Goal: Task Accomplishment & Management: Manage account settings

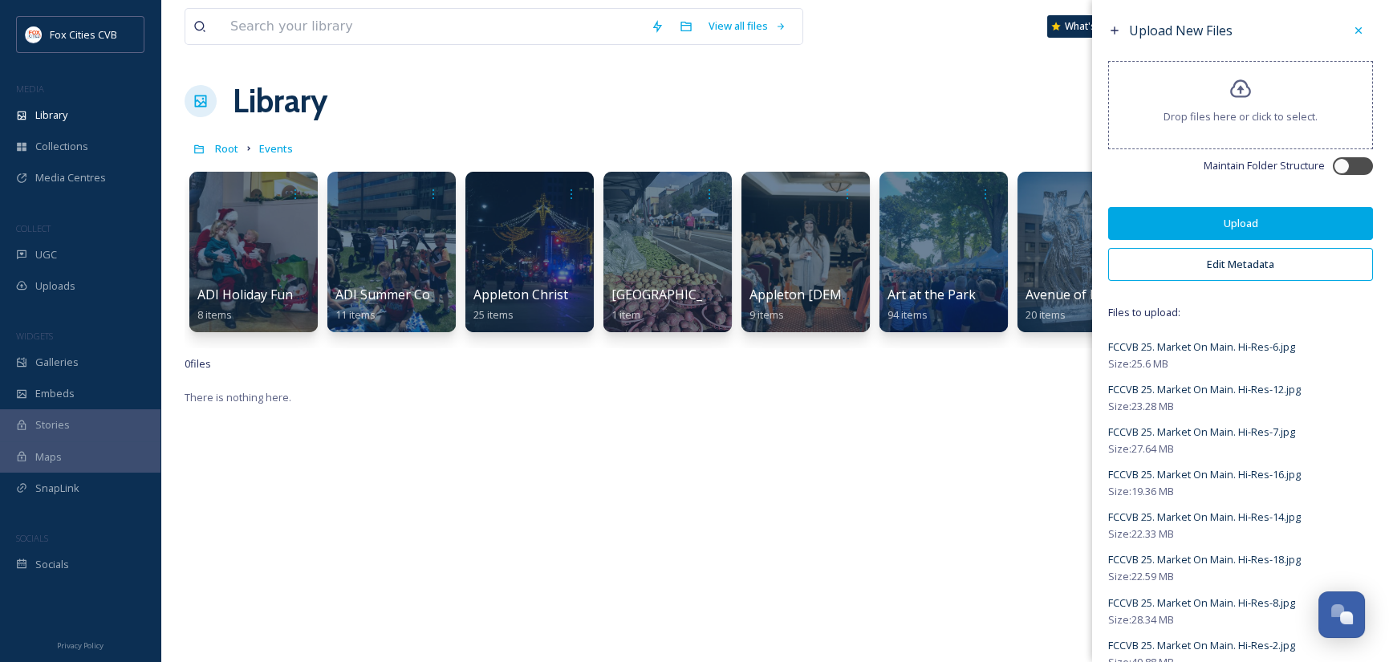
scroll to position [1114, 0]
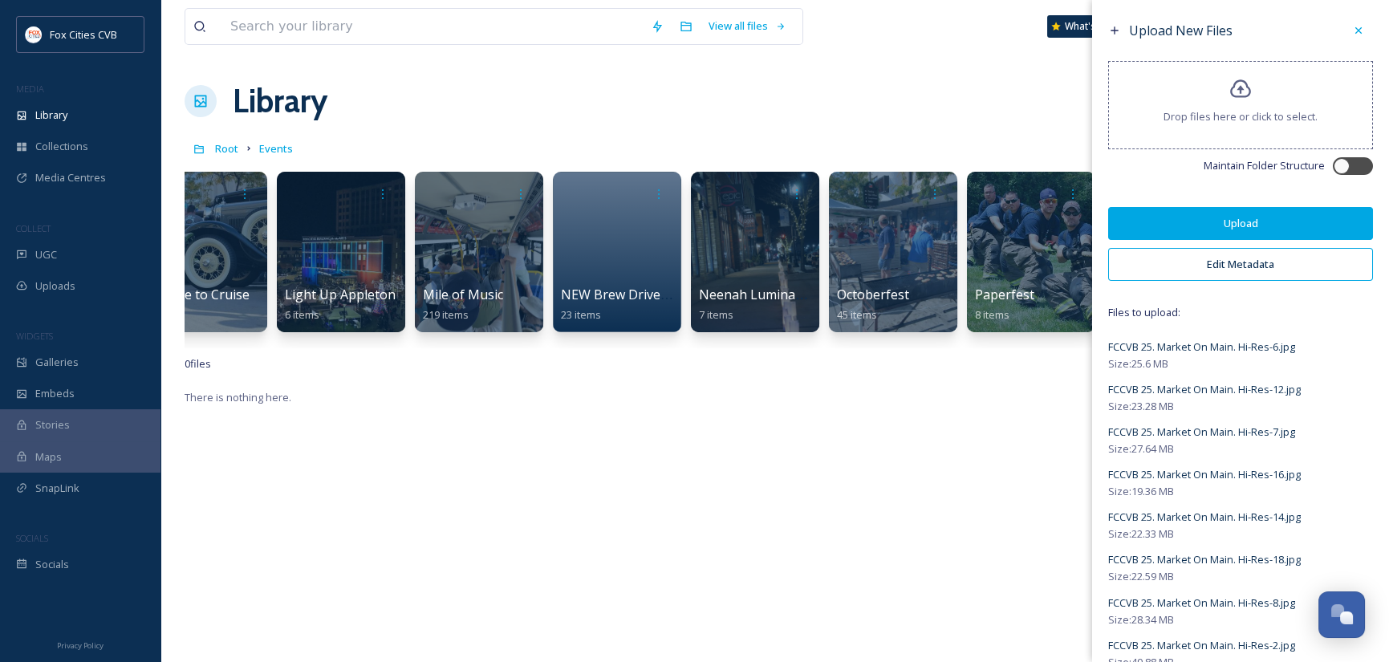
click at [1253, 258] on button "Edit Metadata" at bounding box center [1240, 264] width 265 height 33
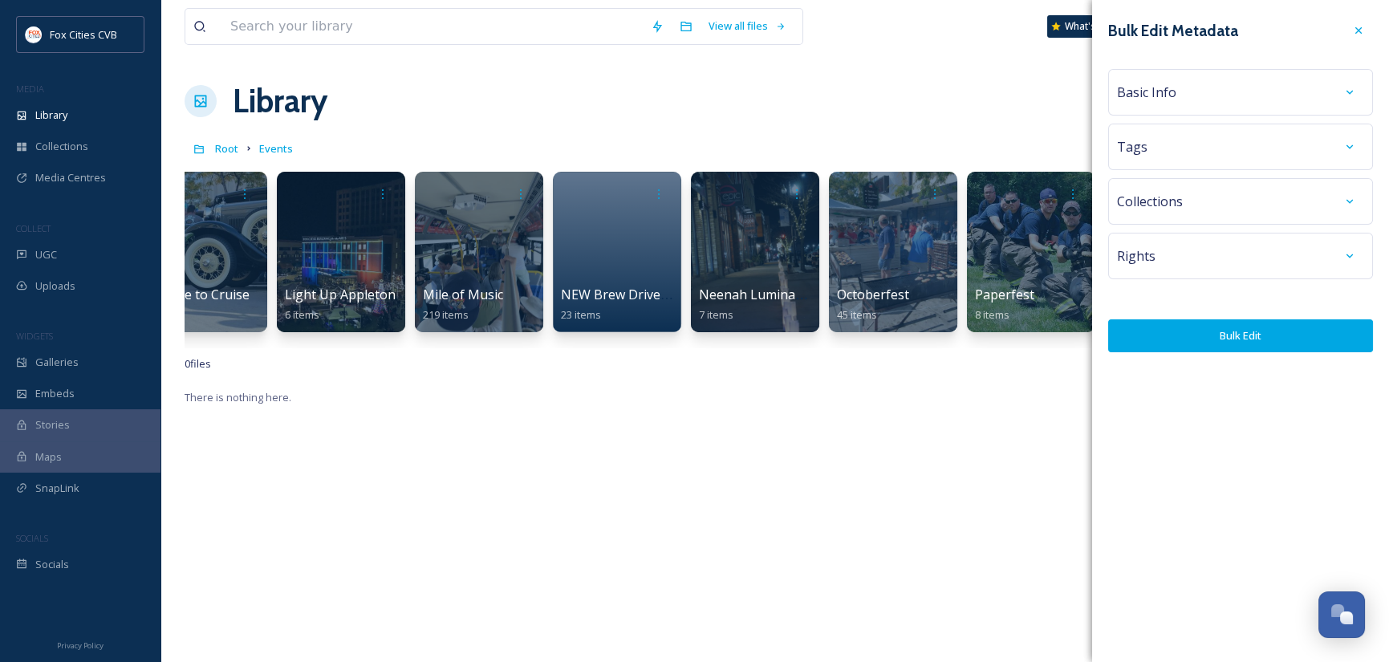
click at [1256, 84] on div "Basic Info" at bounding box center [1240, 92] width 247 height 29
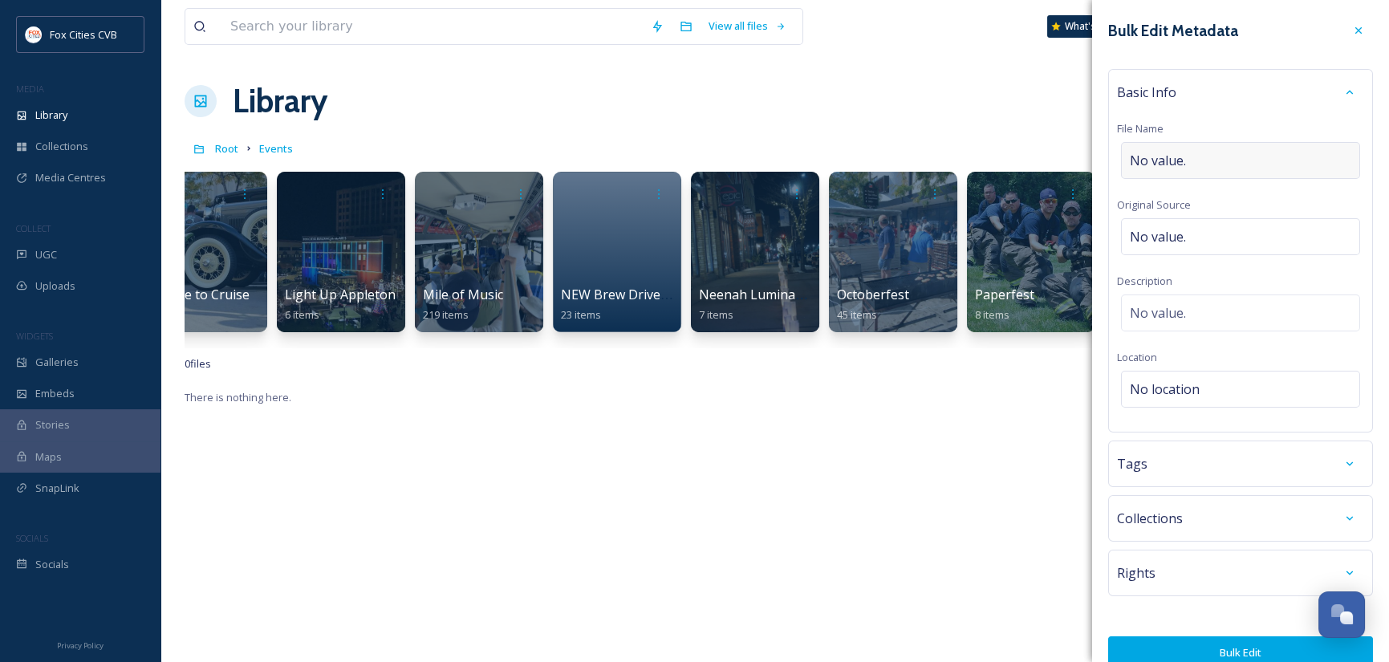
click at [1230, 160] on div "No value." at bounding box center [1240, 160] width 239 height 37
type input "Market on Main 2025"
click at [1242, 388] on div "No location" at bounding box center [1240, 385] width 239 height 37
click at [1242, 387] on input at bounding box center [1240, 388] width 237 height 35
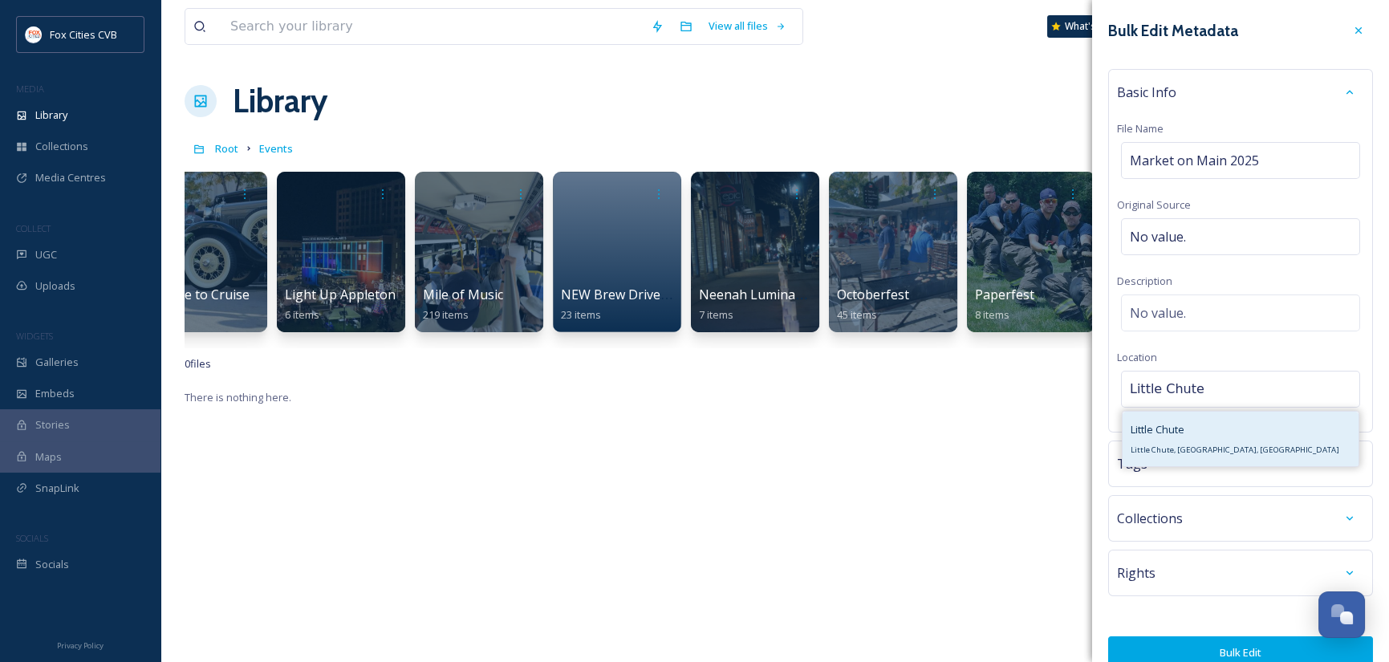
type input "Little Chute"
click at [1182, 427] on span "Little Chute" at bounding box center [1157, 429] width 54 height 14
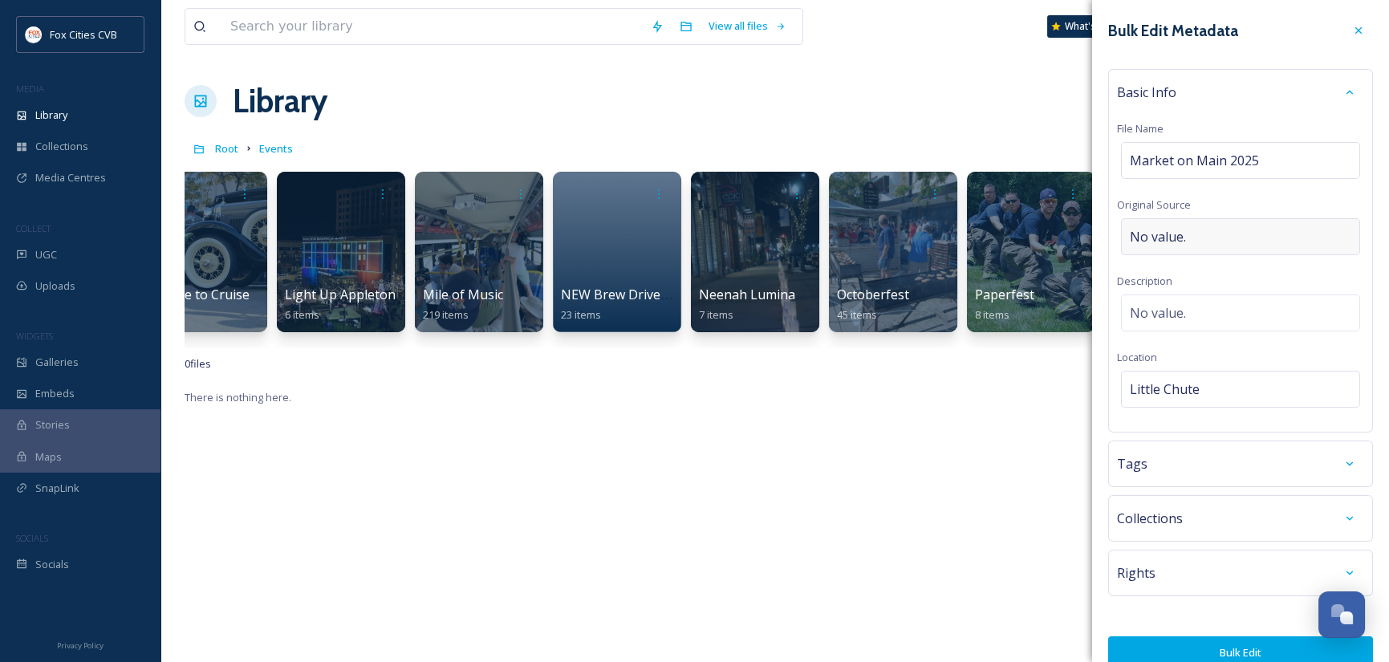
click at [1198, 231] on div "No value." at bounding box center [1240, 236] width 239 height 37
type input "Mirrorless"
click at [1255, 651] on button "Bulk Edit" at bounding box center [1240, 648] width 265 height 33
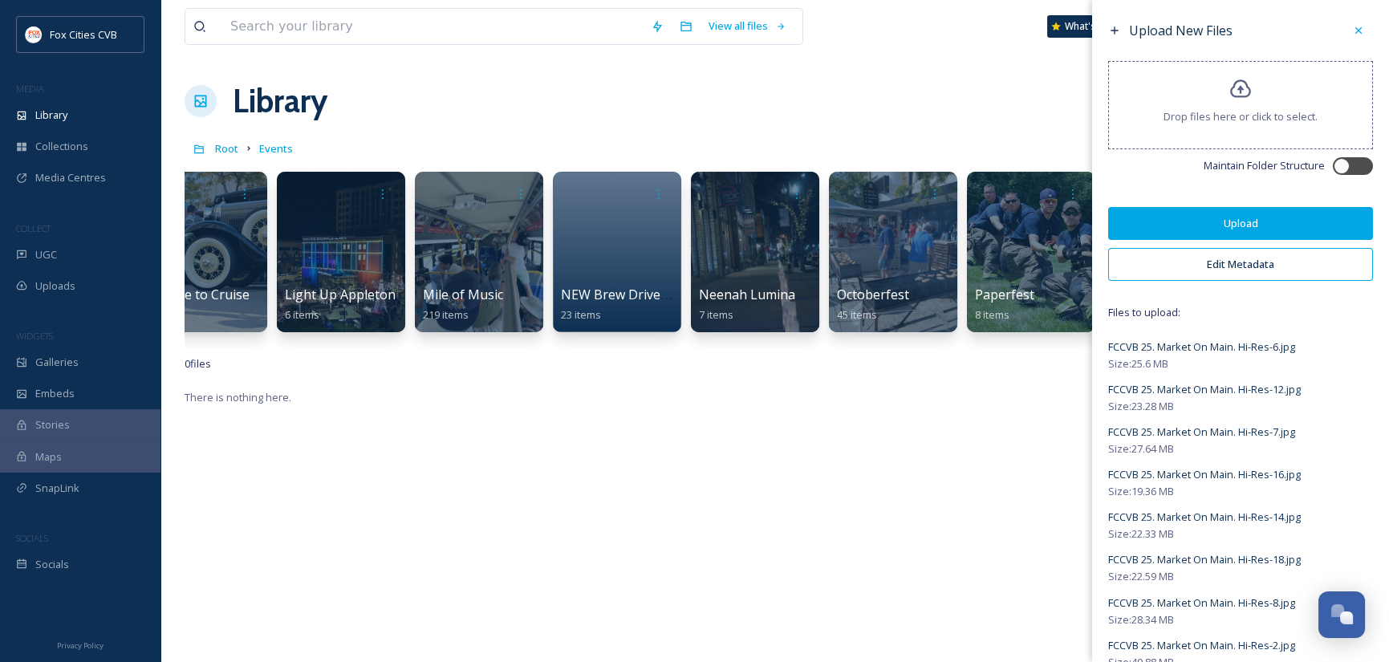
click at [1187, 223] on button "Upload" at bounding box center [1240, 223] width 265 height 33
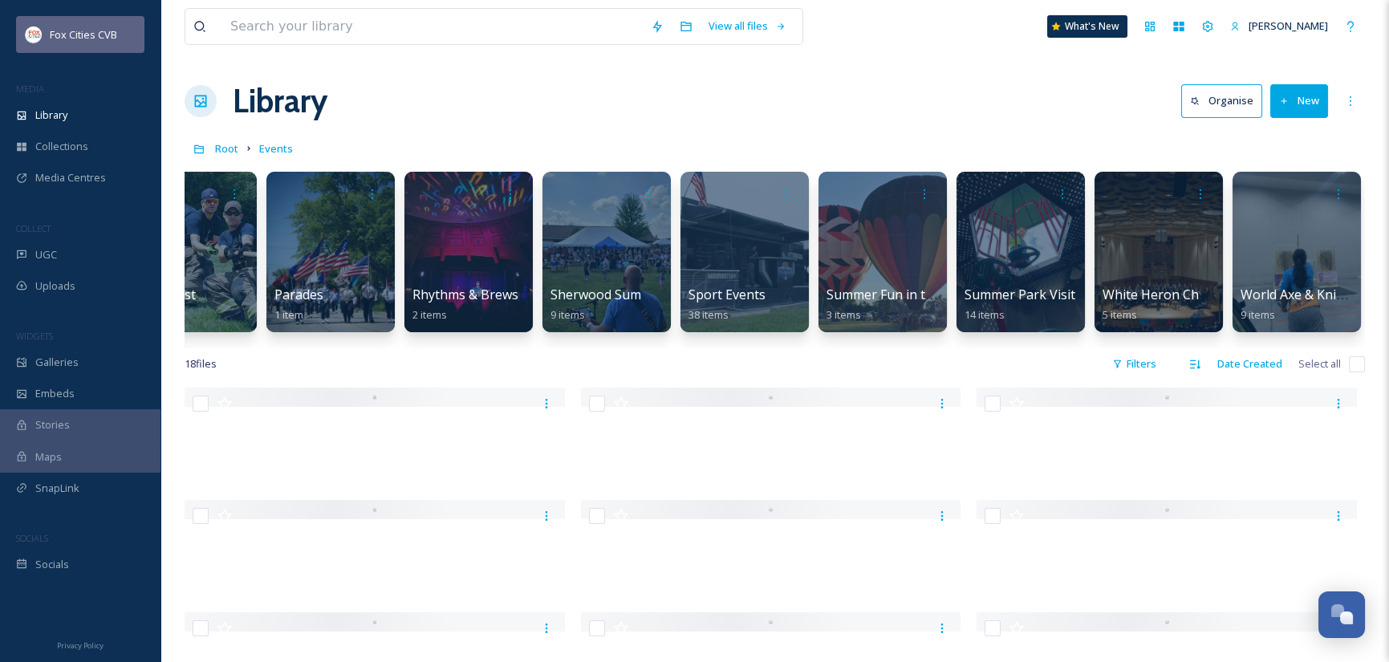
click at [95, 39] on span "Fox Cities CVB" at bounding box center [83, 34] width 67 height 14
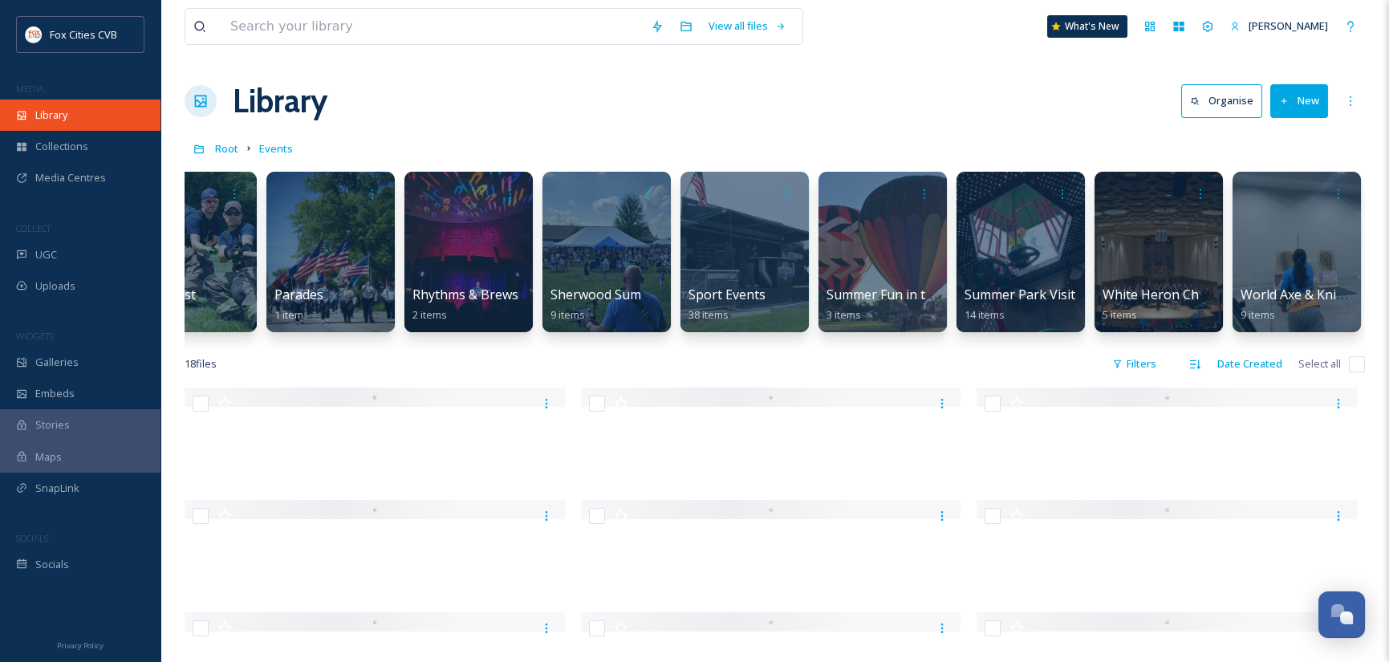
click at [51, 114] on span "Library" at bounding box center [51, 115] width 32 height 15
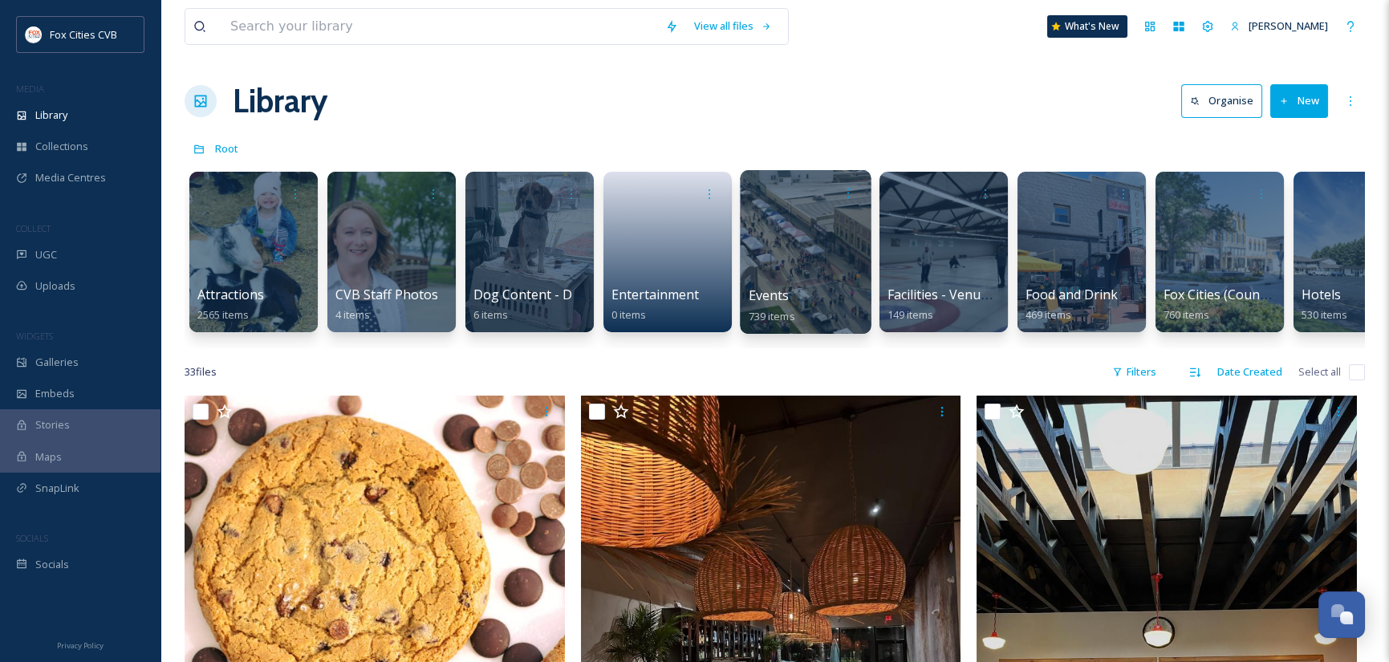
click at [834, 285] on div at bounding box center [805, 252] width 131 height 164
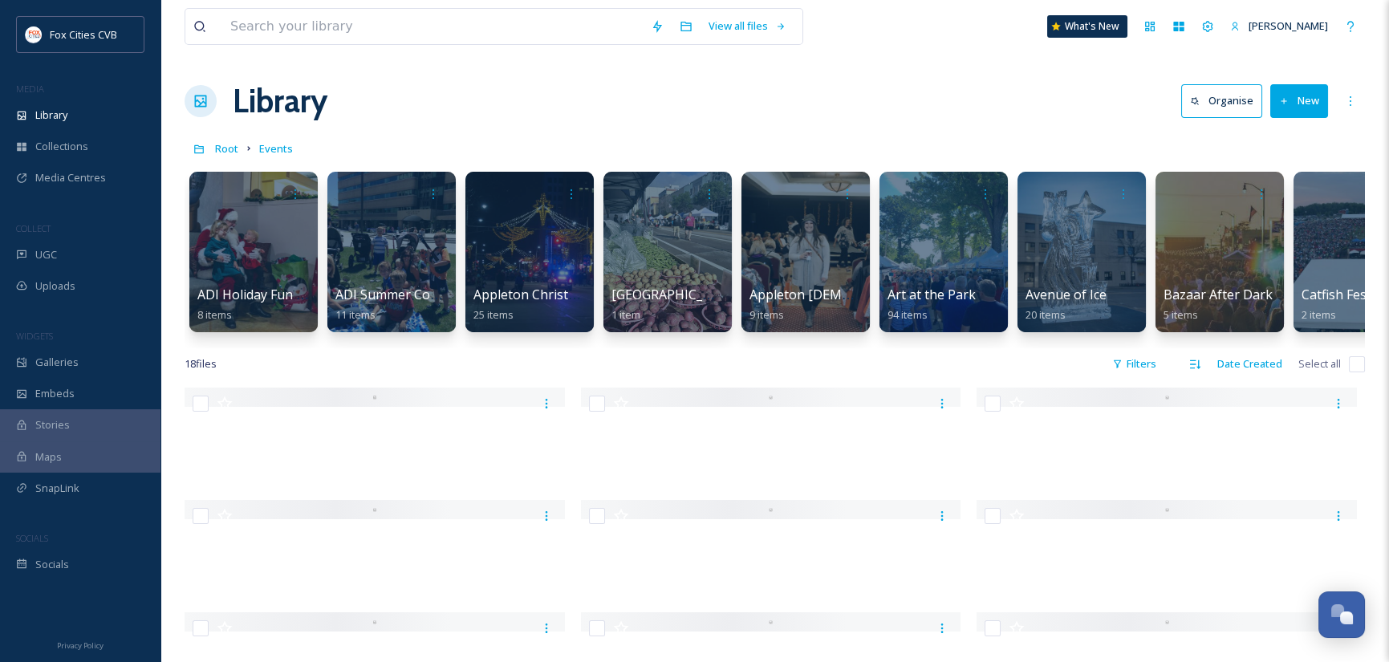
click at [1321, 97] on button "New" at bounding box center [1299, 100] width 58 height 33
click at [1008, 136] on div "Root Events" at bounding box center [775, 148] width 1180 height 30
click at [1349, 95] on icon at bounding box center [1350, 101] width 13 height 13
click at [1003, 110] on div "Library Organise New" at bounding box center [775, 101] width 1180 height 48
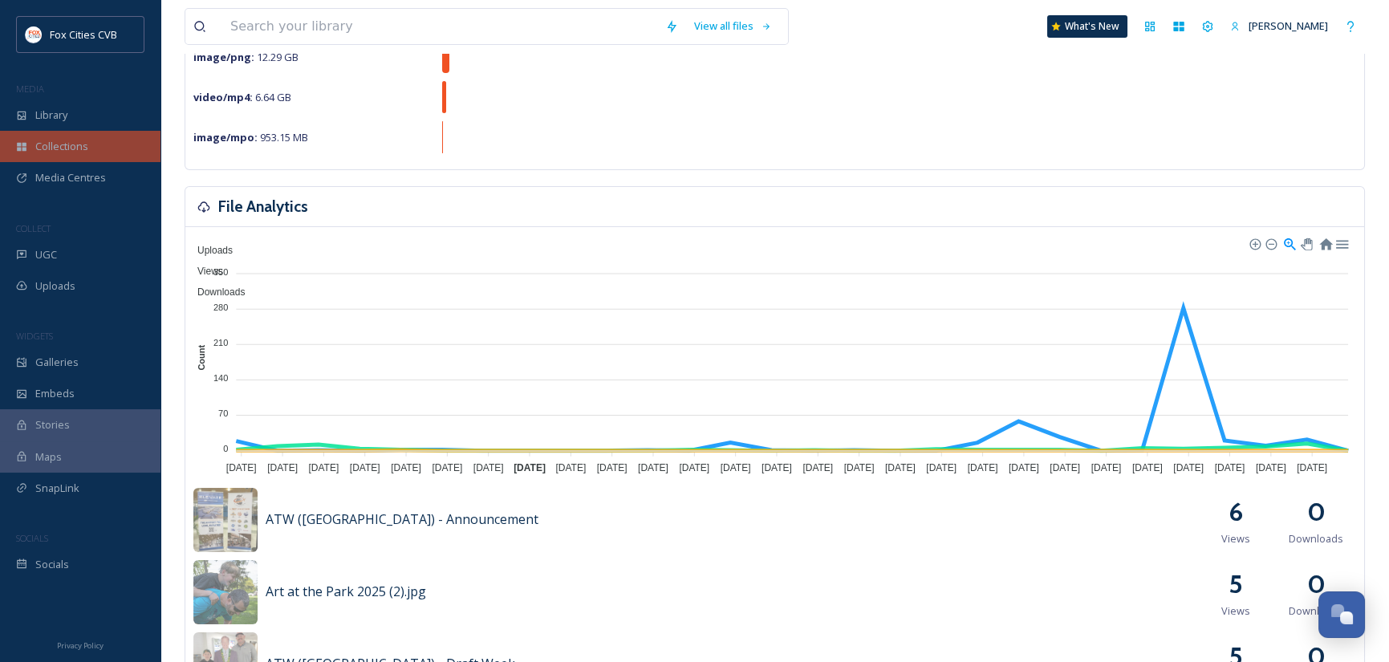
scroll to position [80, 0]
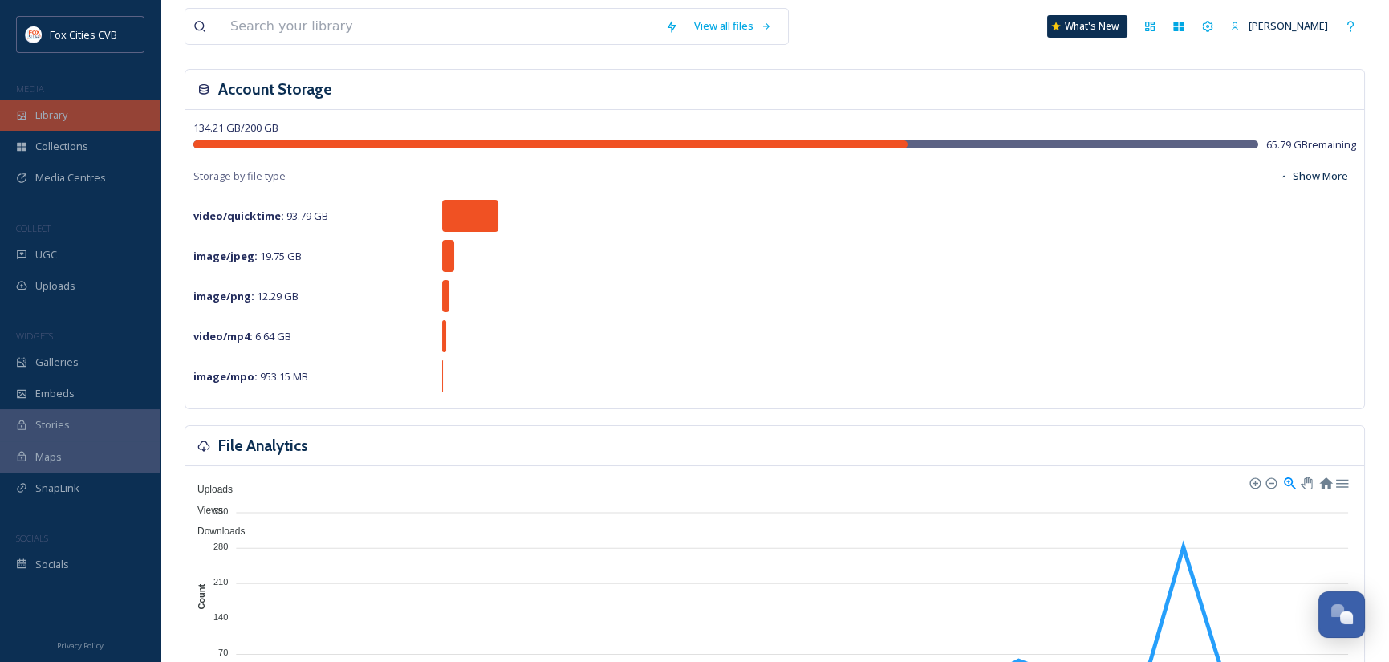
click at [63, 105] on div "Library" at bounding box center [80, 114] width 160 height 31
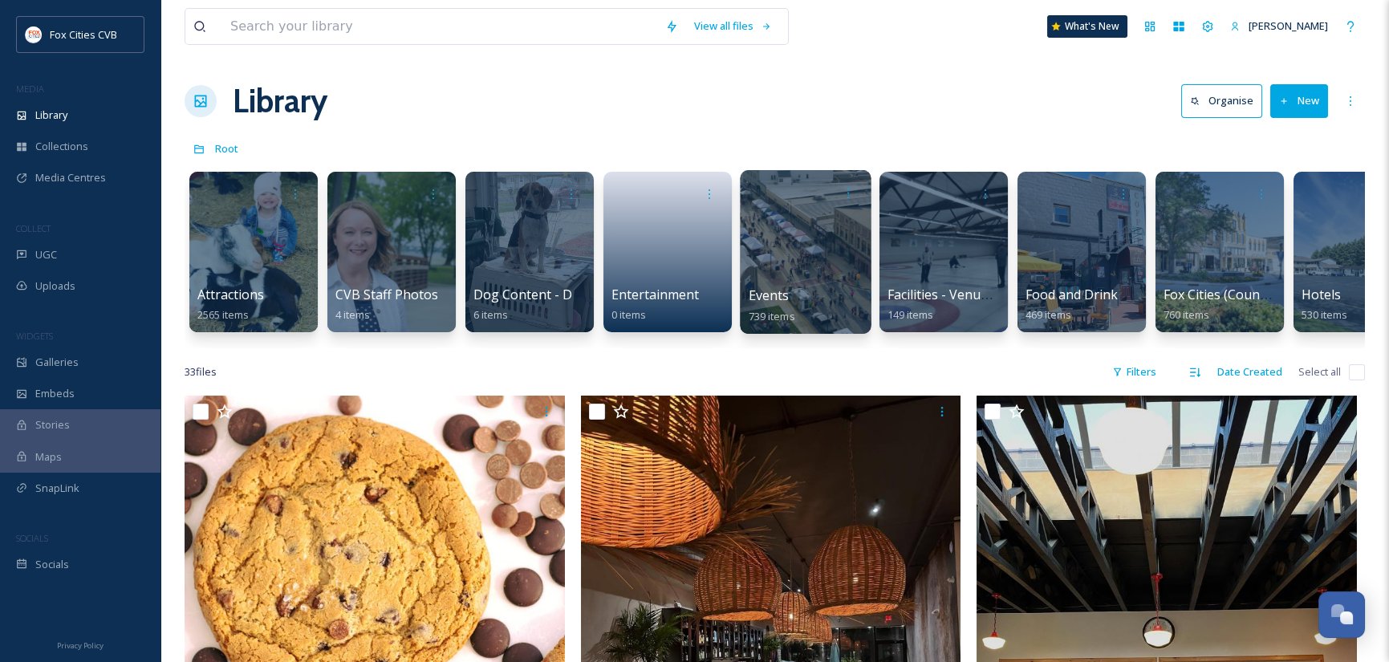
click at [779, 290] on span "Events" at bounding box center [769, 295] width 41 height 18
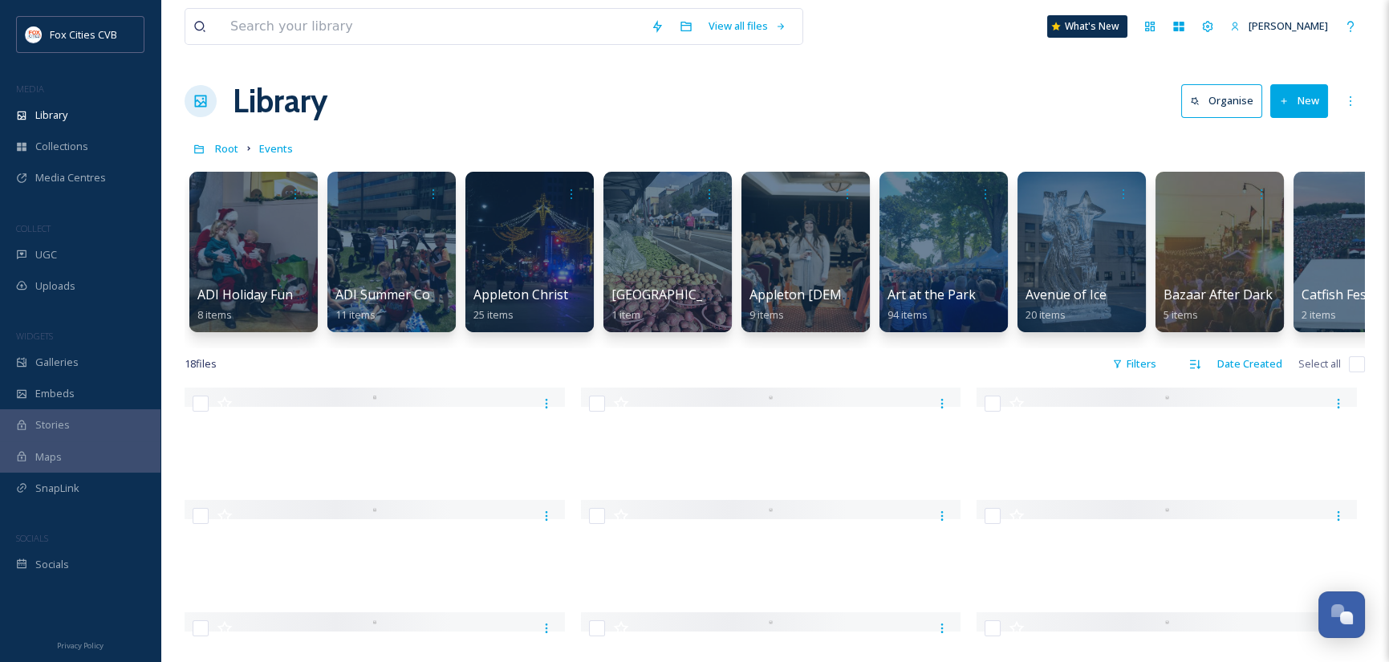
click at [1350, 372] on input "checkbox" at bounding box center [1357, 364] width 16 height 16
checkbox input "true"
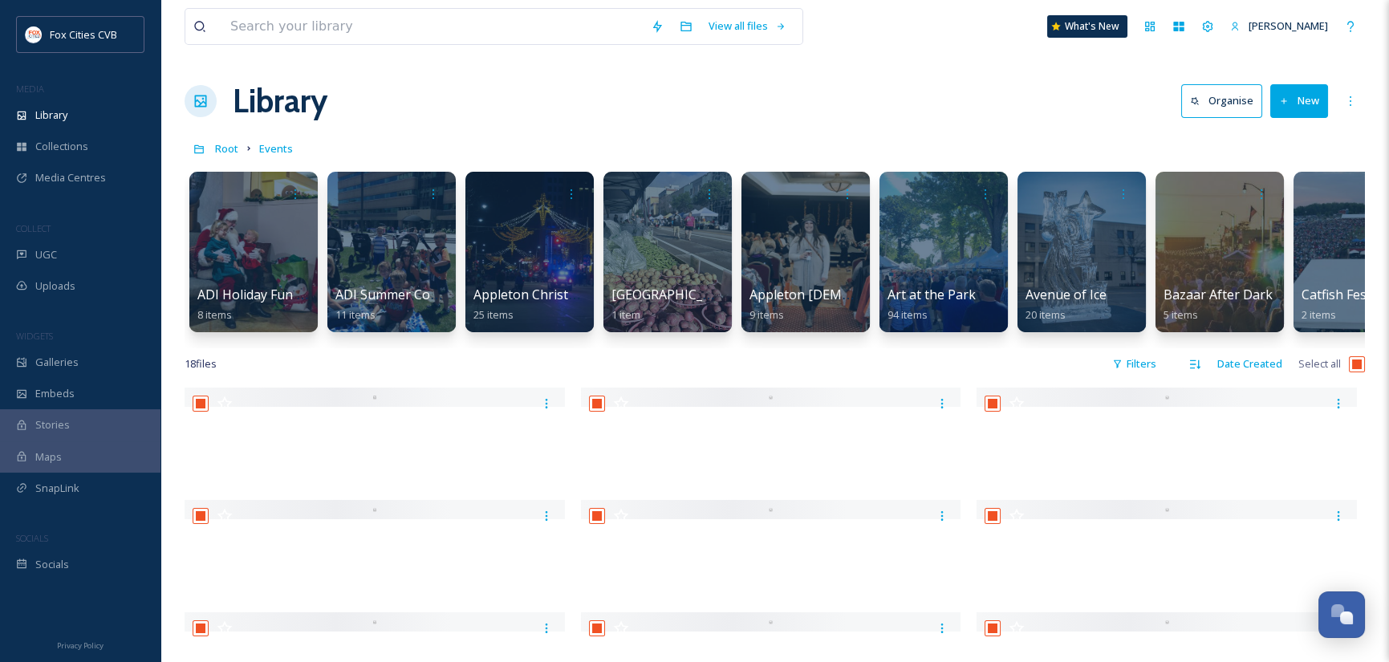
checkbox input "true"
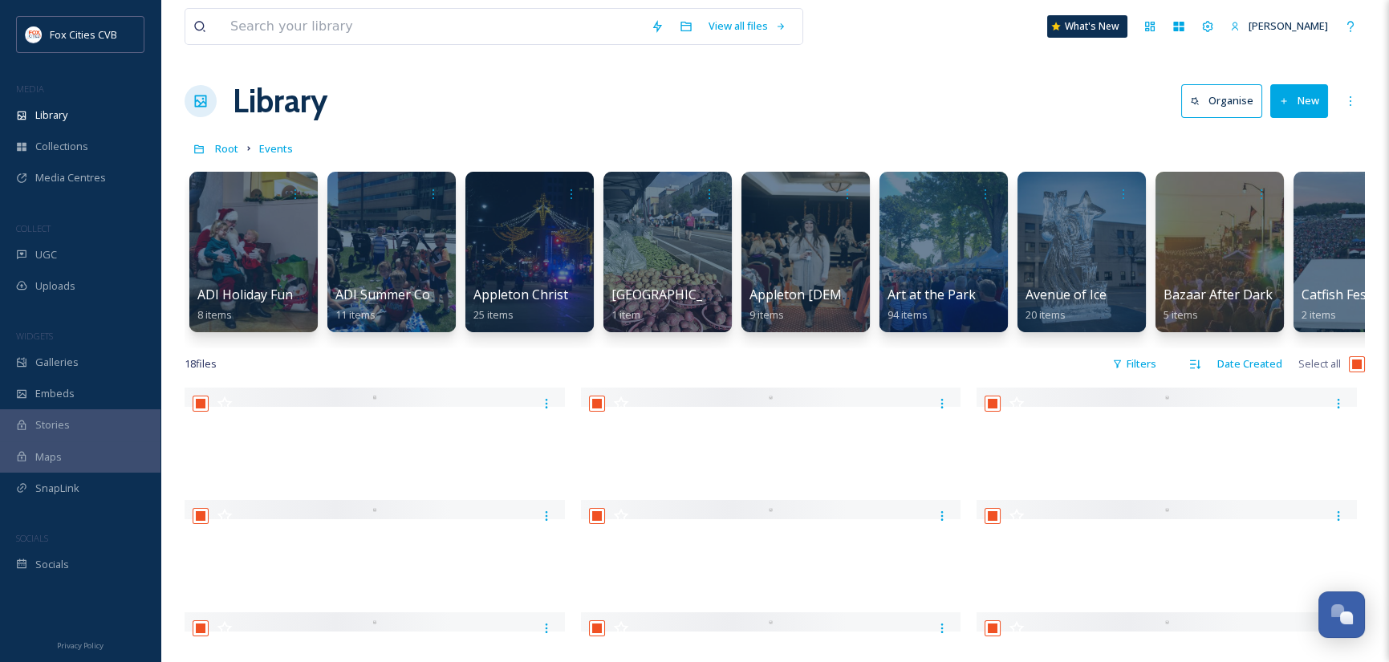
checkbox input "true"
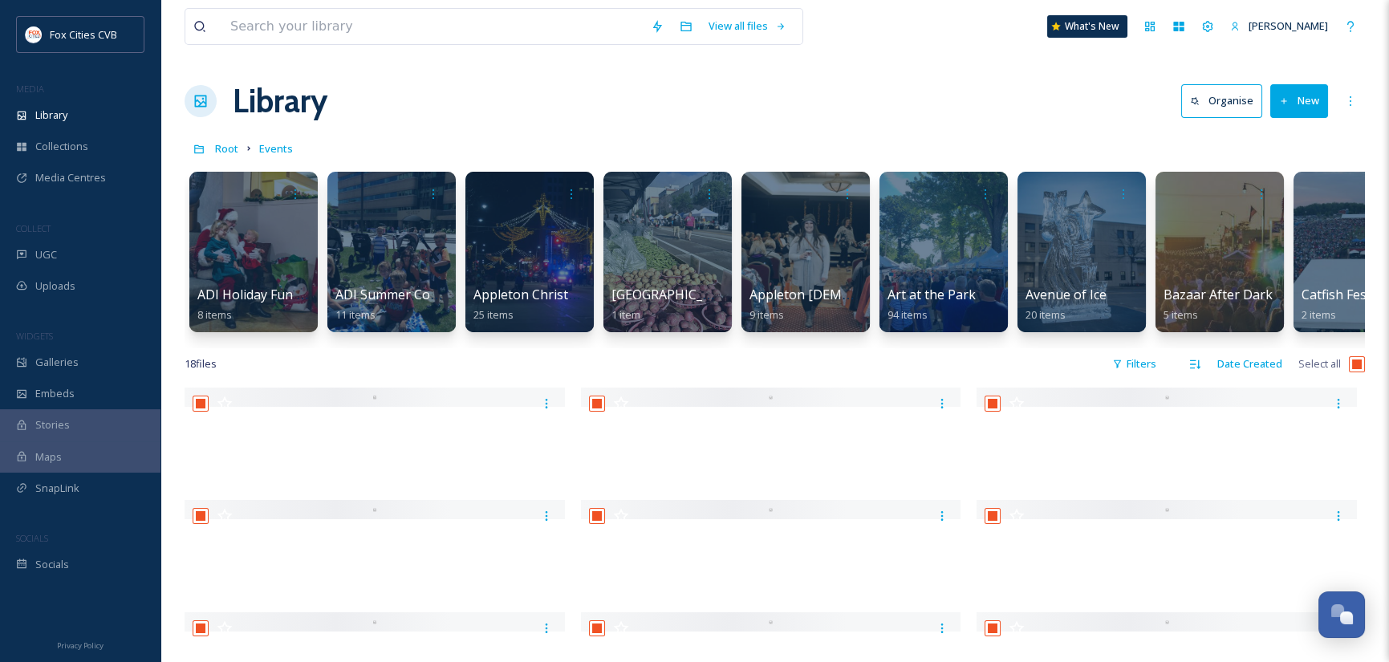
checkbox input "true"
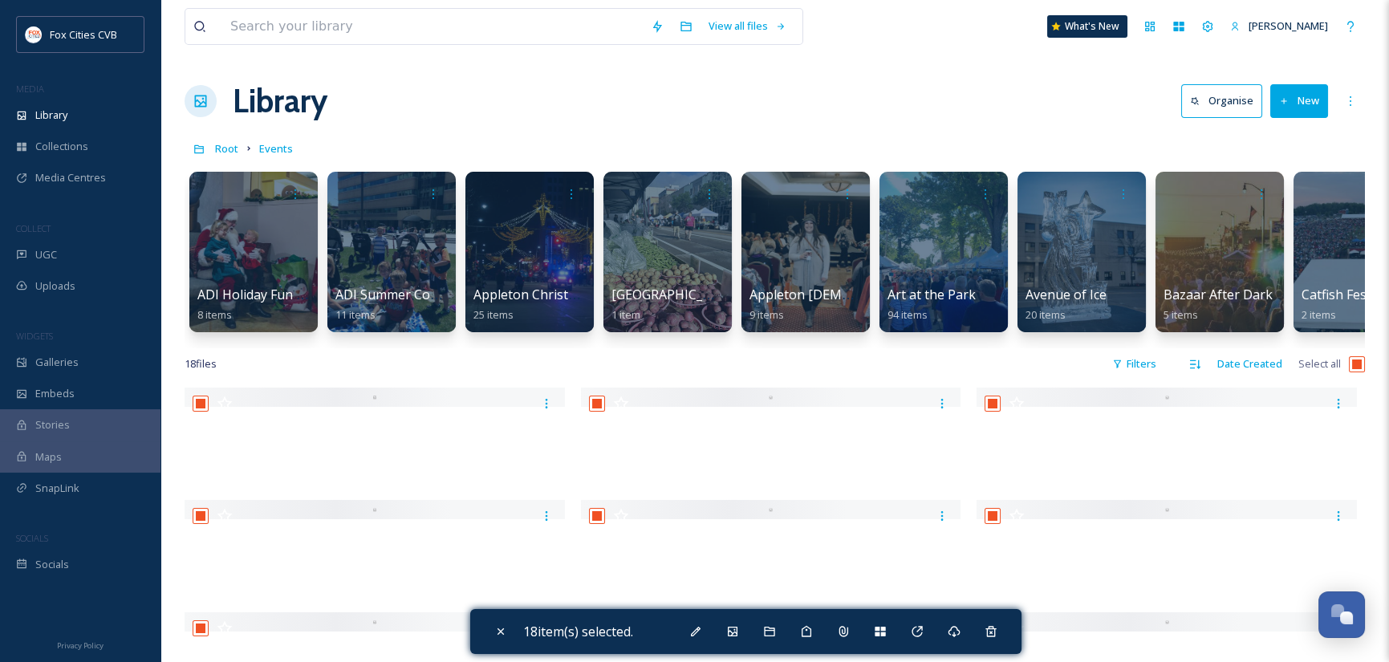
click at [1353, 372] on input "checkbox" at bounding box center [1357, 364] width 16 height 16
checkbox input "false"
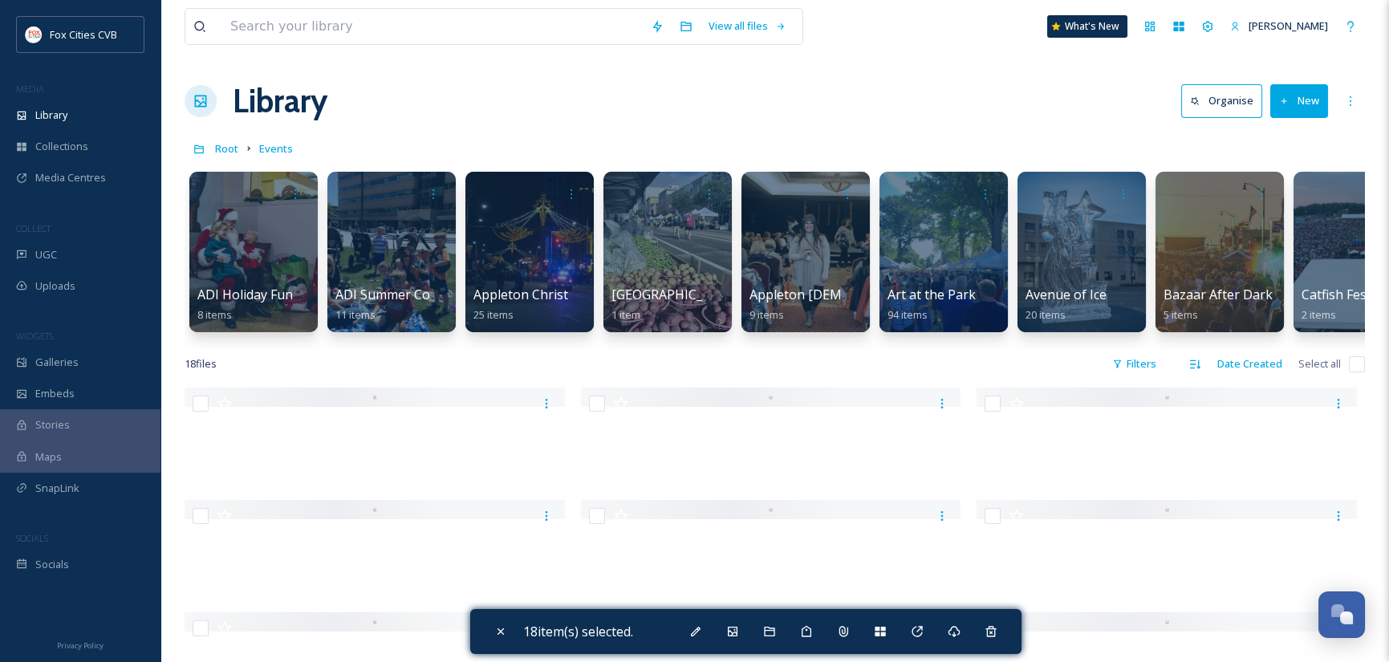
checkbox input "false"
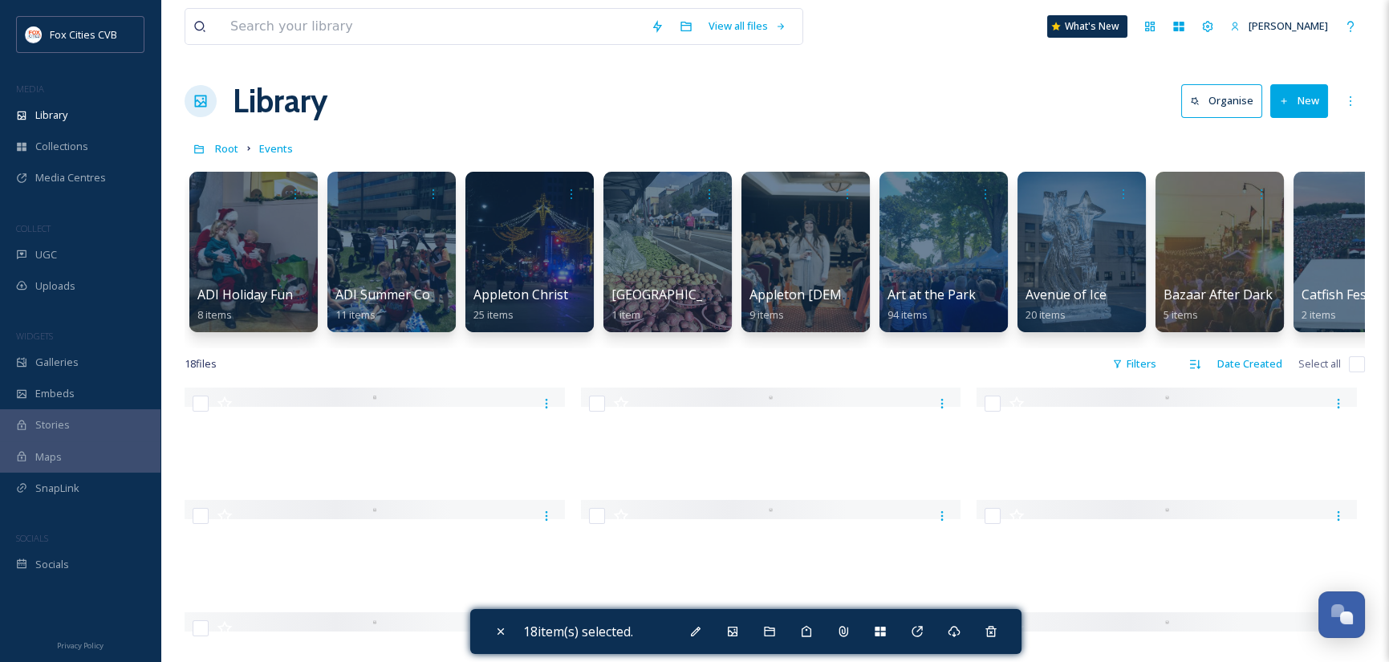
checkbox input "false"
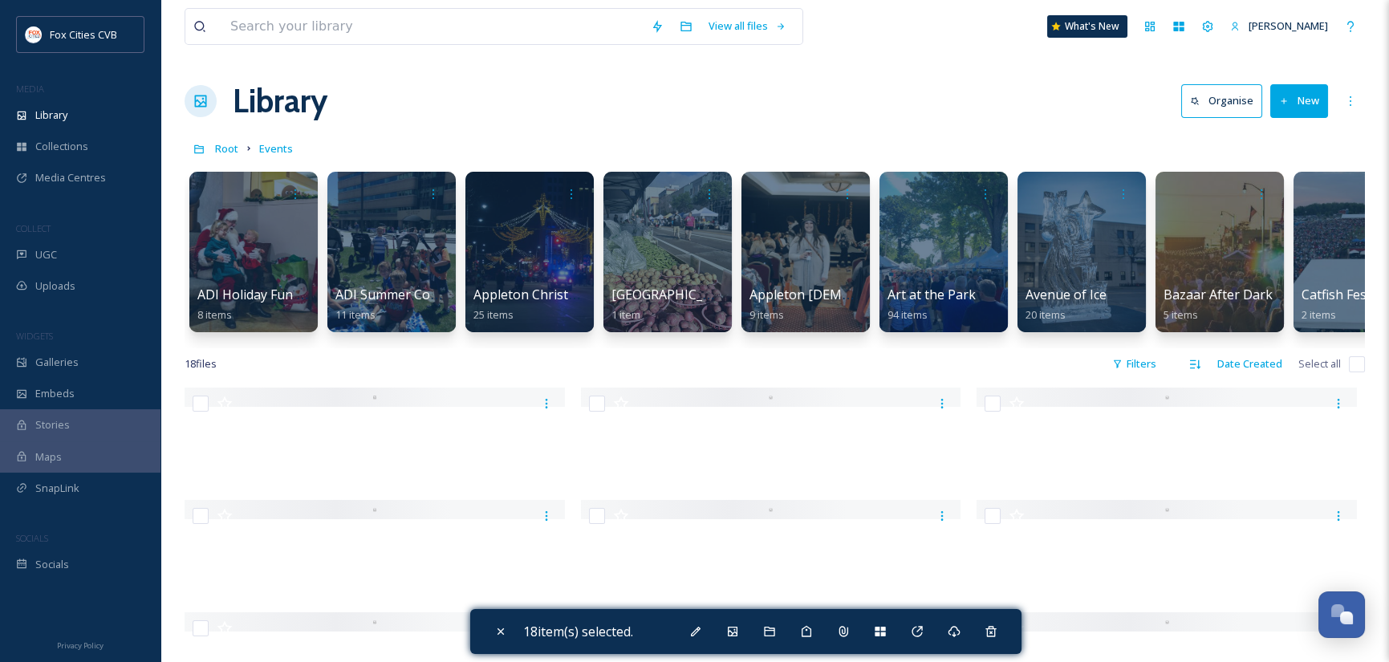
checkbox input "false"
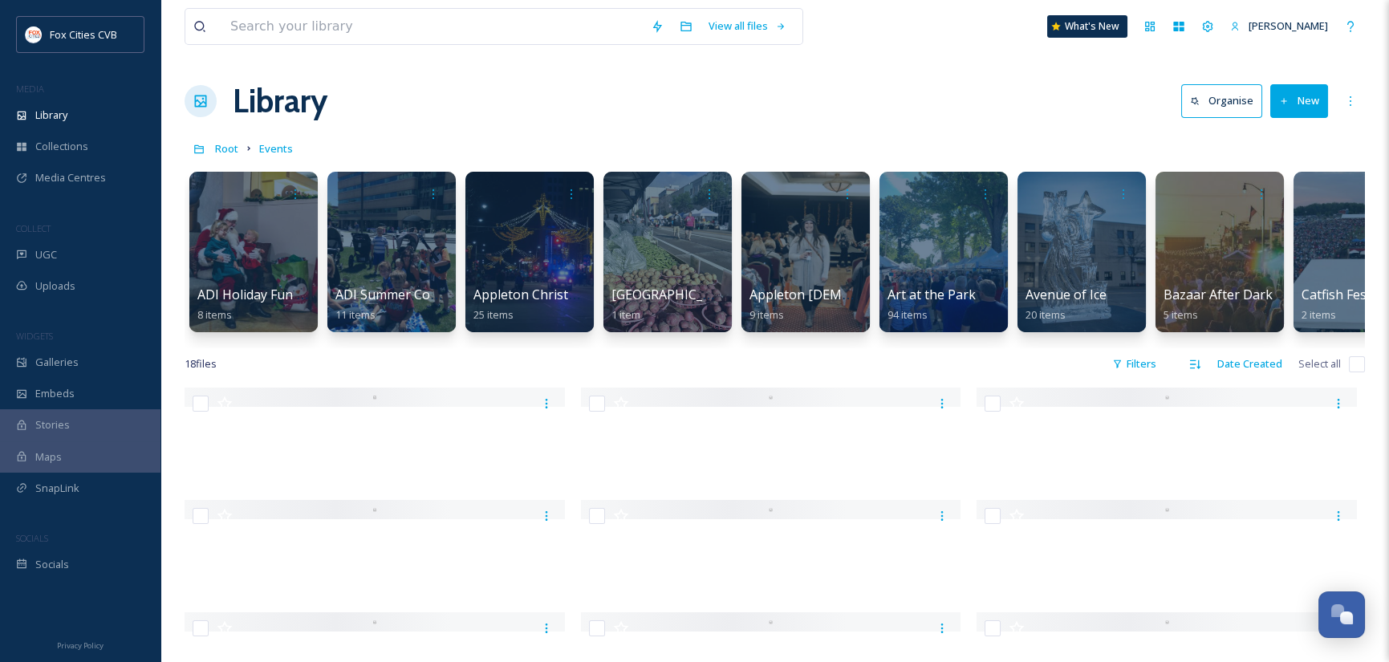
click at [1353, 372] on input "checkbox" at bounding box center [1357, 364] width 16 height 16
checkbox input "true"
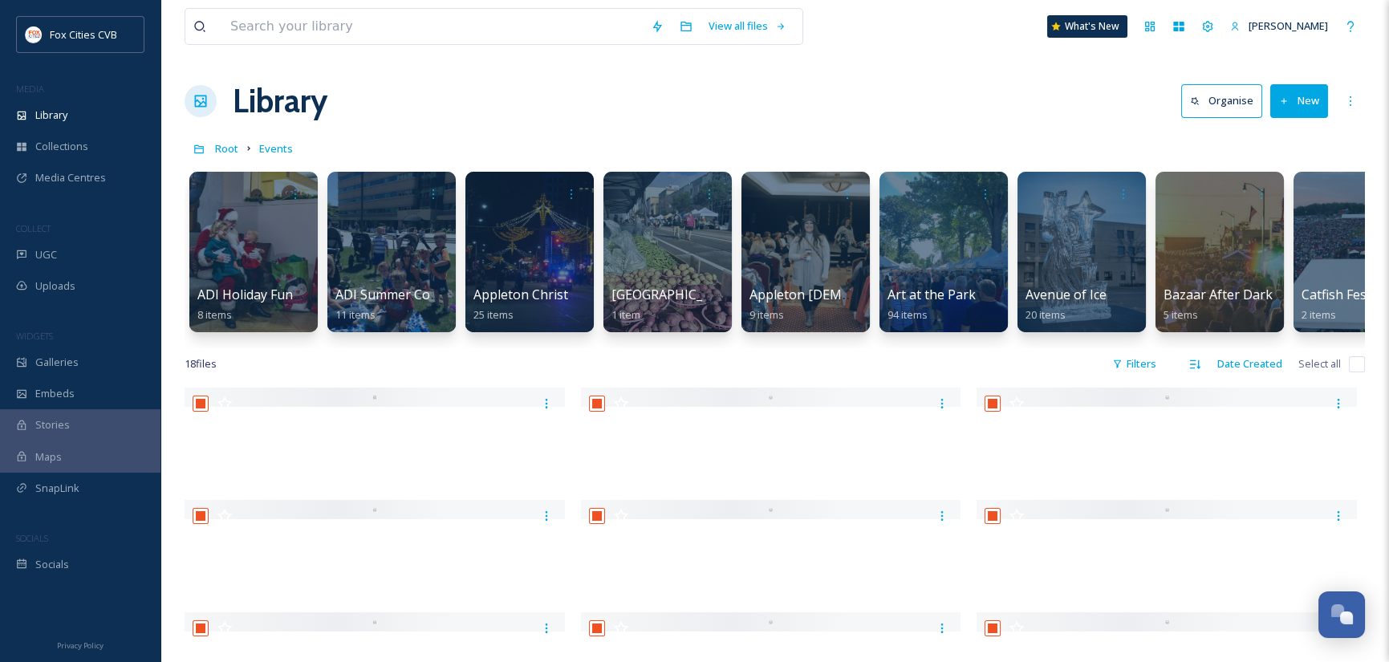
checkbox input "true"
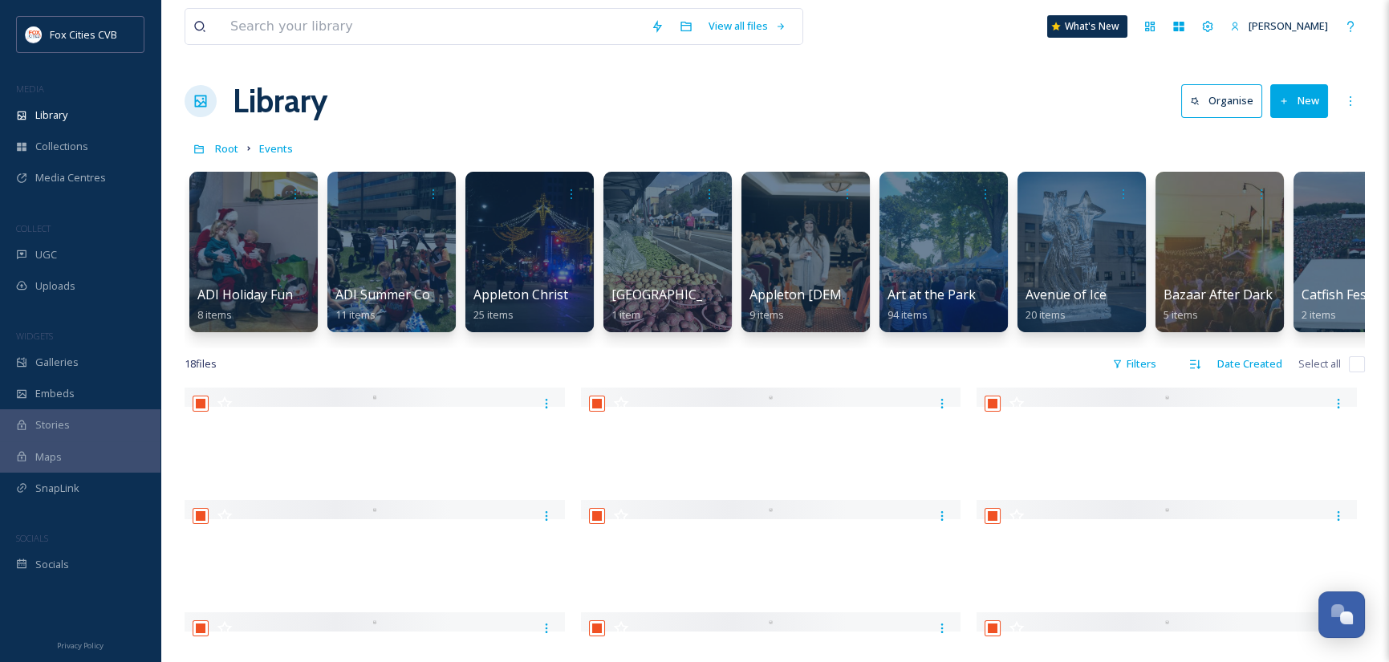
checkbox input "true"
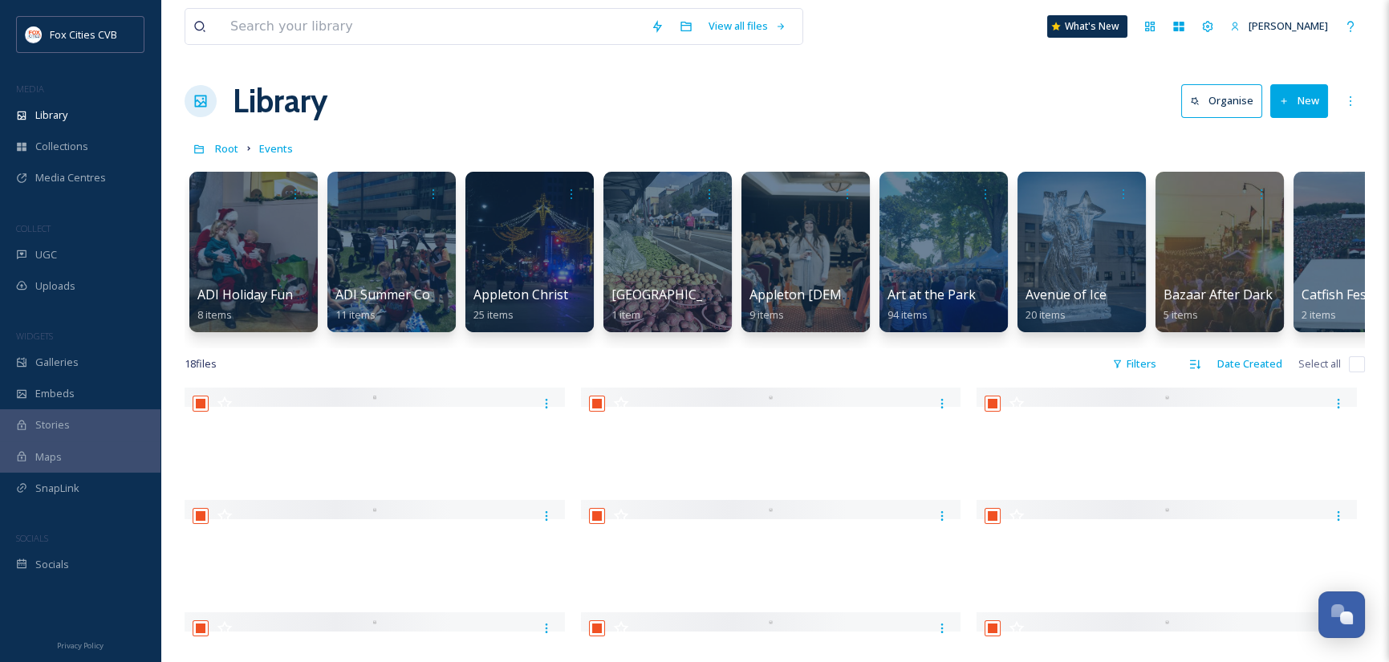
checkbox input "true"
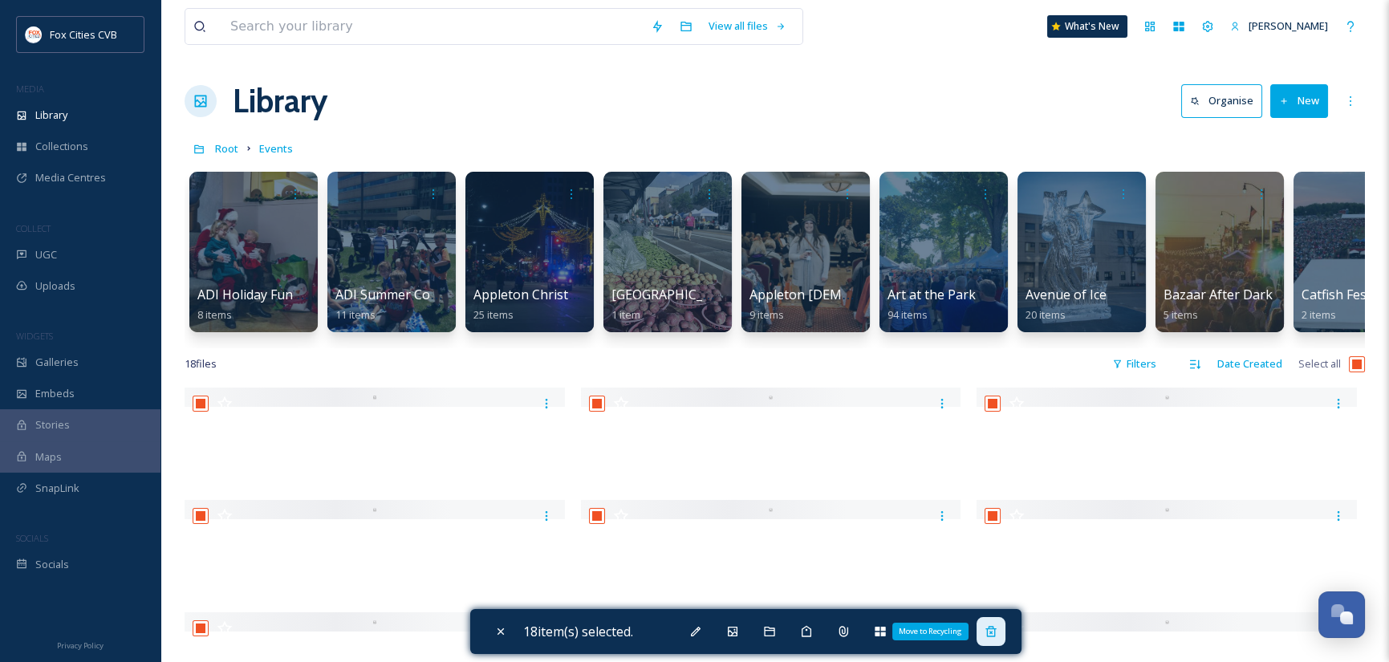
click at [995, 631] on icon at bounding box center [990, 631] width 13 height 13
checkbox input "false"
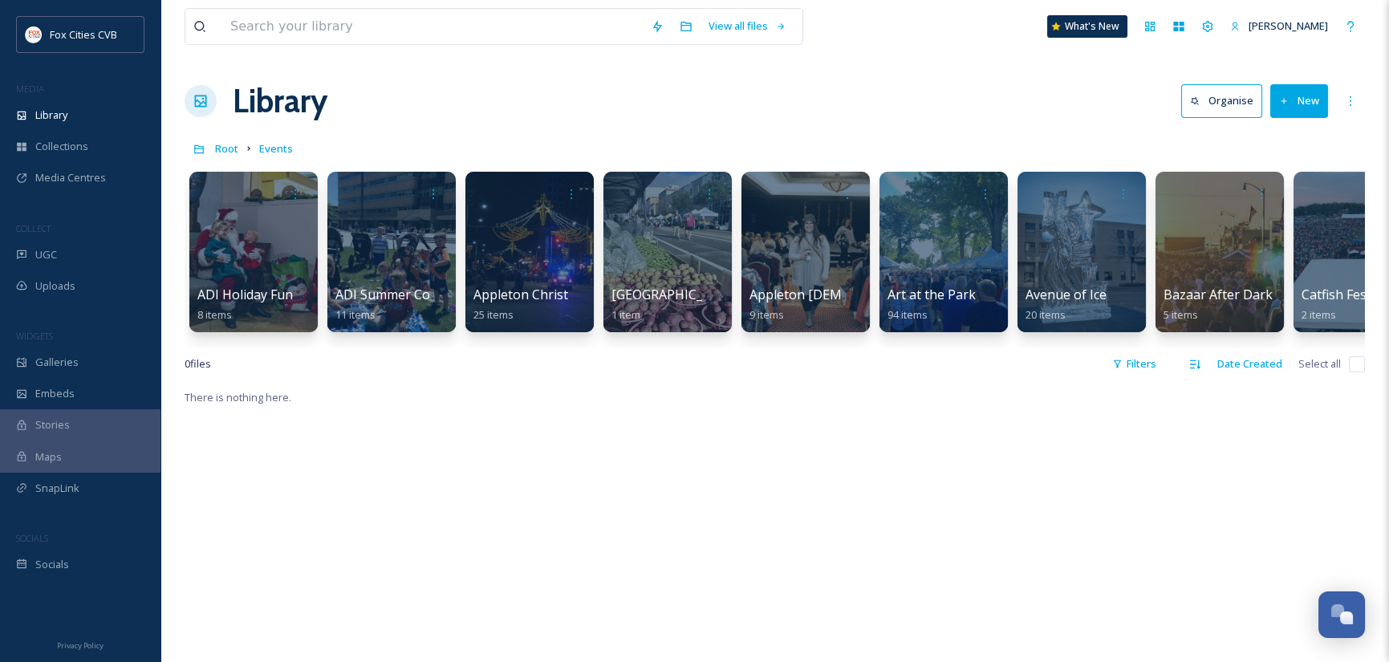
click at [1292, 98] on button "New" at bounding box center [1299, 100] width 58 height 33
click at [1279, 204] on span "Folder" at bounding box center [1280, 200] width 30 height 15
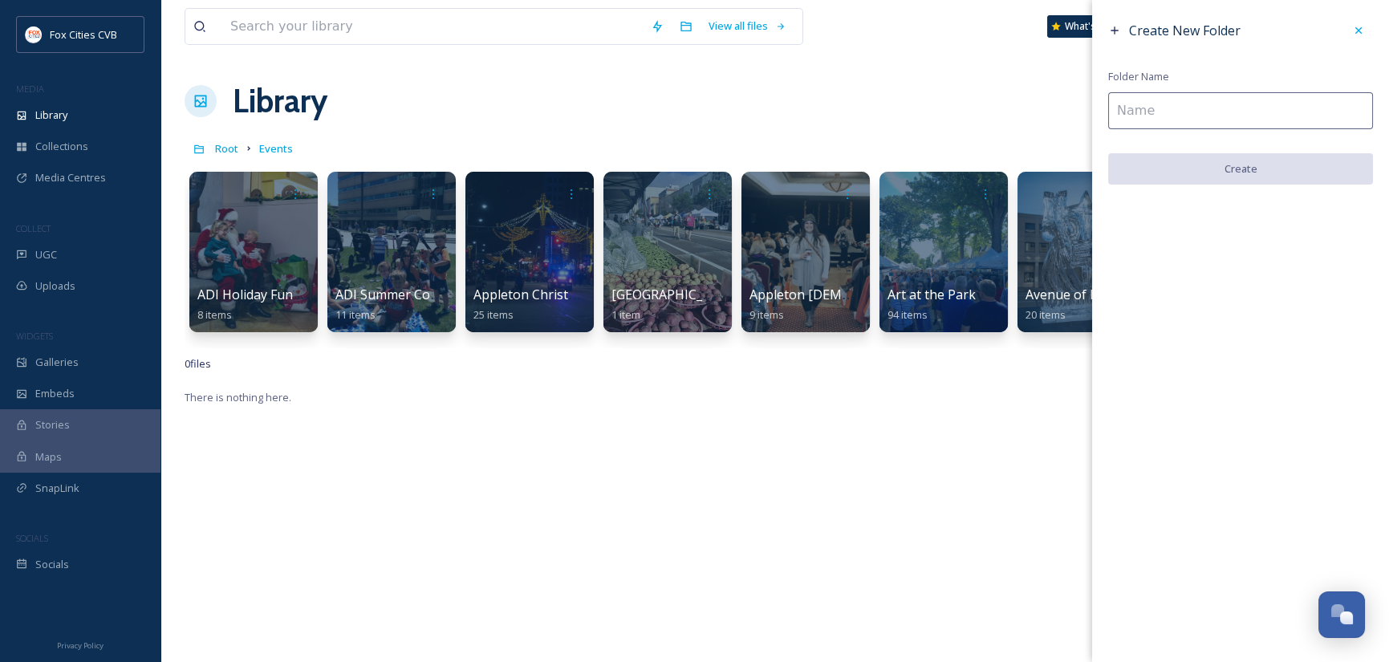
click at [1192, 120] on input at bounding box center [1240, 110] width 265 height 37
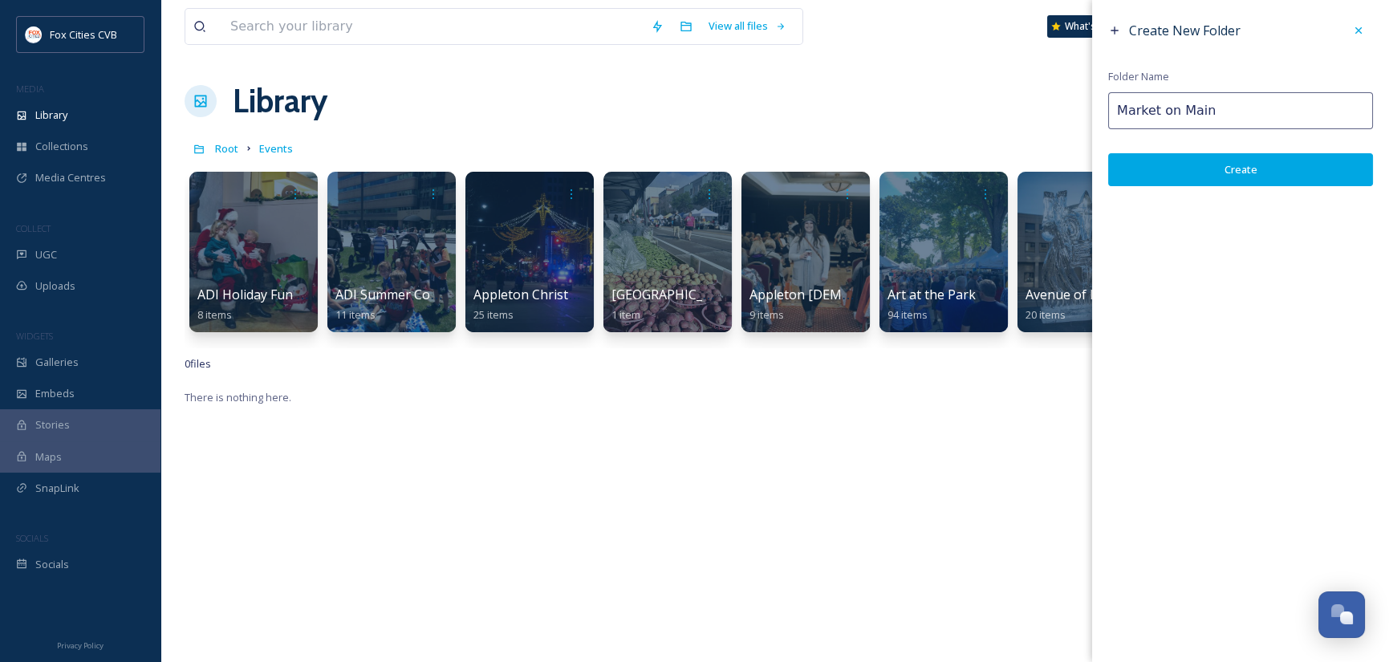
type input "Market on Main"
click at [1221, 161] on button "Create" at bounding box center [1240, 169] width 265 height 33
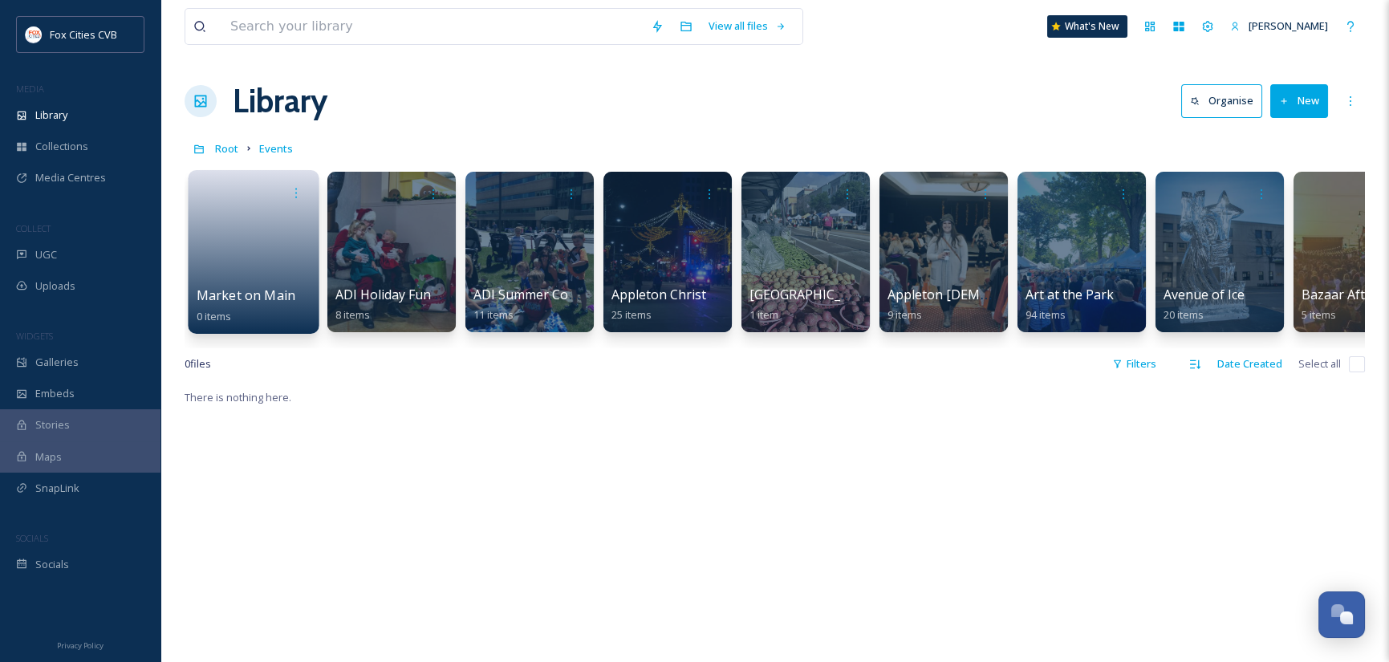
click at [254, 241] on link at bounding box center [254, 247] width 115 height 78
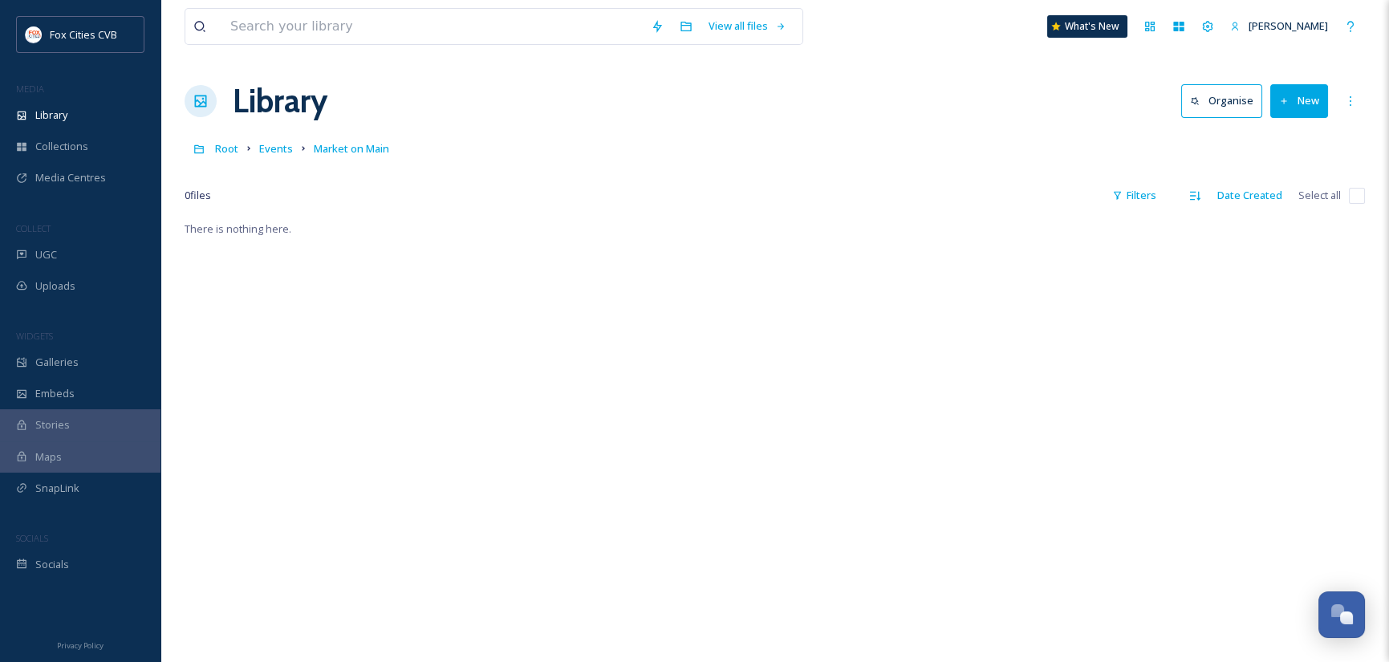
click at [1305, 103] on button "New" at bounding box center [1299, 100] width 58 height 33
click at [1276, 168] on span ".zip Upload" at bounding box center [1292, 169] width 54 height 15
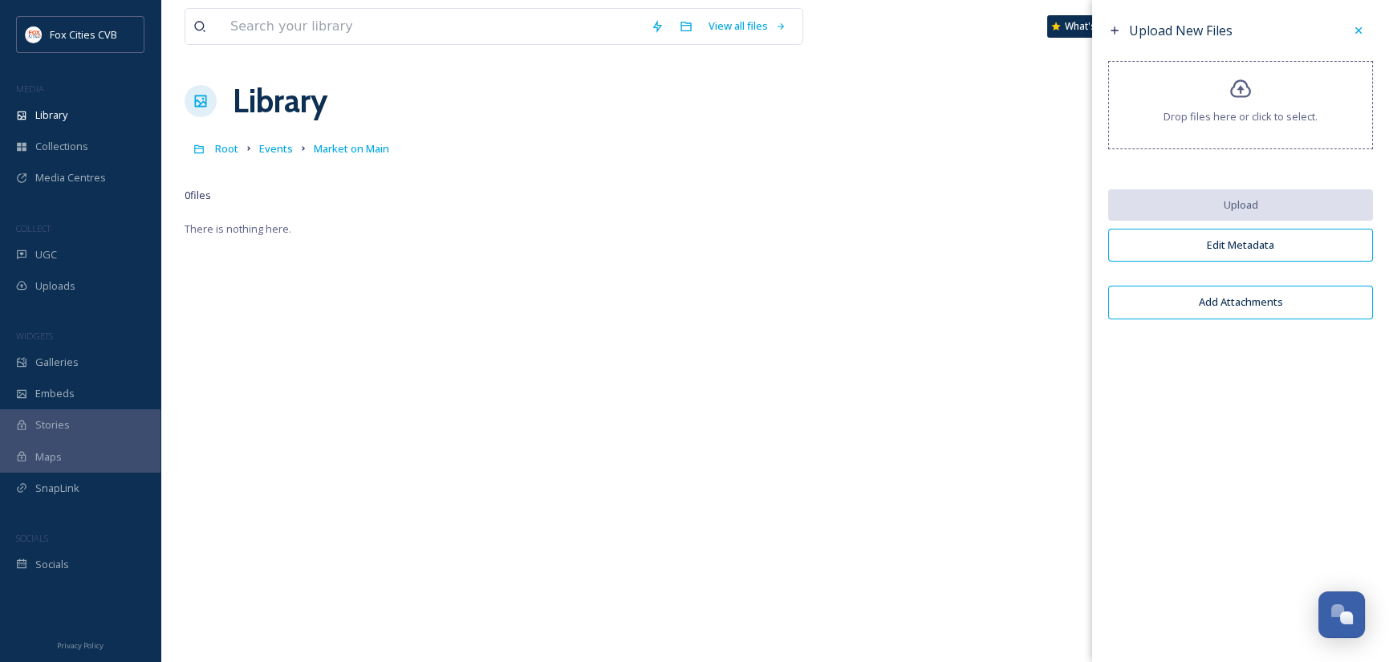
click at [1264, 120] on span "Drop files here or click to select." at bounding box center [1240, 116] width 154 height 15
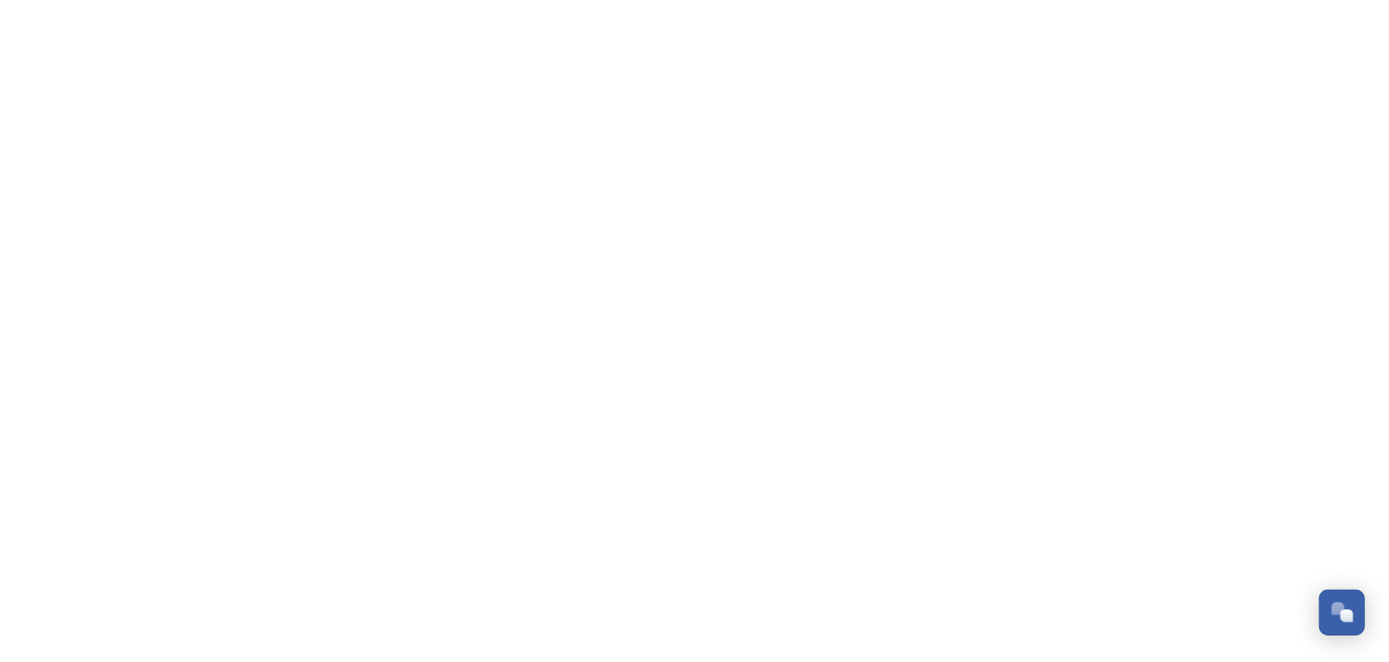
scroll to position [1114, 0]
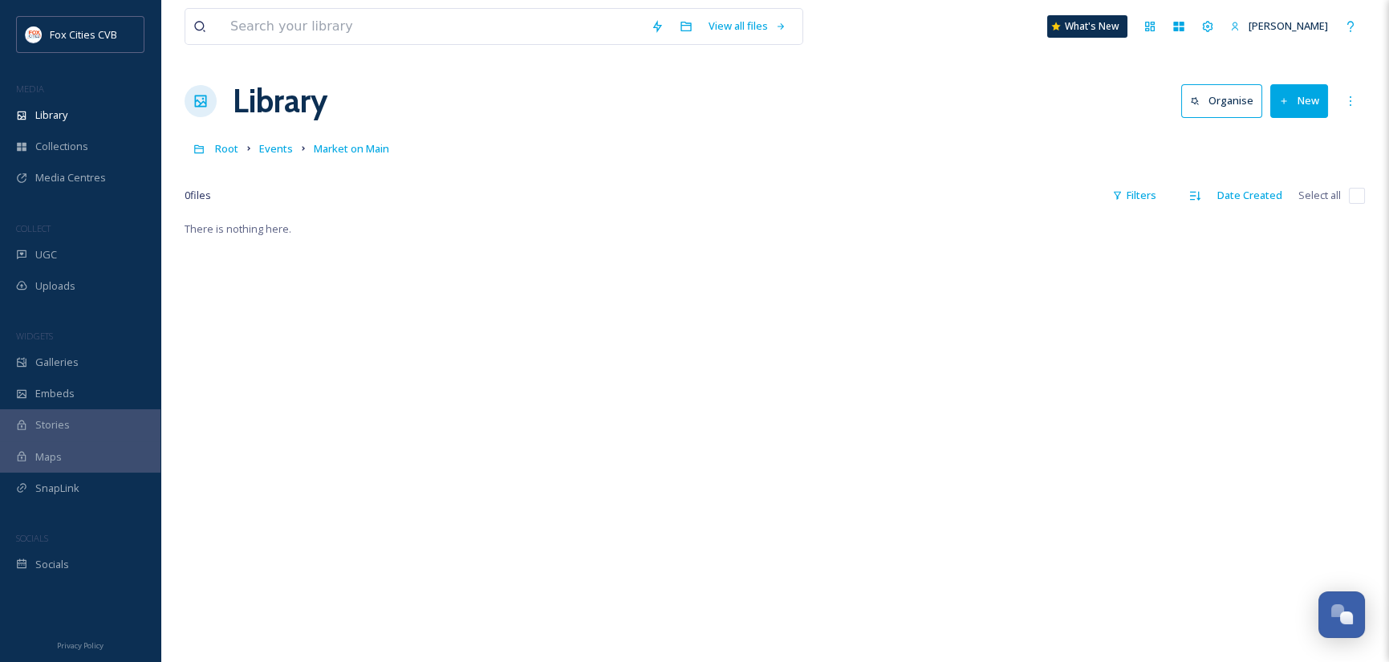
click at [1321, 103] on button "New" at bounding box center [1299, 100] width 58 height 33
click at [1296, 162] on span ".zip Upload" at bounding box center [1292, 169] width 54 height 15
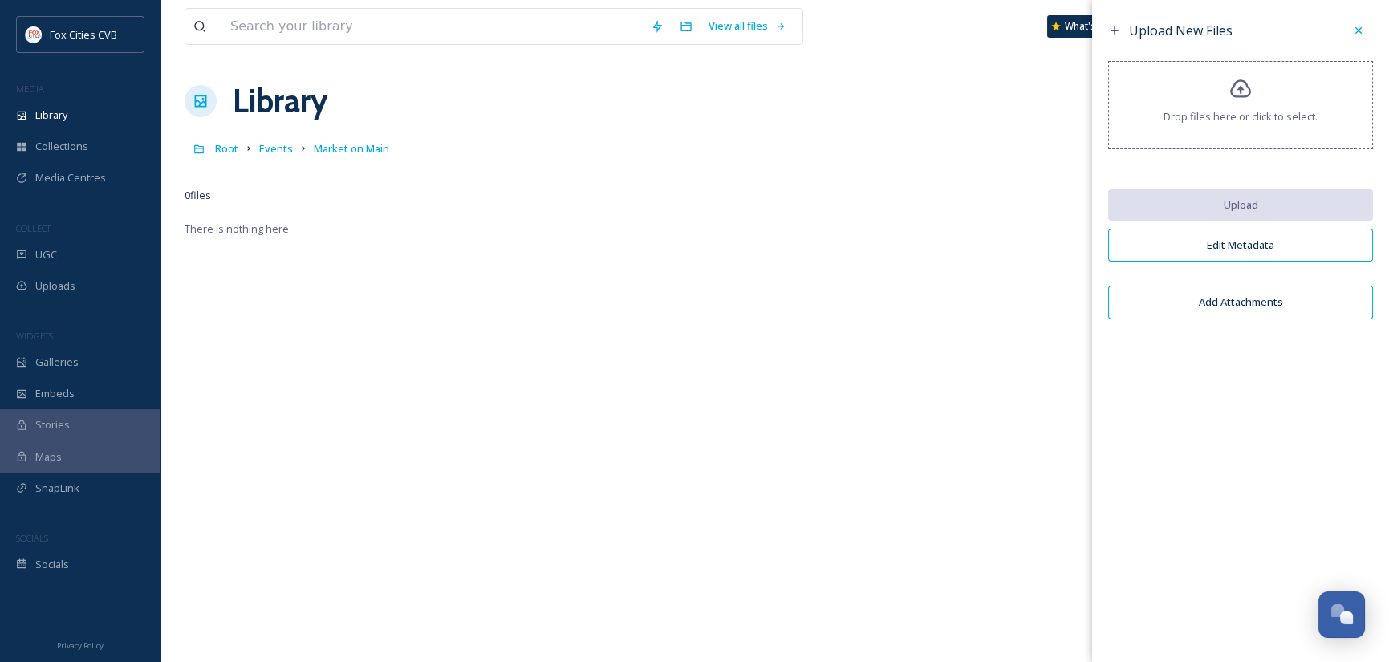
click at [1272, 106] on div "Drop files here or click to select." at bounding box center [1240, 105] width 265 height 88
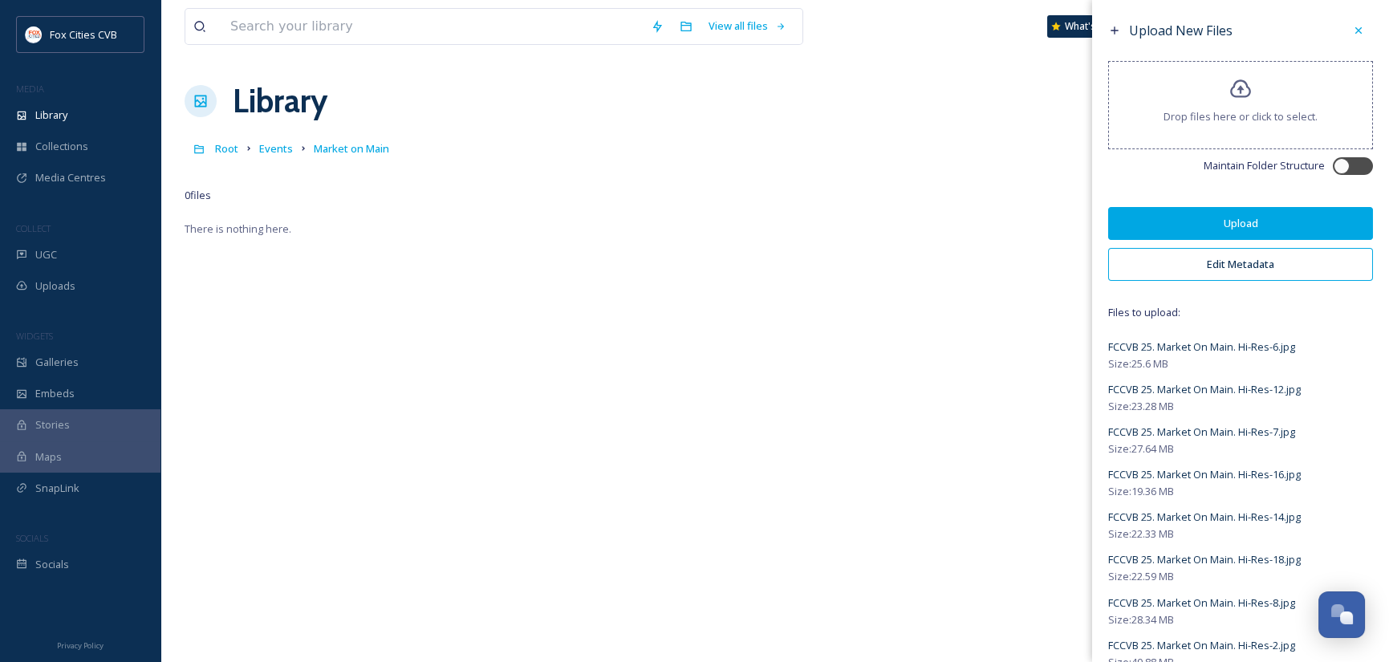
click at [1204, 254] on button "Edit Metadata" at bounding box center [1240, 264] width 265 height 33
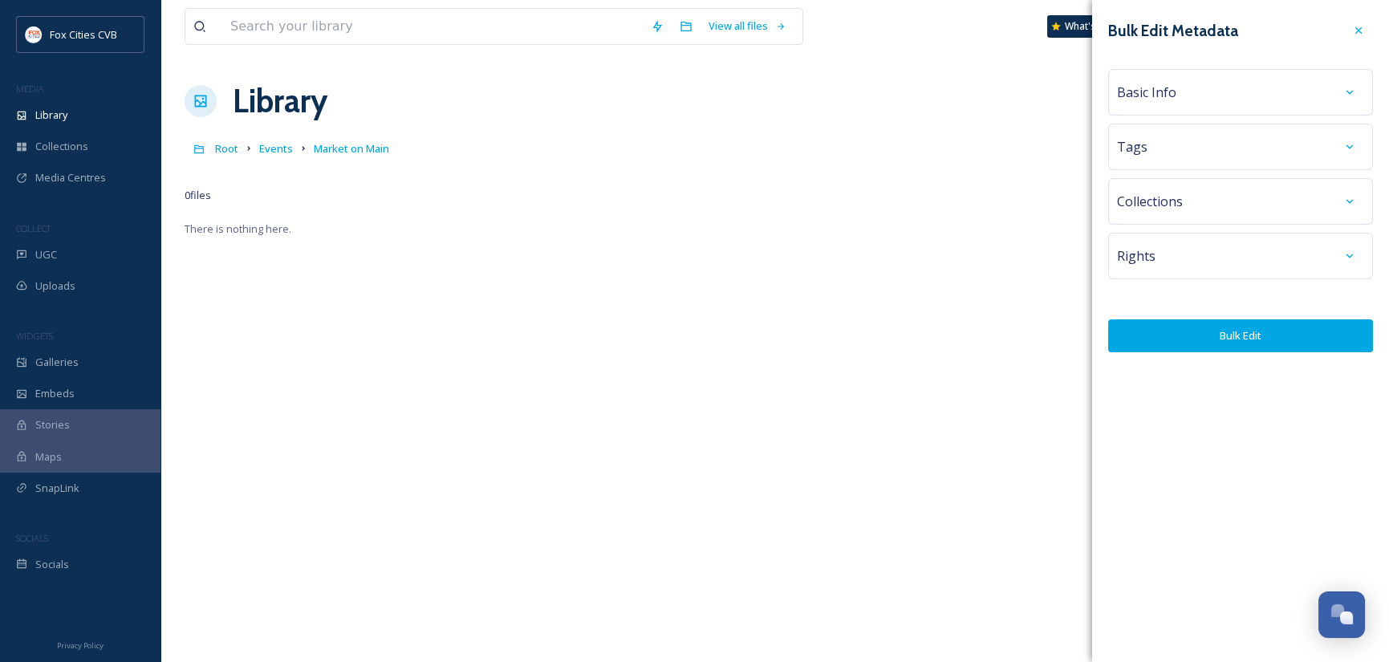
click at [1191, 102] on div "Basic Info" at bounding box center [1240, 92] width 247 height 29
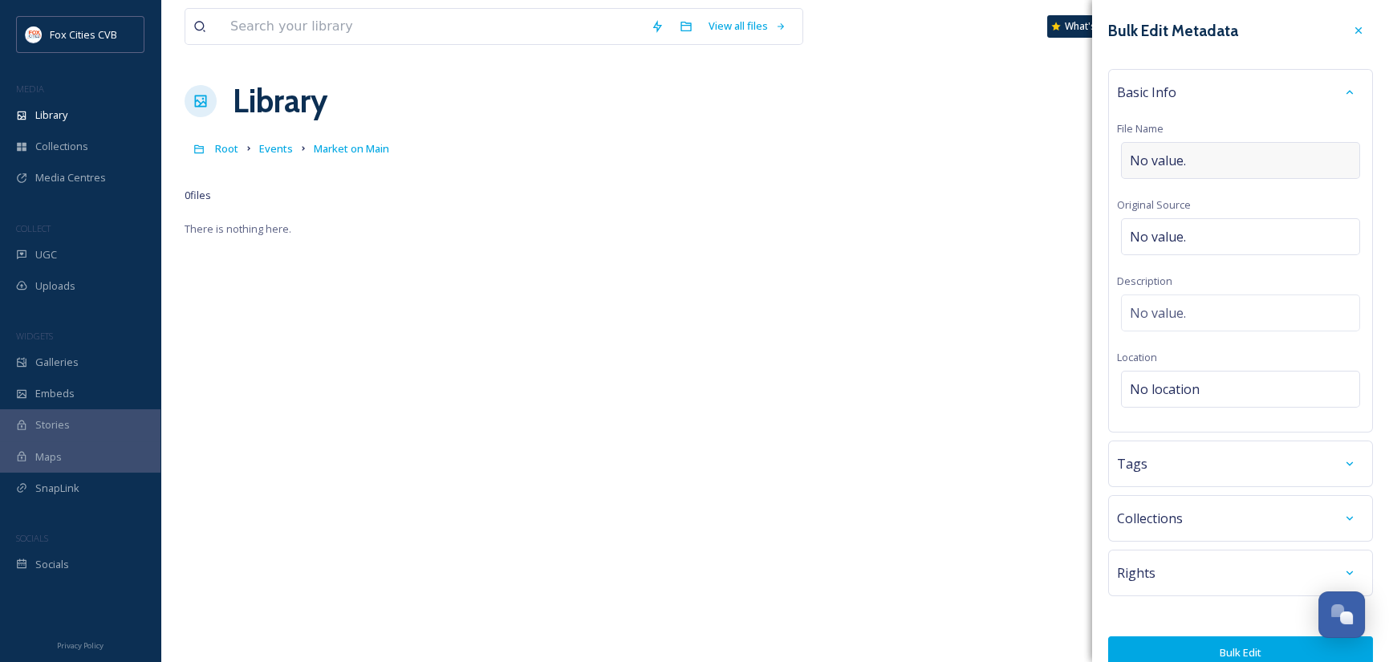
click at [1201, 151] on div "No value." at bounding box center [1240, 160] width 239 height 37
type input "Market on Main"
click at [1203, 380] on div "No location" at bounding box center [1240, 389] width 239 height 37
click at [1203, 380] on input at bounding box center [1240, 388] width 237 height 35
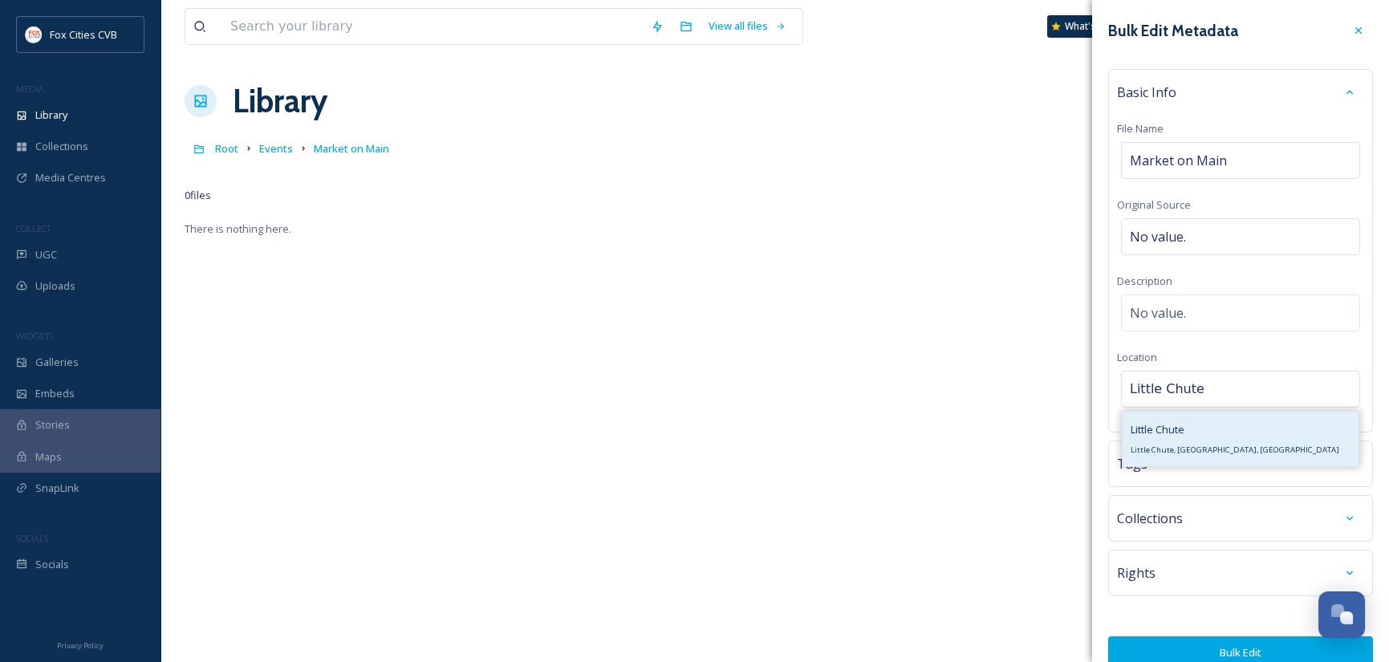
type input "Little Chute"
click at [1191, 438] on div "Little Chute Little Chute, WI, USA" at bounding box center [1234, 439] width 209 height 39
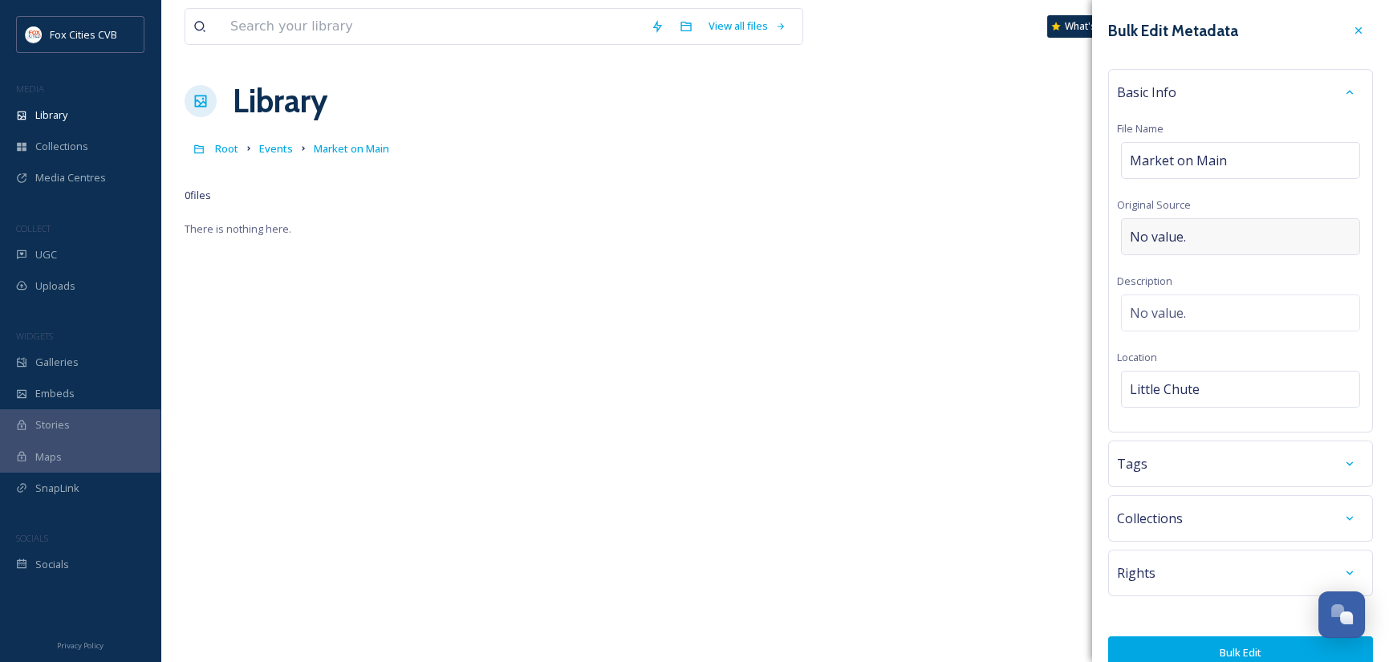
click at [1204, 233] on div "No value." at bounding box center [1240, 236] width 239 height 37
type input "Mirrorless Productions"
click at [1236, 639] on button "Bulk Edit" at bounding box center [1240, 648] width 265 height 33
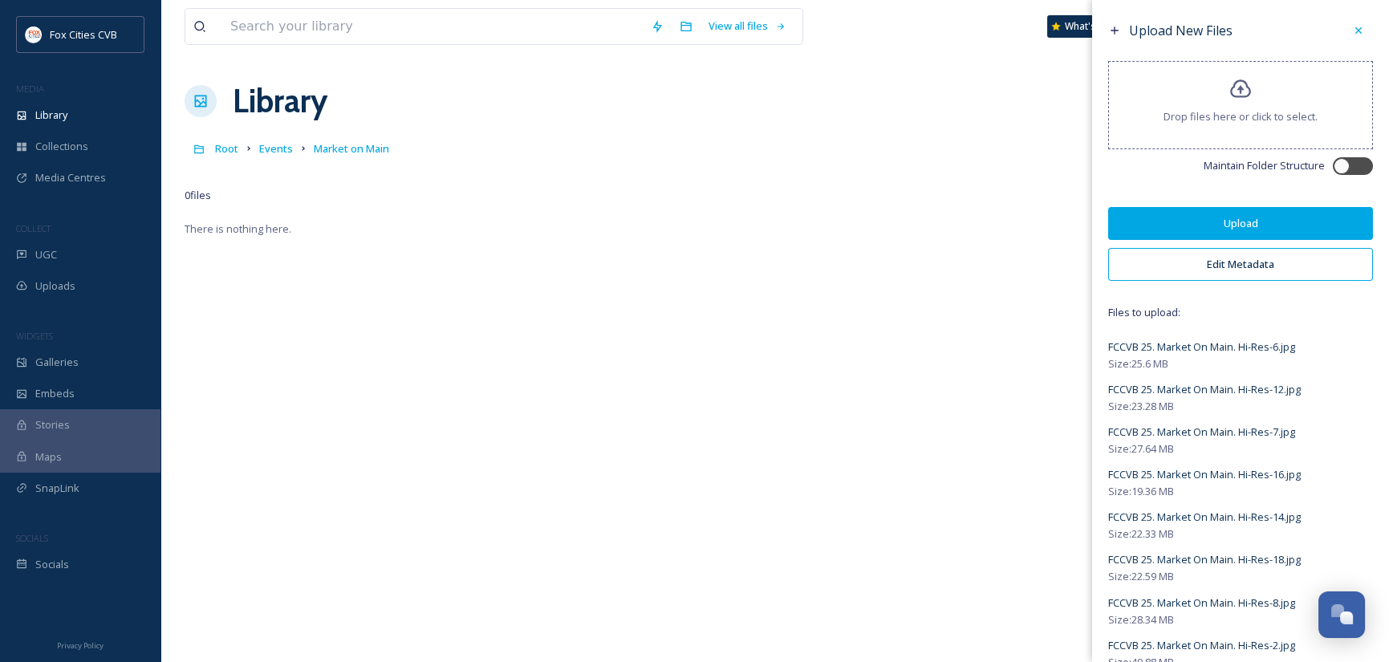
click at [1208, 220] on button "Upload" at bounding box center [1240, 223] width 265 height 33
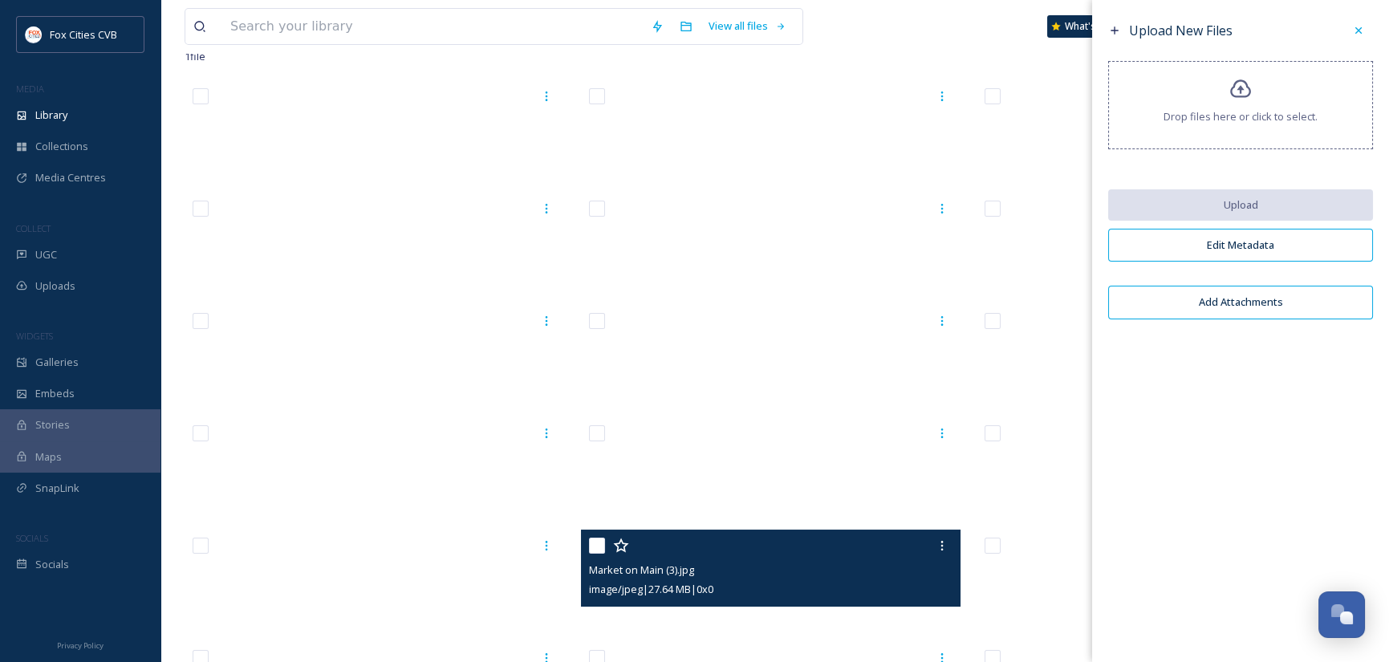
scroll to position [0, 0]
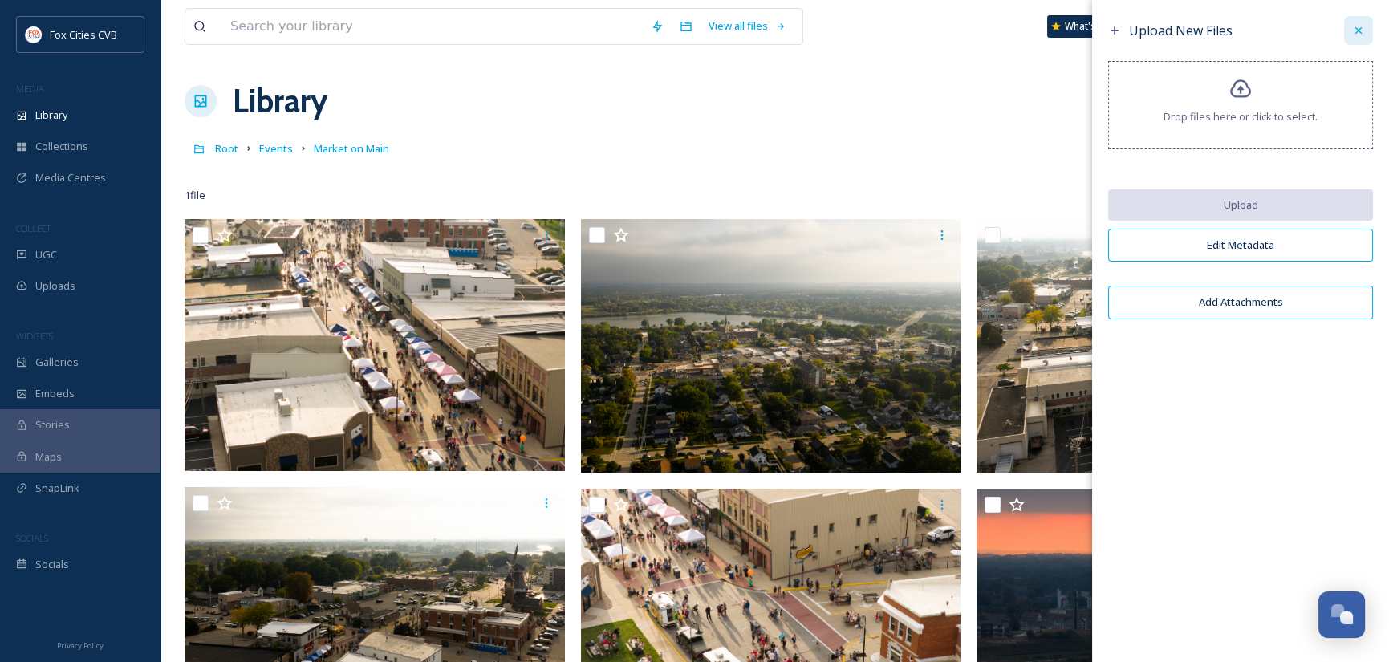
click at [1353, 29] on icon at bounding box center [1358, 30] width 13 height 13
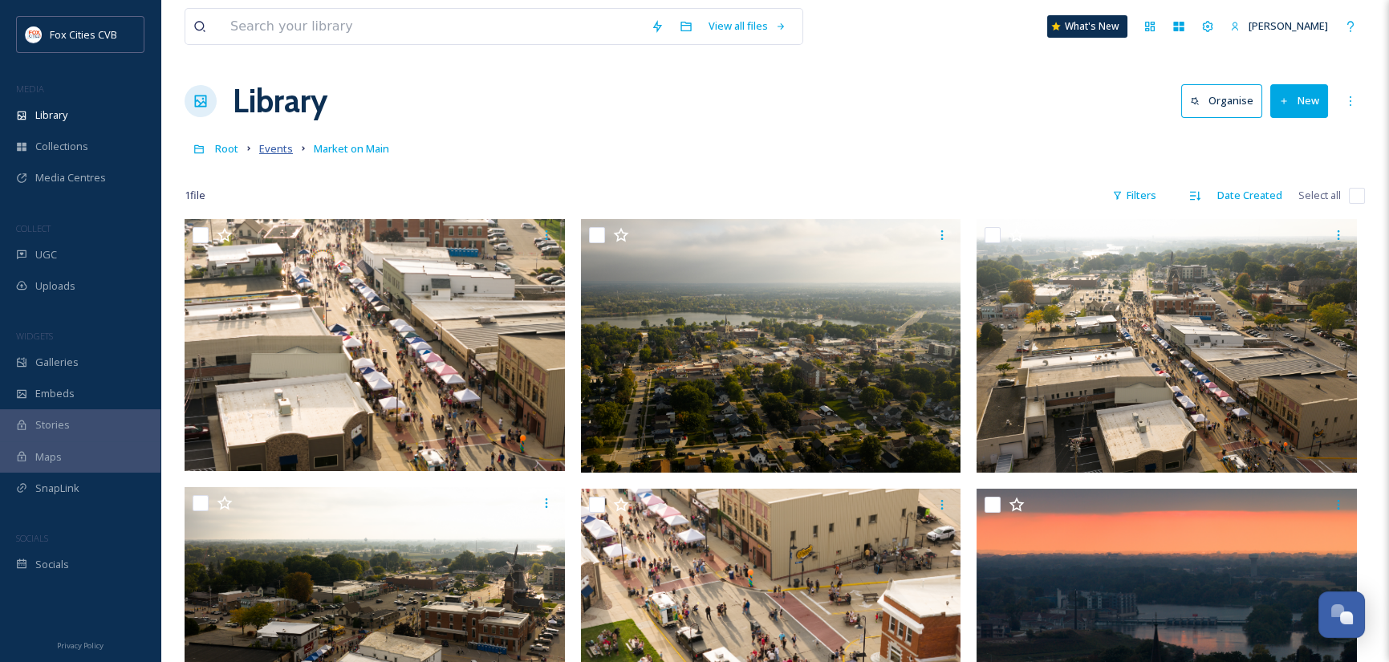
click at [276, 148] on span "Events" at bounding box center [276, 148] width 34 height 14
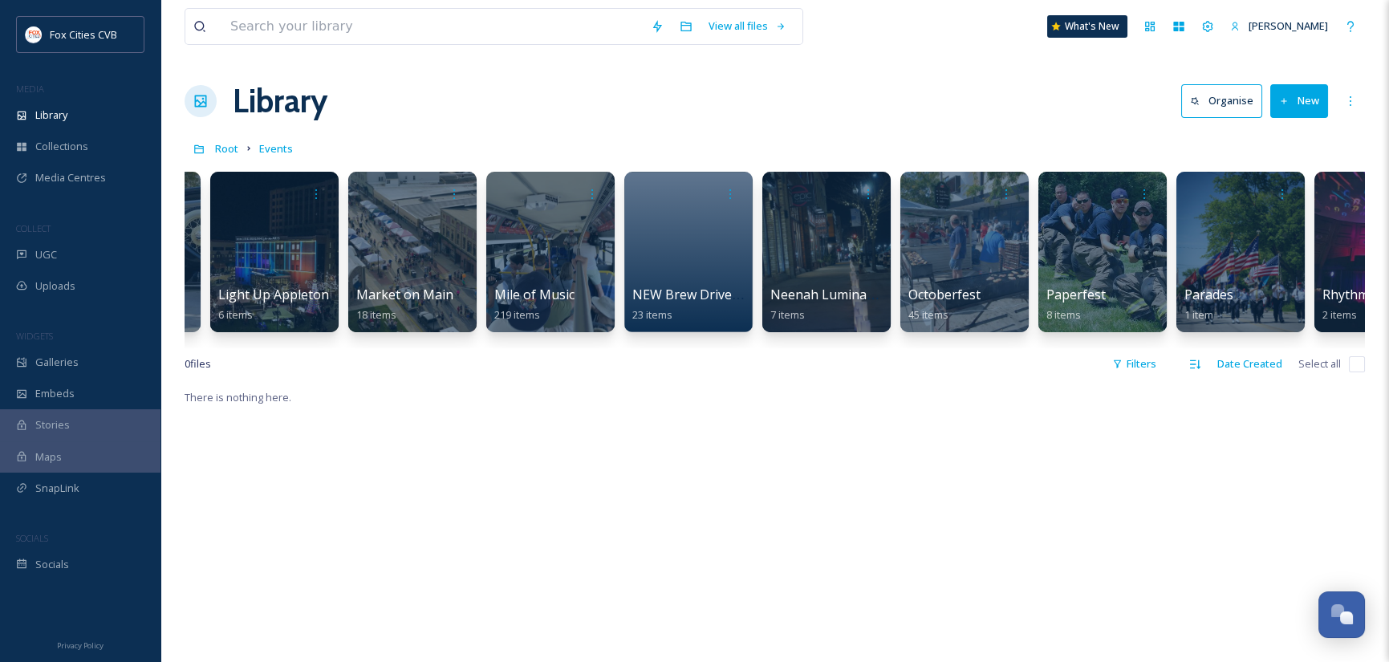
scroll to position [0, 3536]
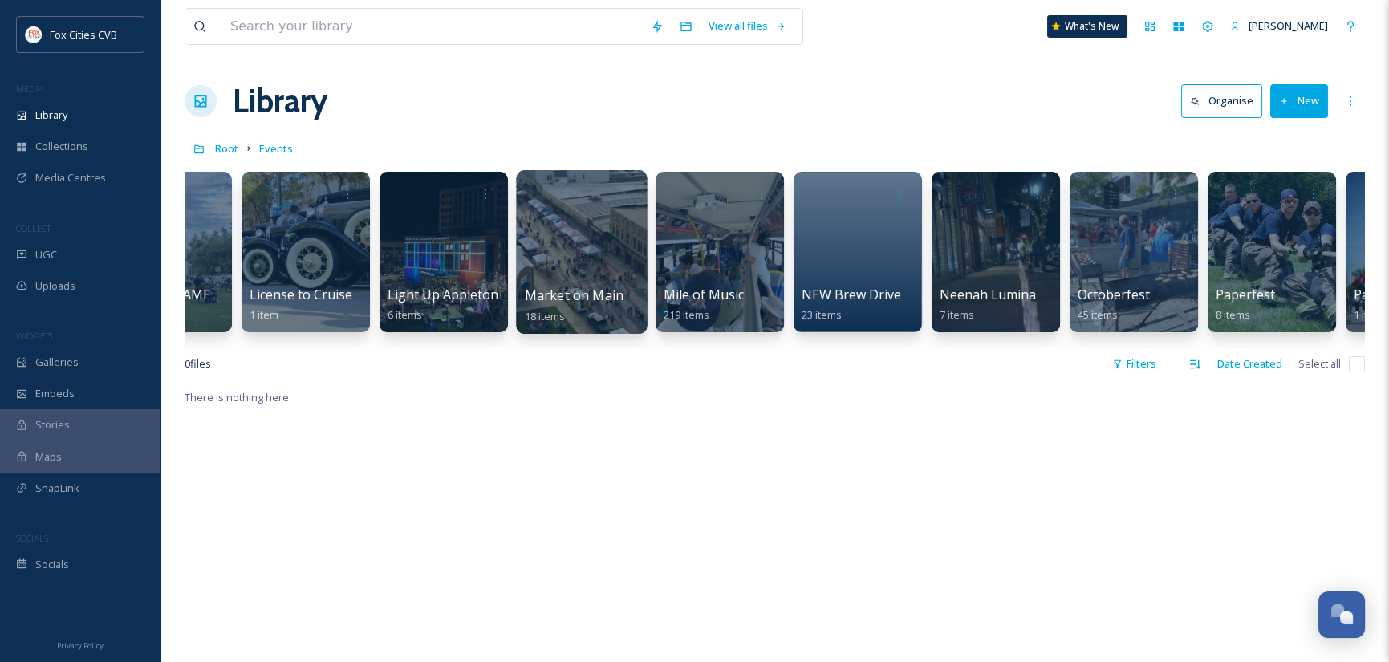
click at [610, 250] on div at bounding box center [581, 252] width 131 height 164
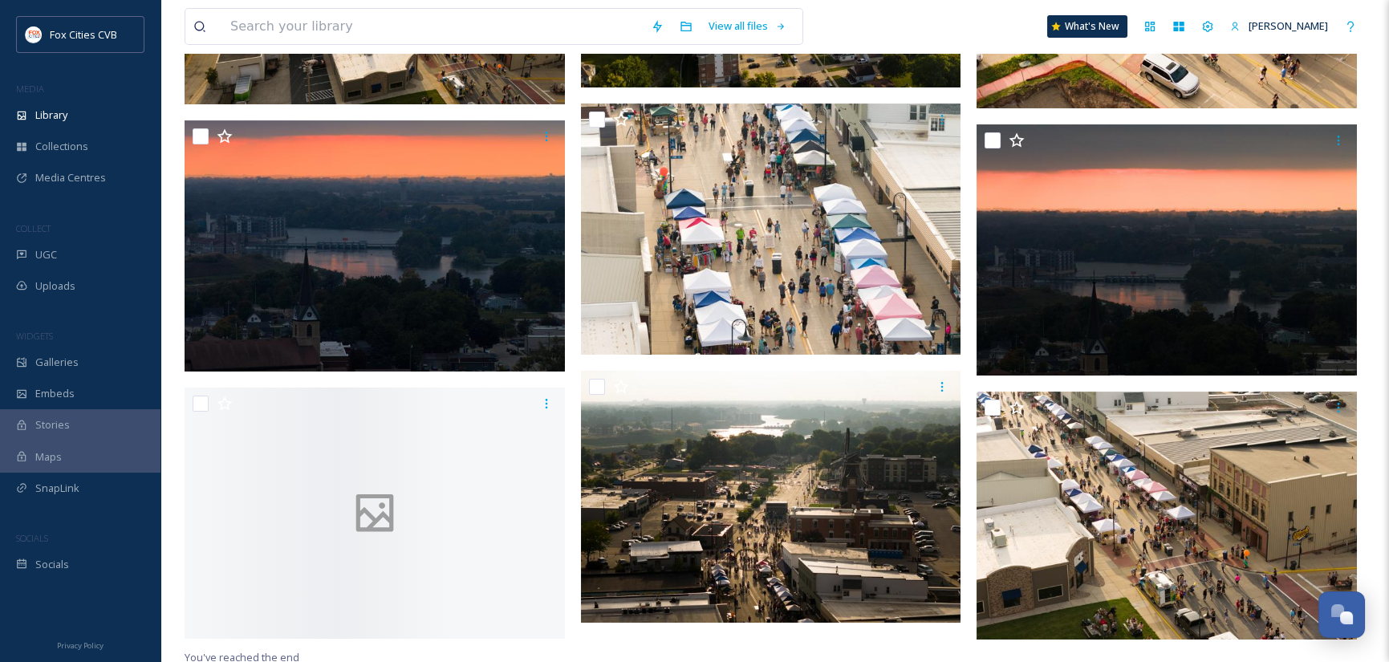
scroll to position [1175, 0]
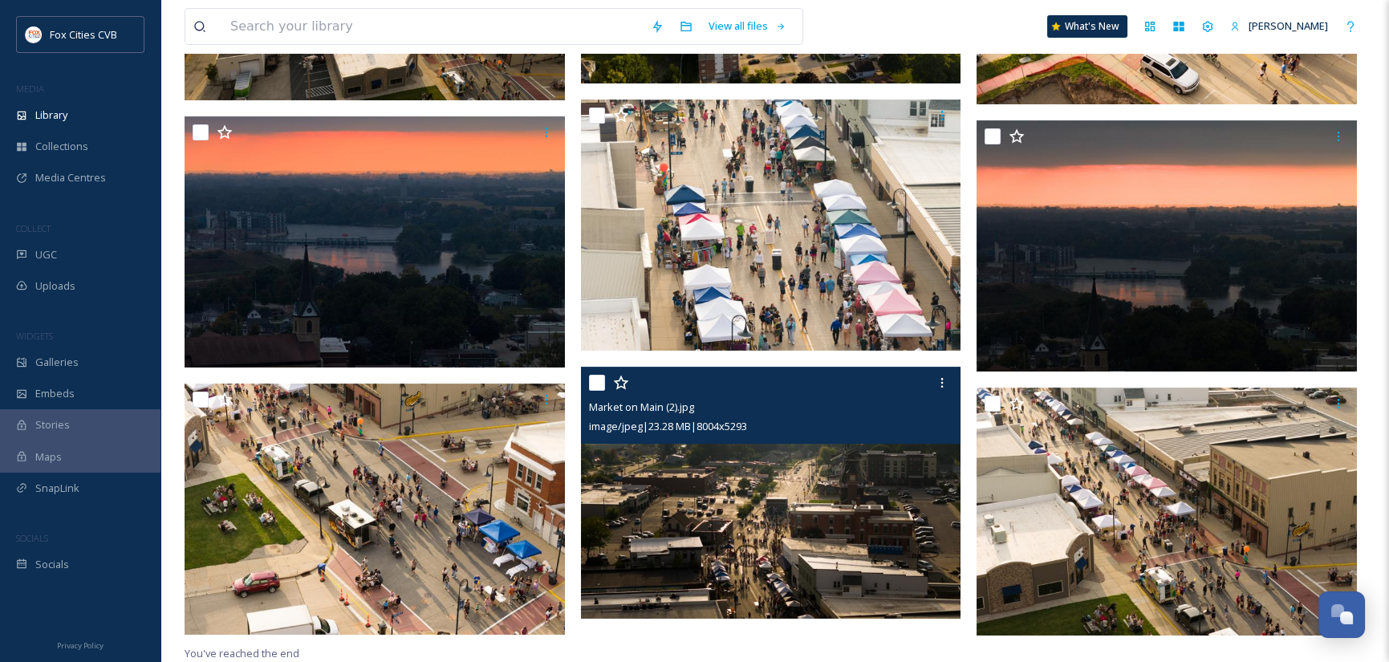
click at [599, 380] on input "checkbox" at bounding box center [597, 383] width 16 height 16
checkbox input "true"
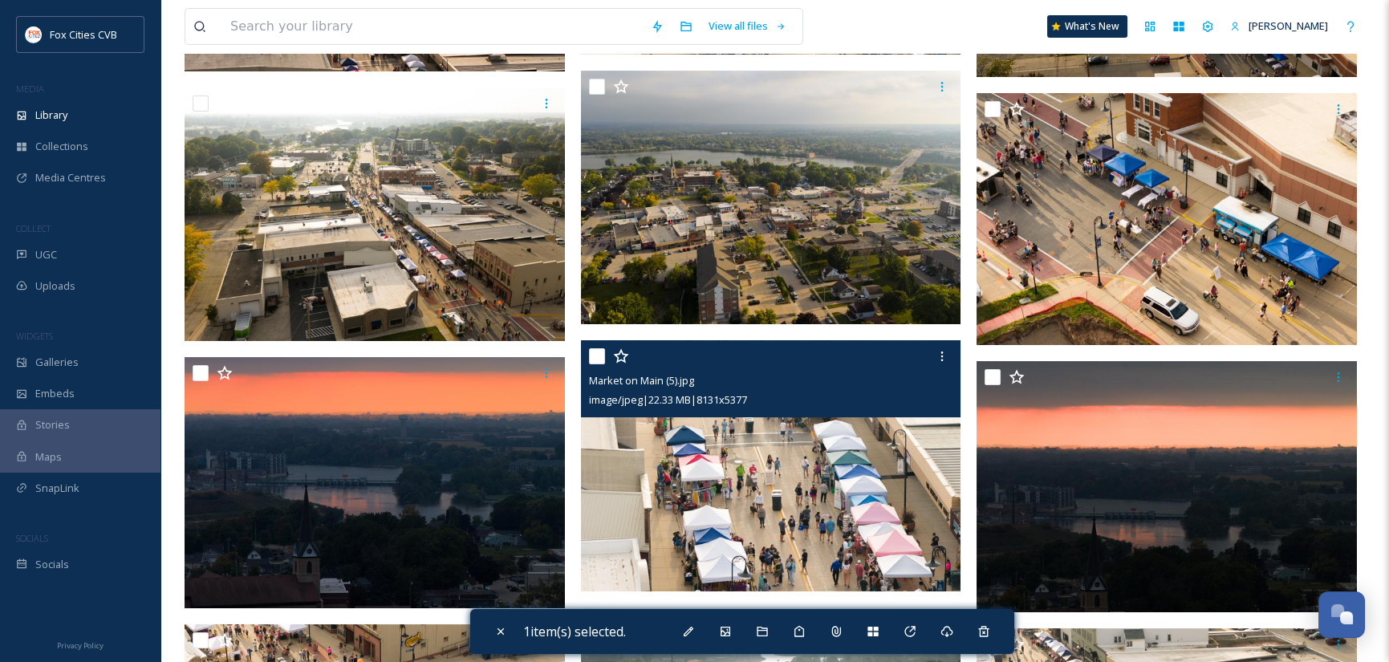
scroll to position [854, 0]
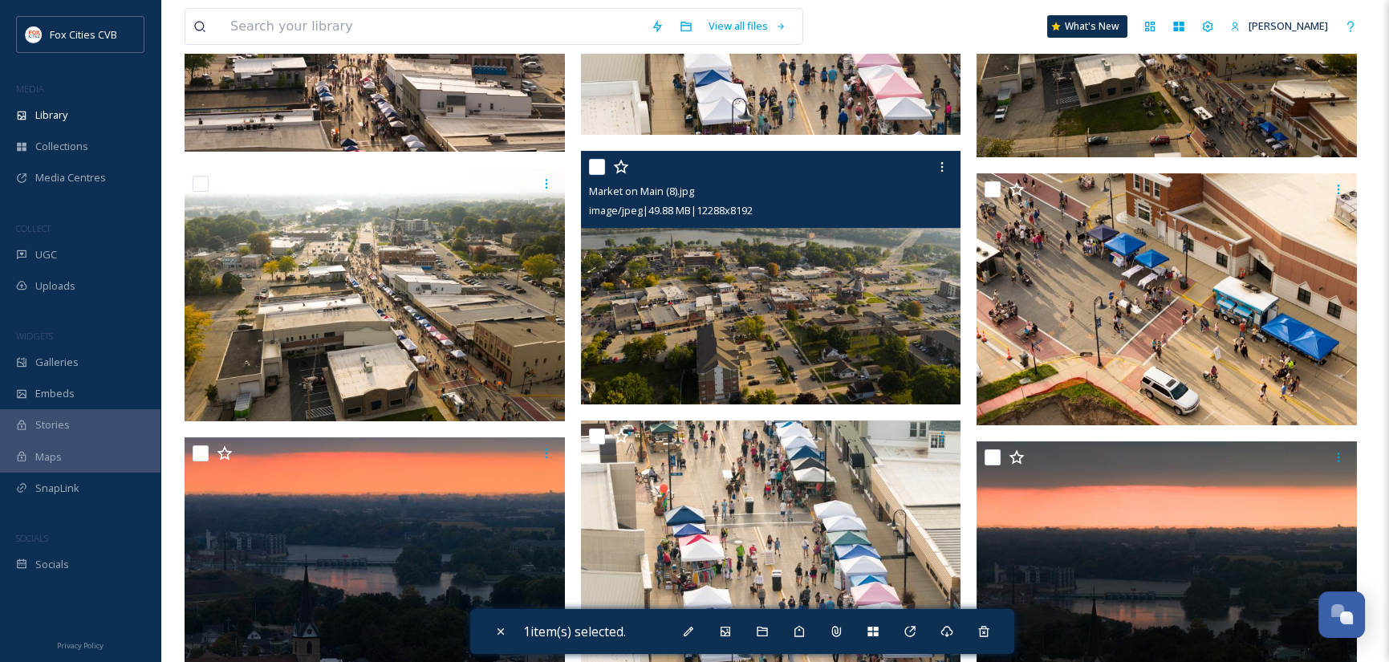
click at [600, 165] on input "checkbox" at bounding box center [597, 167] width 16 height 16
checkbox input "true"
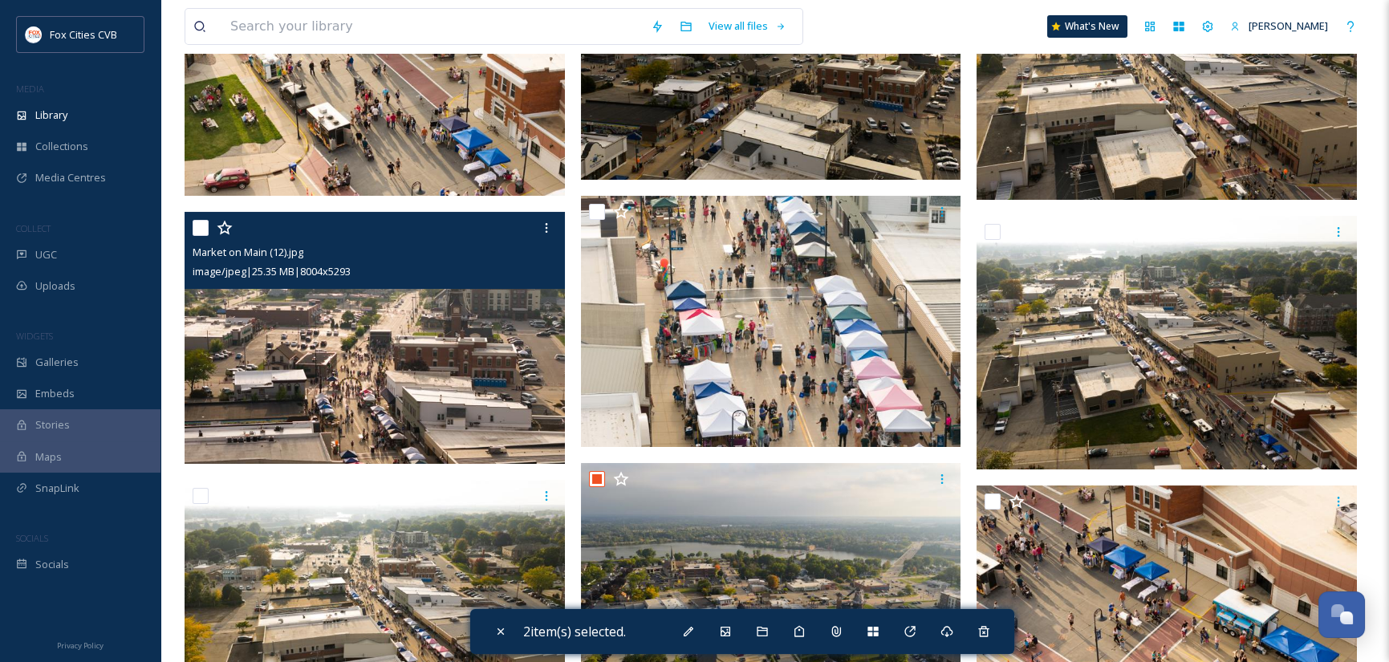
scroll to position [534, 0]
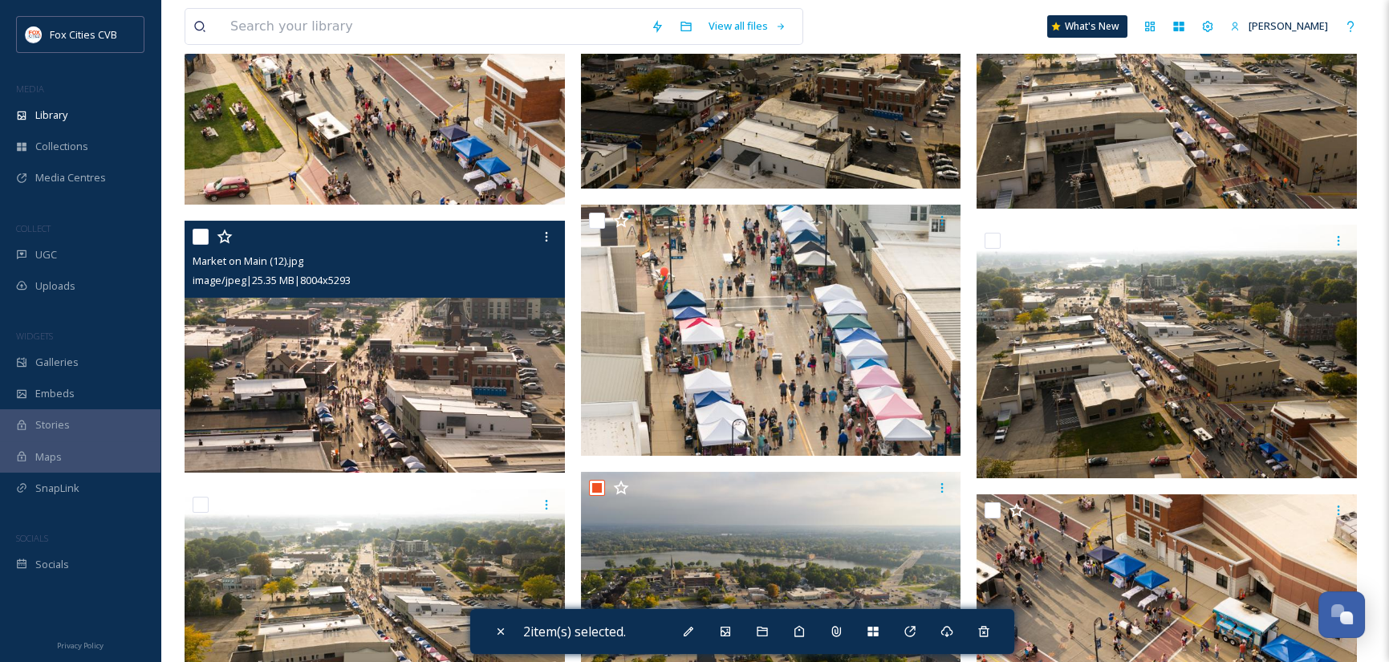
drag, startPoint x: 201, startPoint y: 234, endPoint x: 225, endPoint y: 241, distance: 24.9
click at [201, 234] on input "checkbox" at bounding box center [201, 237] width 16 height 16
checkbox input "true"
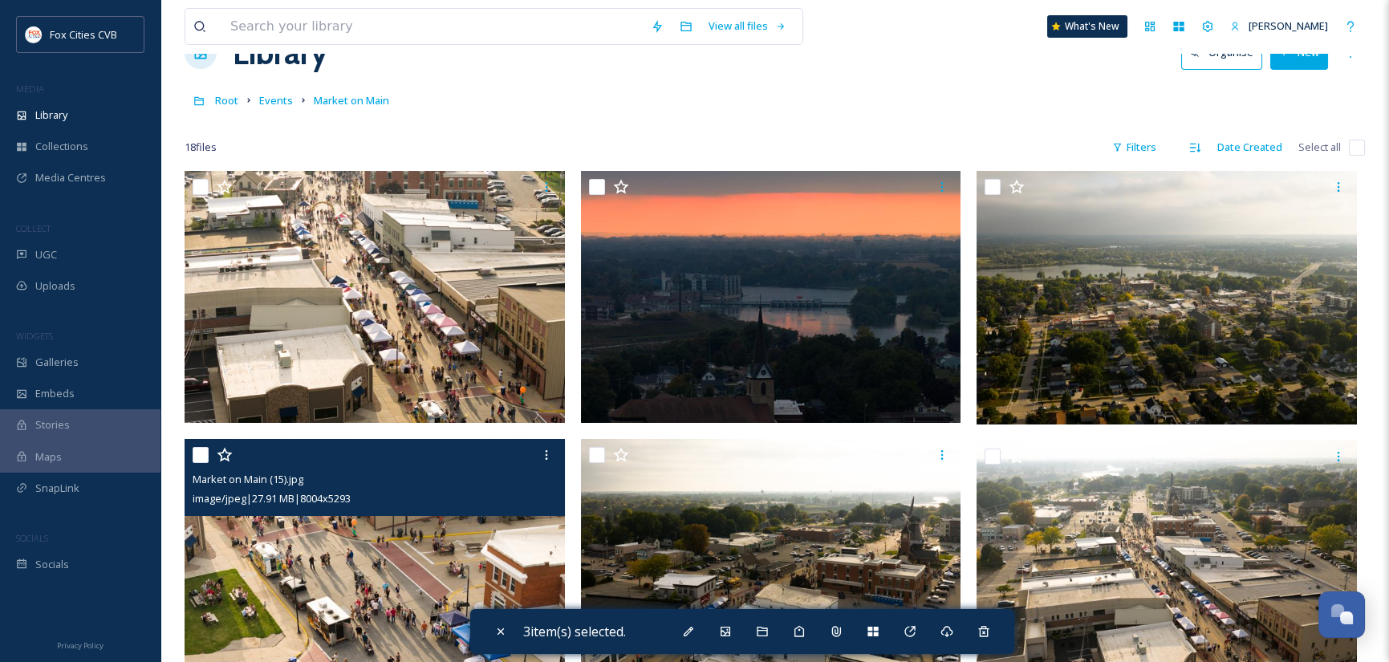
scroll to position [0, 0]
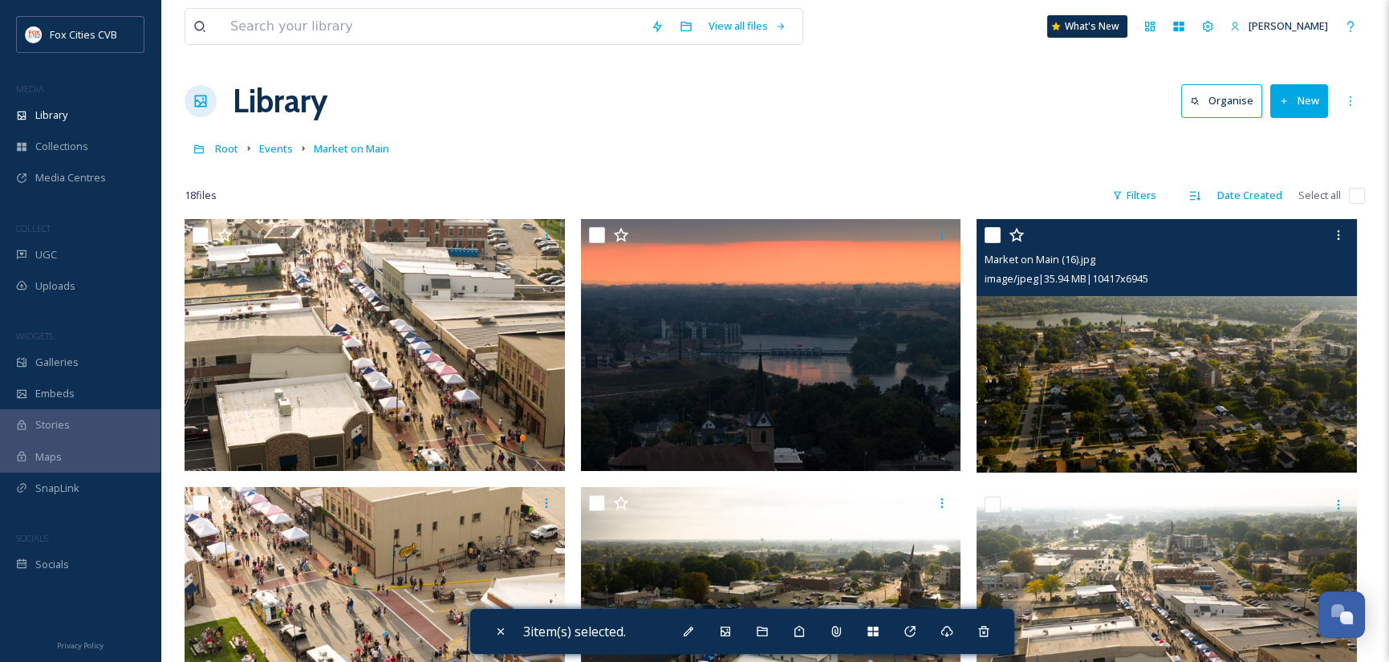
click at [989, 237] on input "checkbox" at bounding box center [992, 235] width 16 height 16
checkbox input "true"
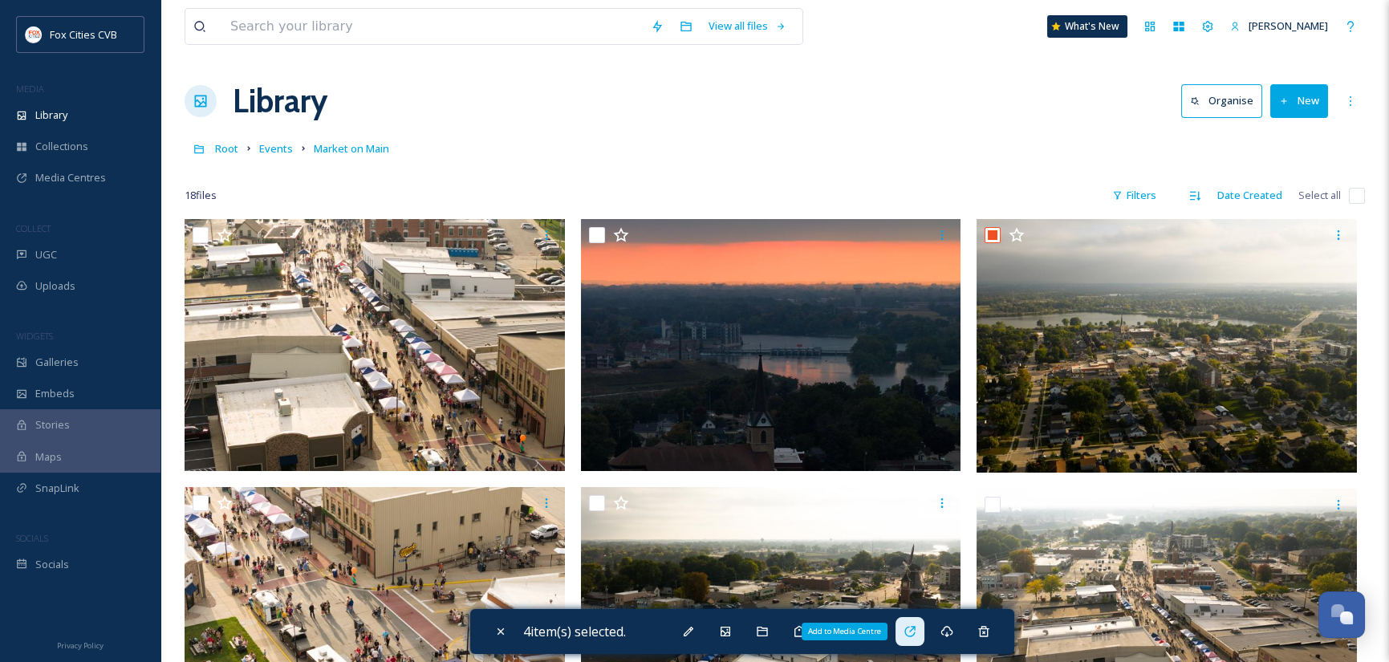
click at [915, 636] on icon at bounding box center [909, 631] width 10 height 10
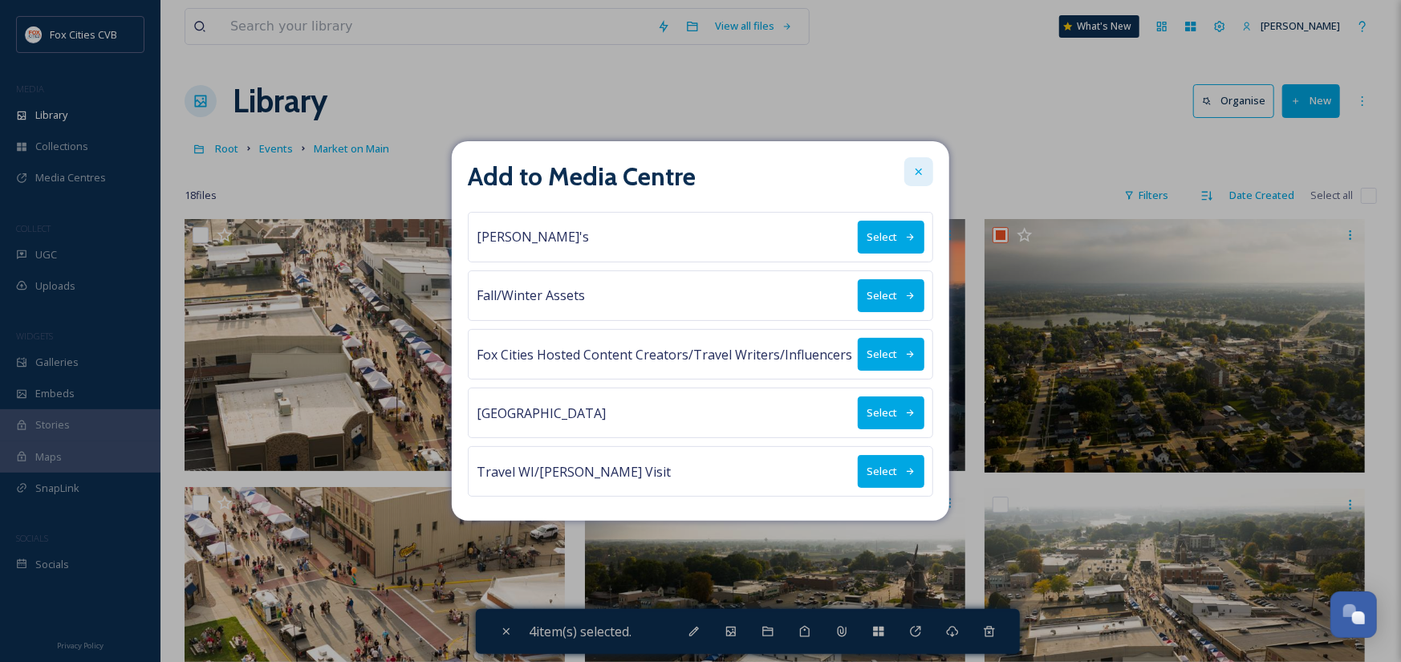
click at [920, 168] on icon at bounding box center [918, 171] width 13 height 13
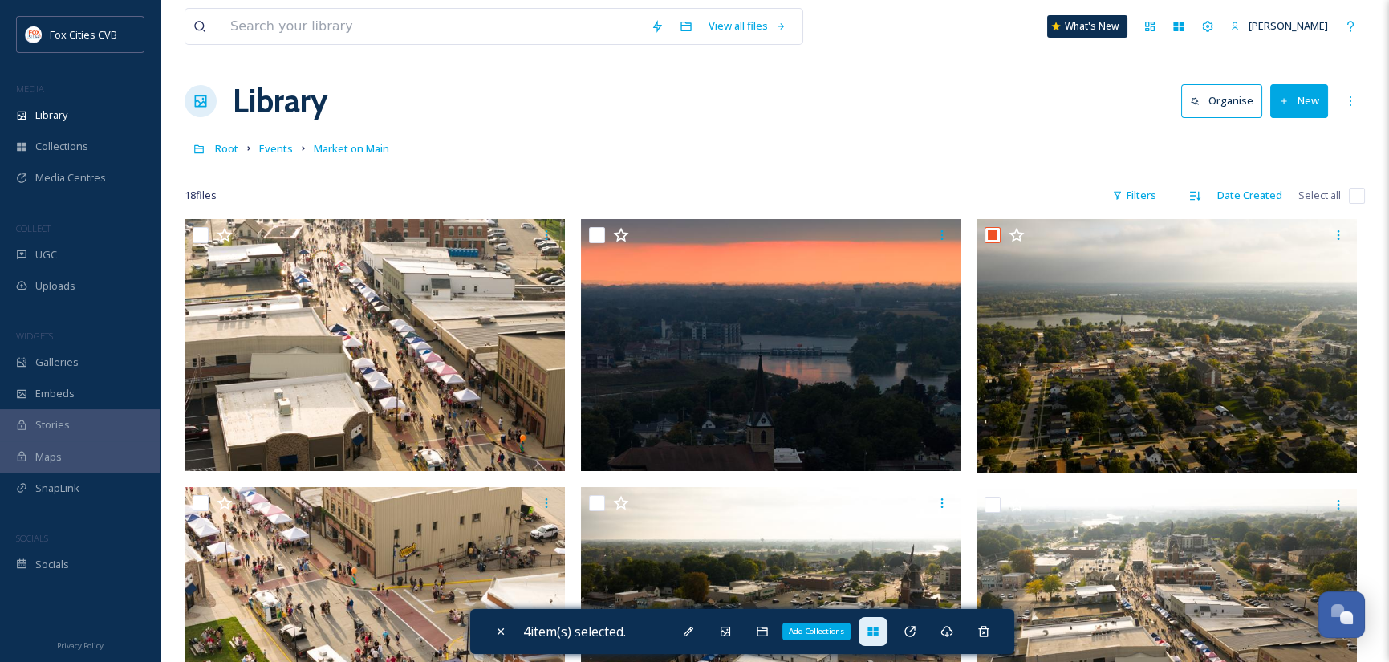
click at [878, 631] on icon at bounding box center [872, 632] width 10 height 10
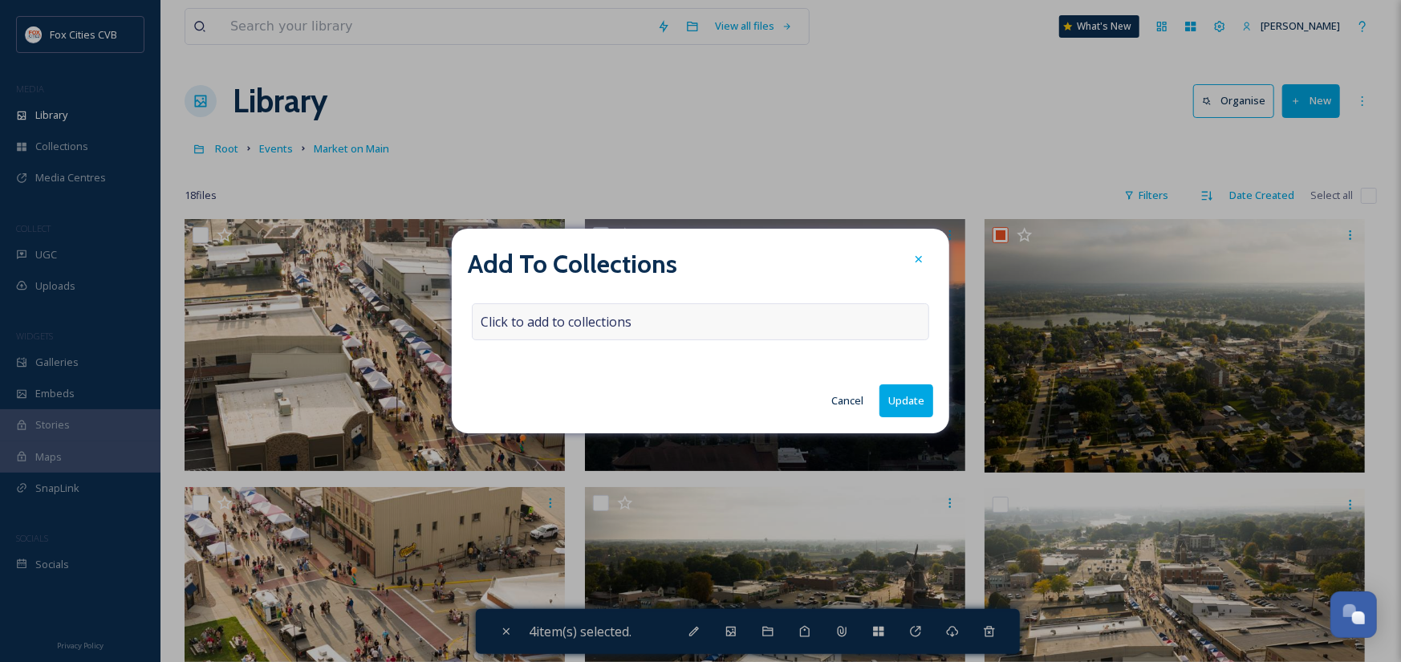
click at [655, 317] on div "Click to add to collections" at bounding box center [700, 321] width 457 height 37
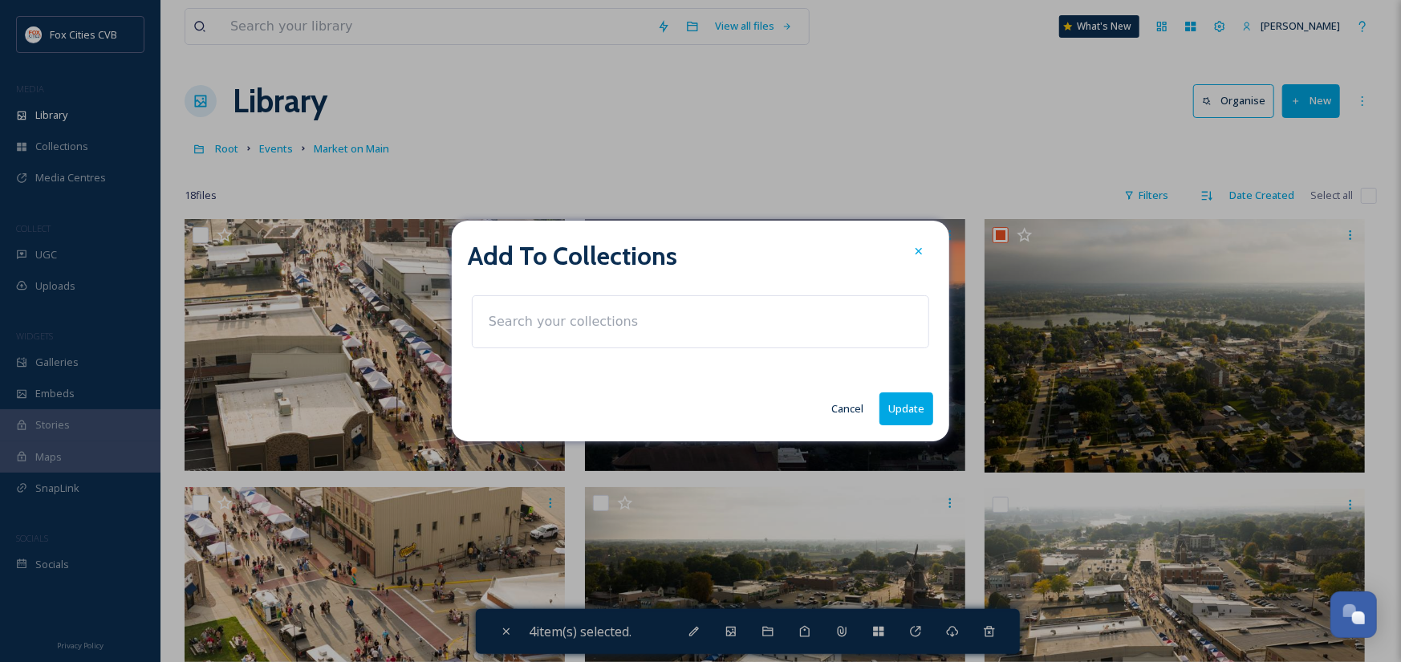
click at [640, 324] on input at bounding box center [569, 321] width 177 height 35
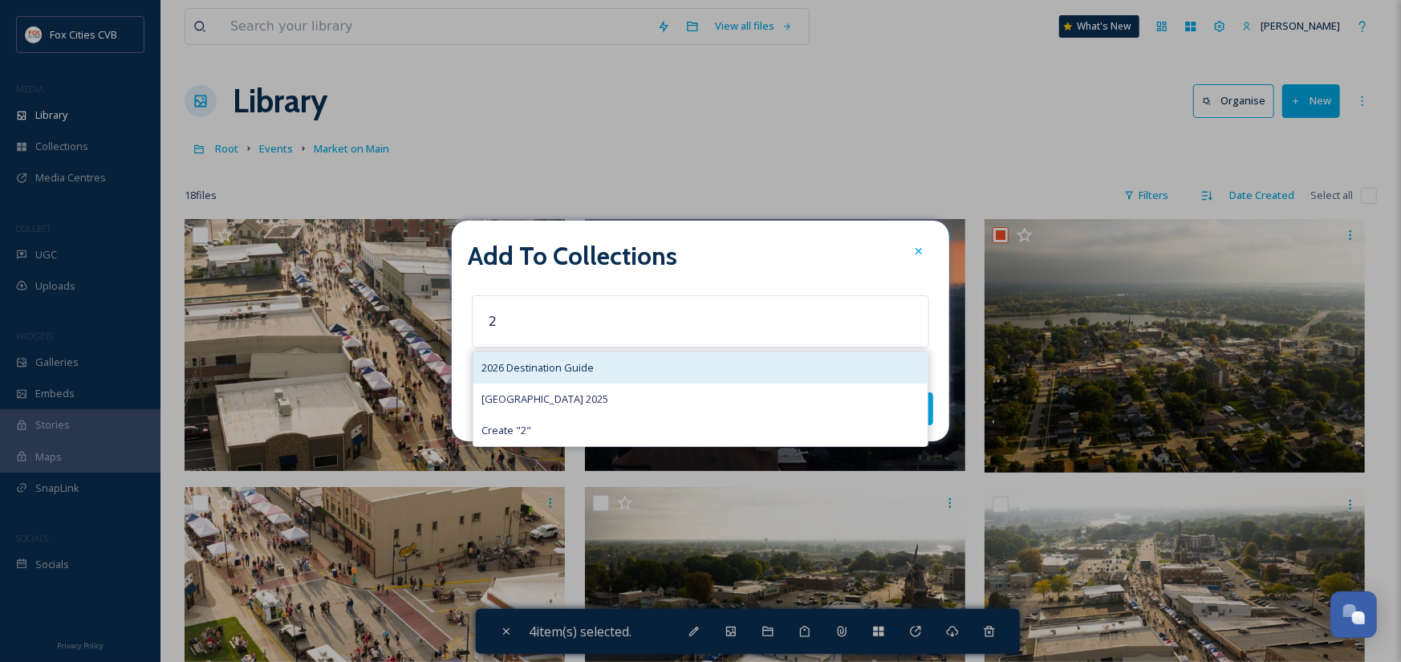
type input "2"
click at [568, 367] on span "2026 Destination Guide" at bounding box center [537, 367] width 112 height 15
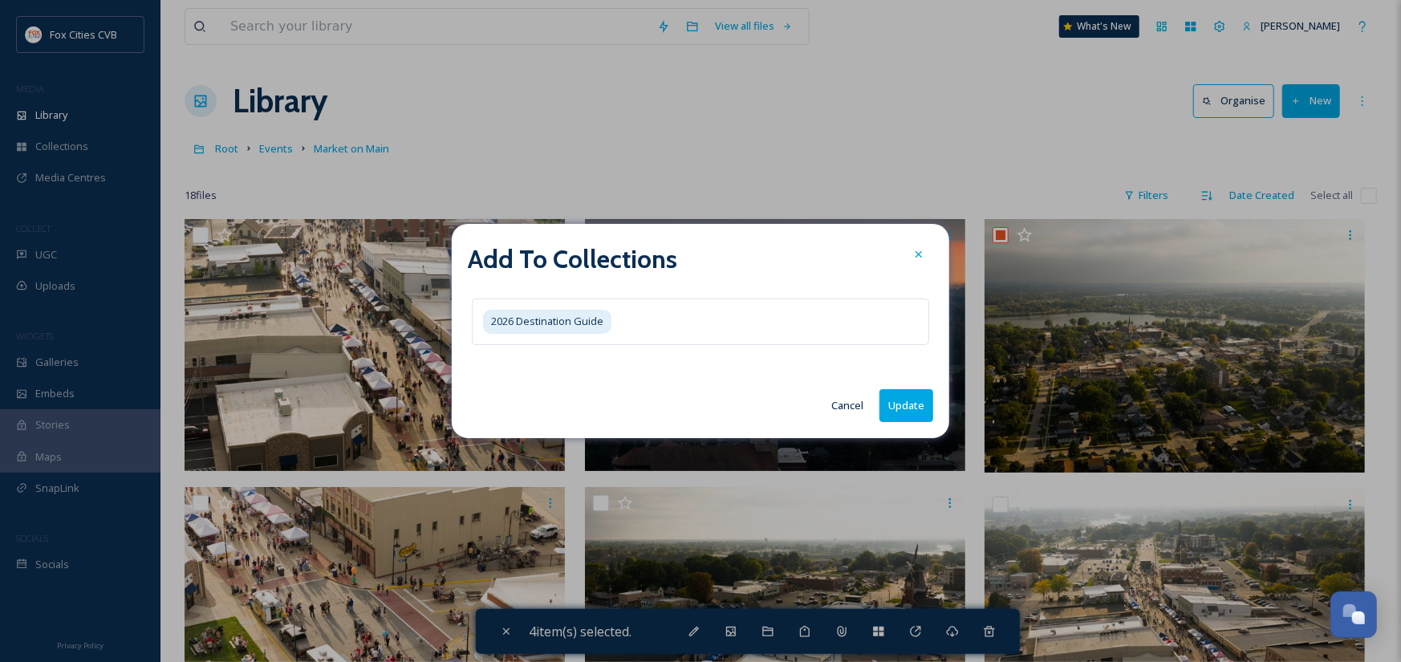
click at [915, 408] on button "Update" at bounding box center [906, 405] width 54 height 33
checkbox input "false"
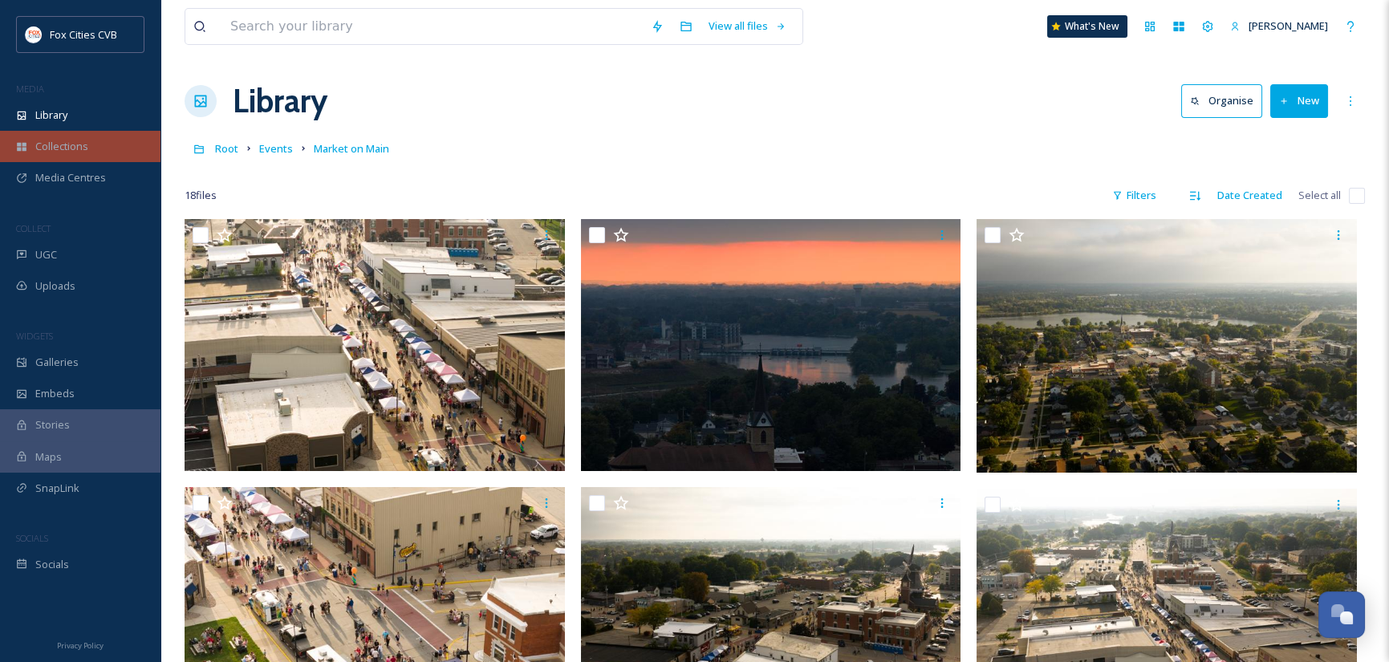
click at [60, 142] on span "Collections" at bounding box center [61, 146] width 53 height 15
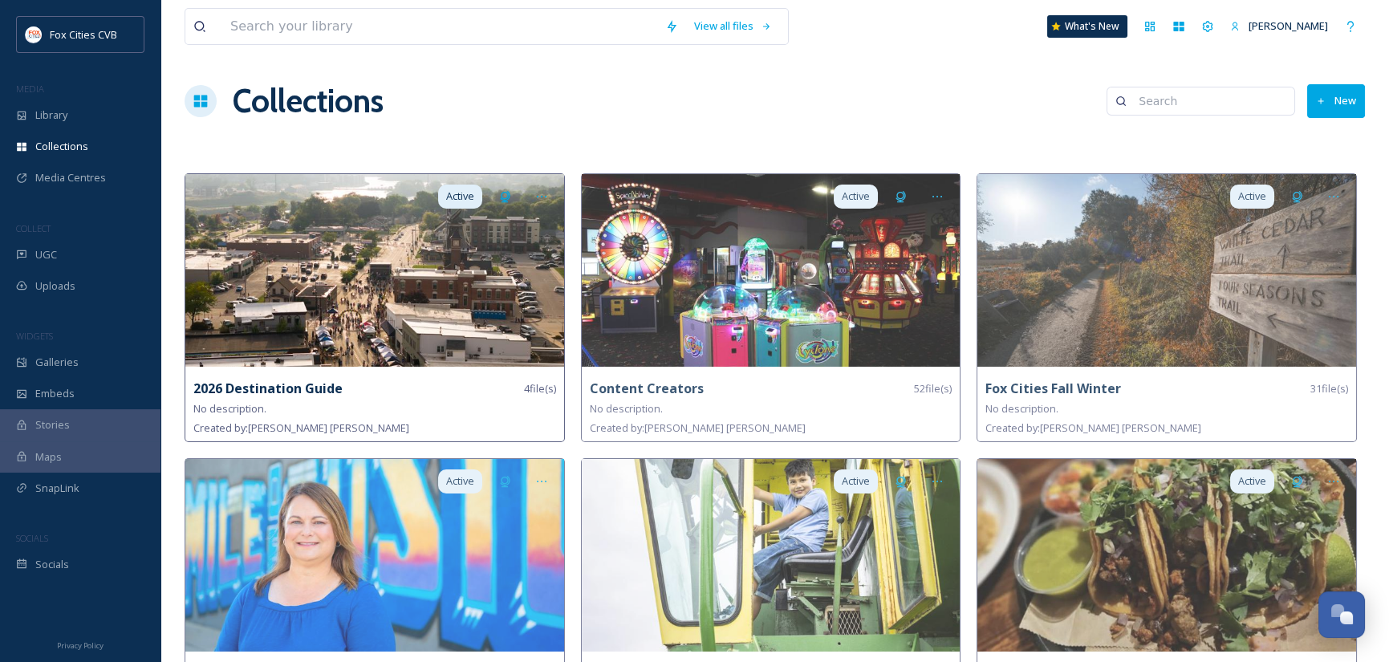
click at [359, 271] on img at bounding box center [374, 270] width 379 height 193
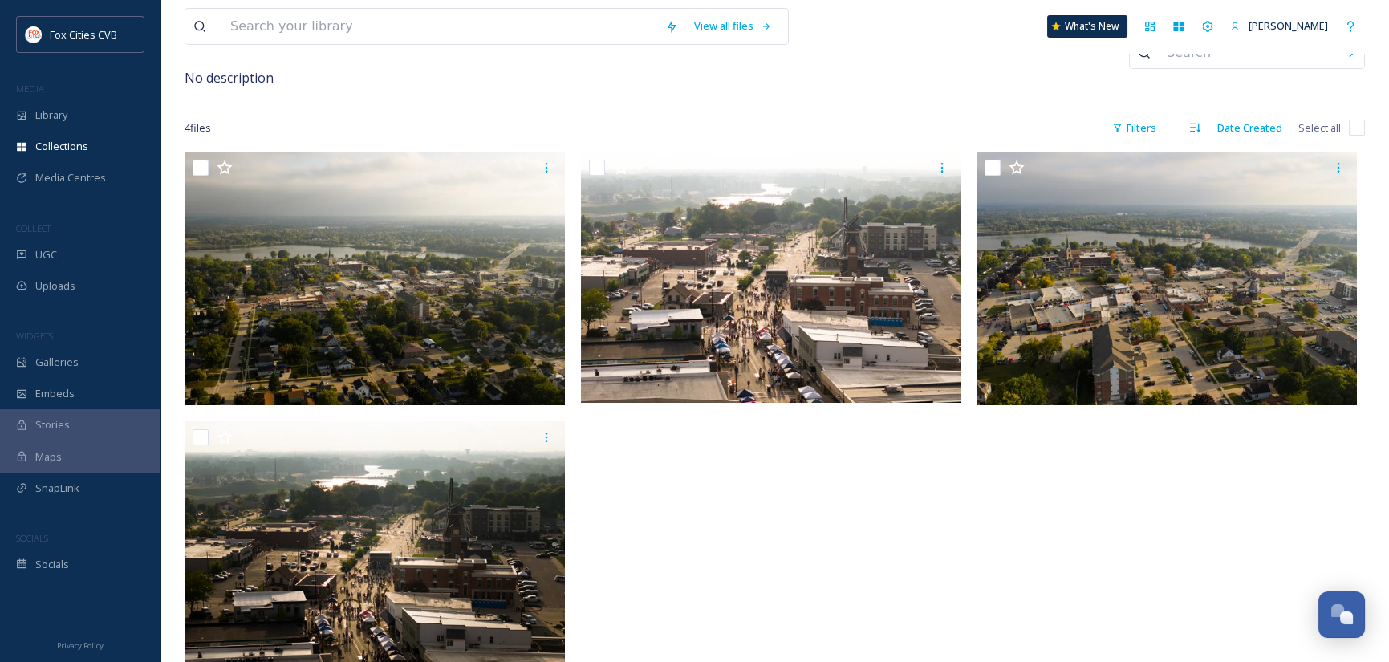
scroll to position [129, 0]
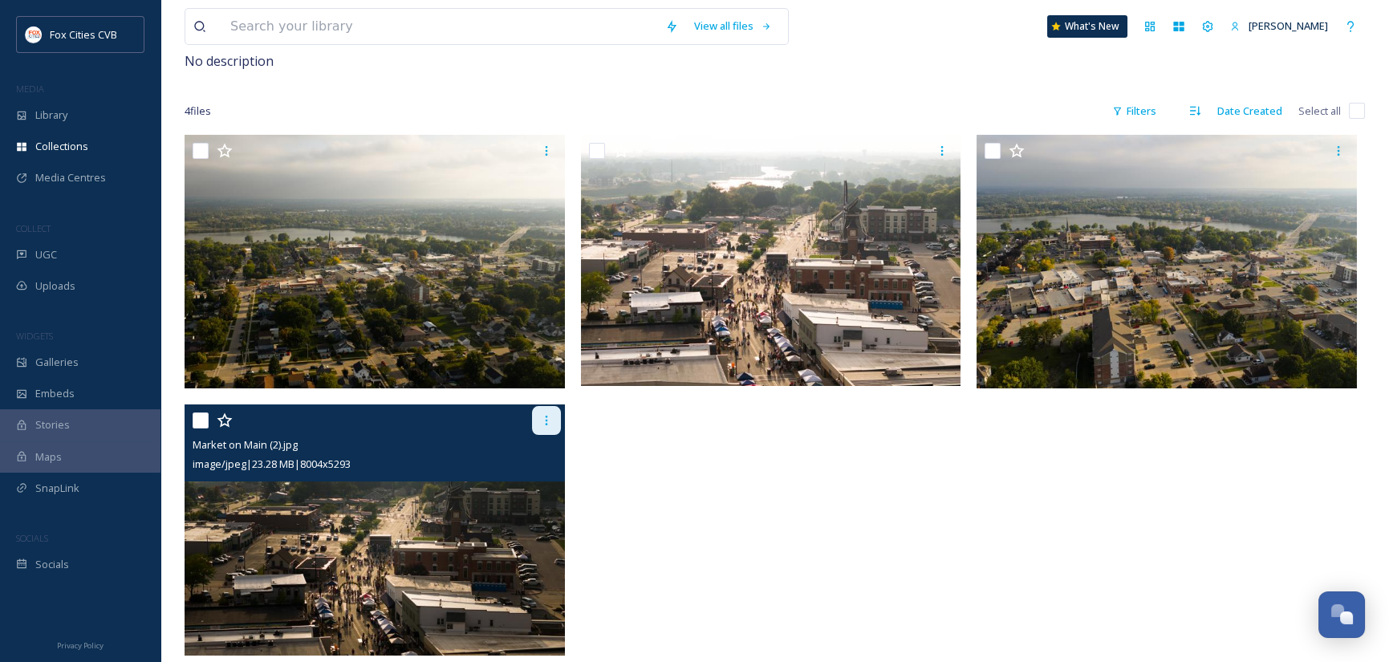
click at [543, 417] on icon at bounding box center [546, 420] width 13 height 13
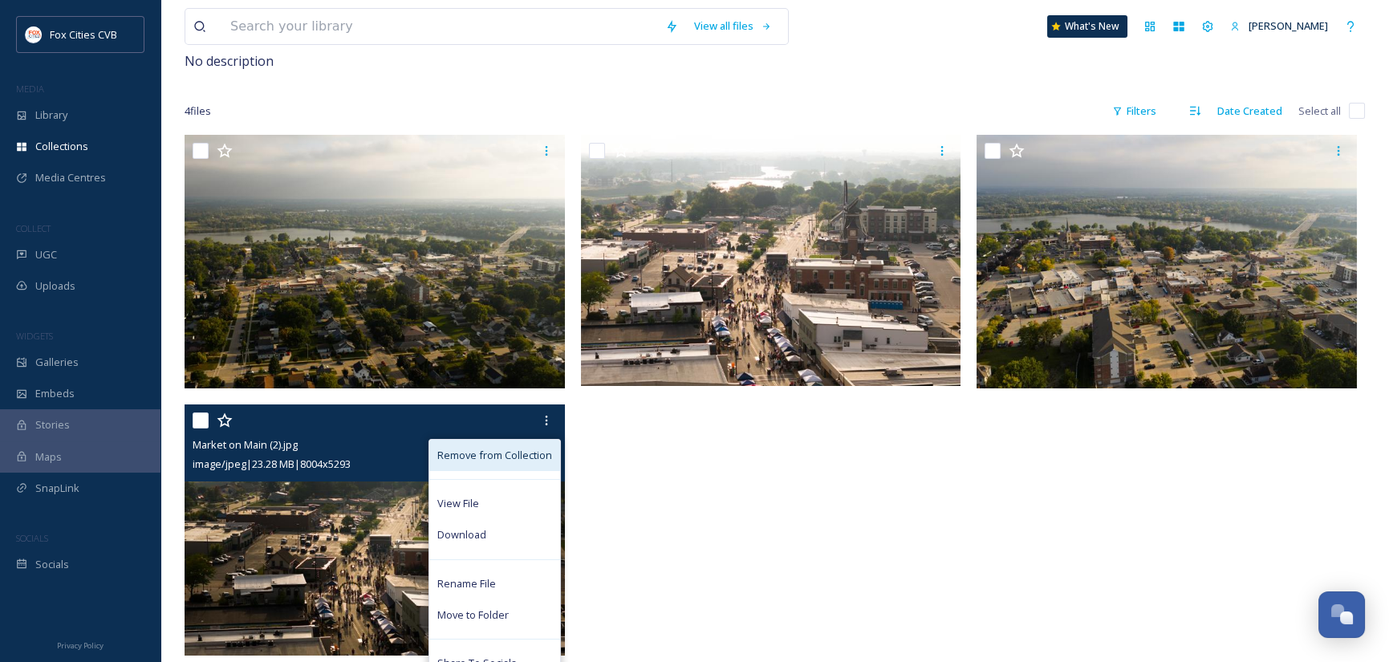
click at [515, 448] on span "Remove from Collection" at bounding box center [494, 455] width 115 height 15
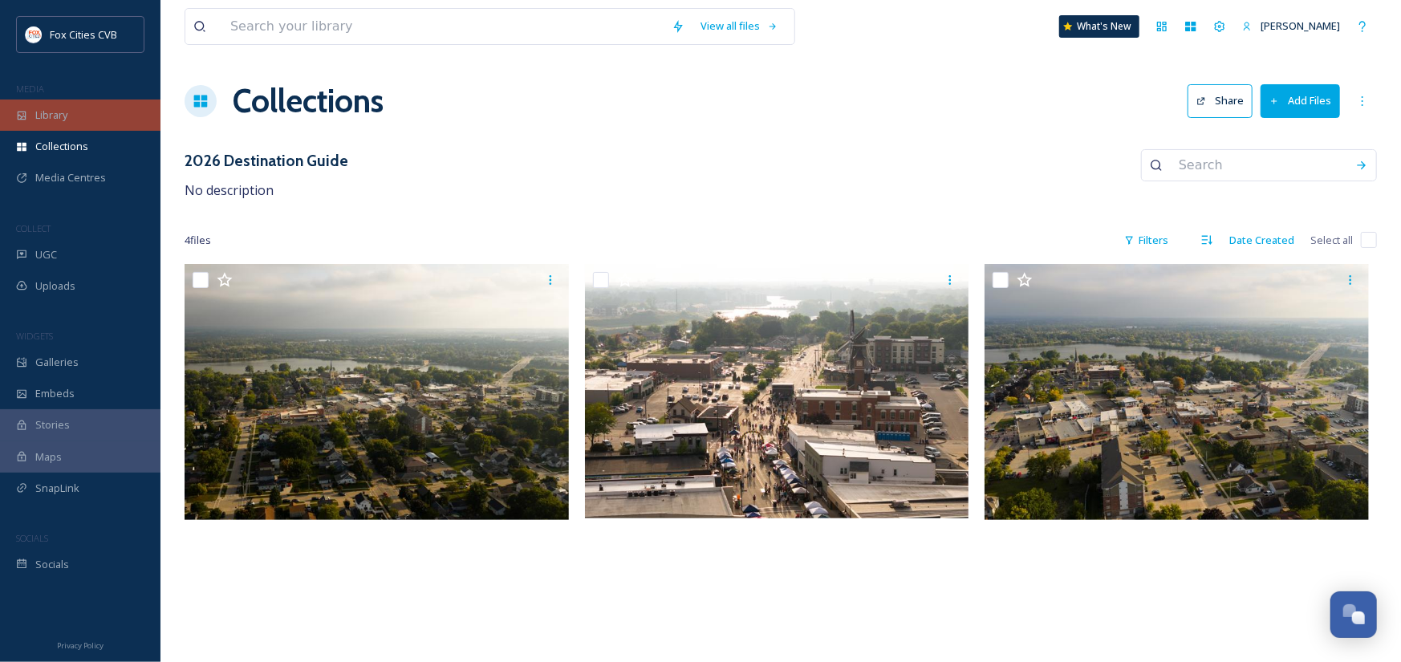
click at [80, 117] on div "Library" at bounding box center [80, 114] width 160 height 31
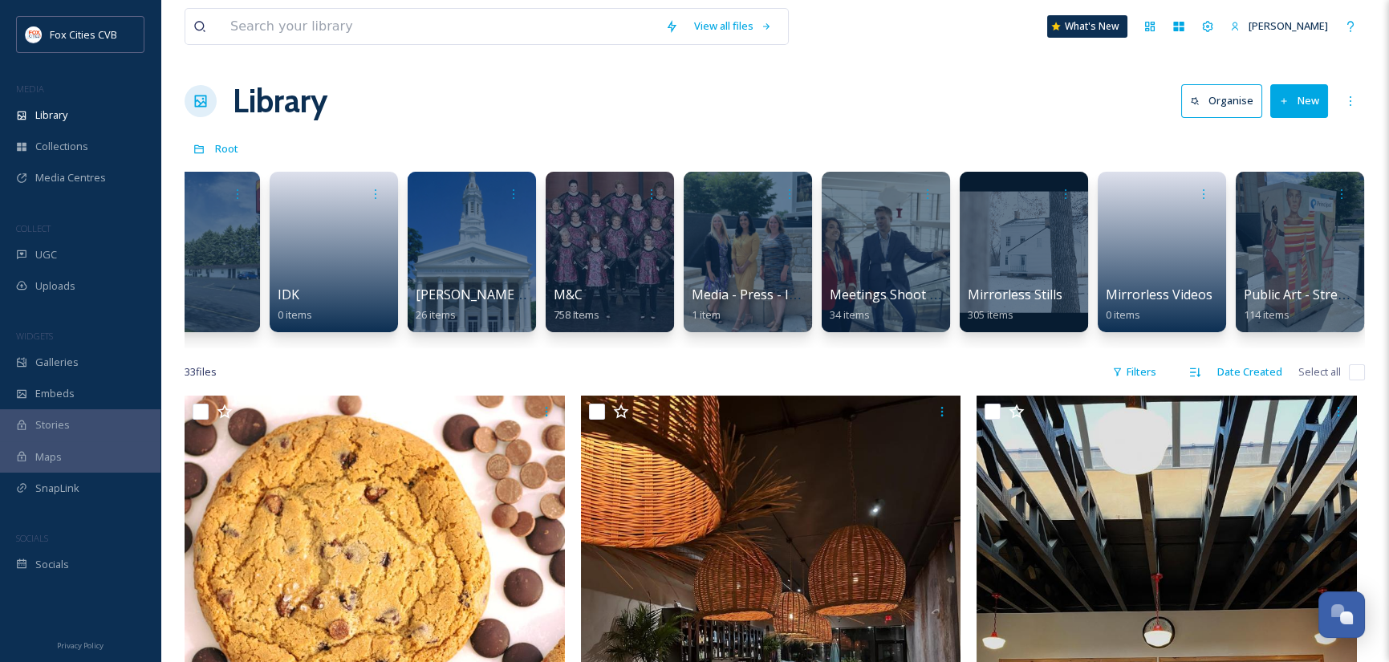
scroll to position [0, 1163]
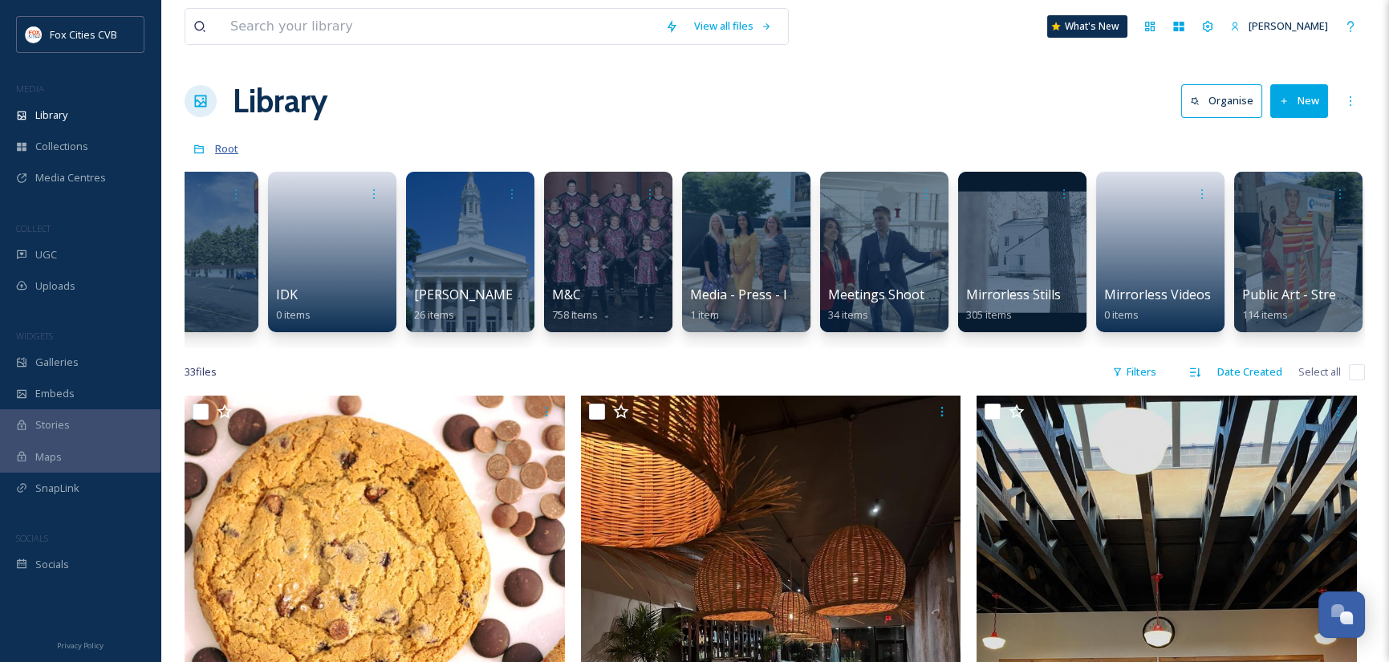
click at [229, 148] on span "Root" at bounding box center [226, 148] width 23 height 14
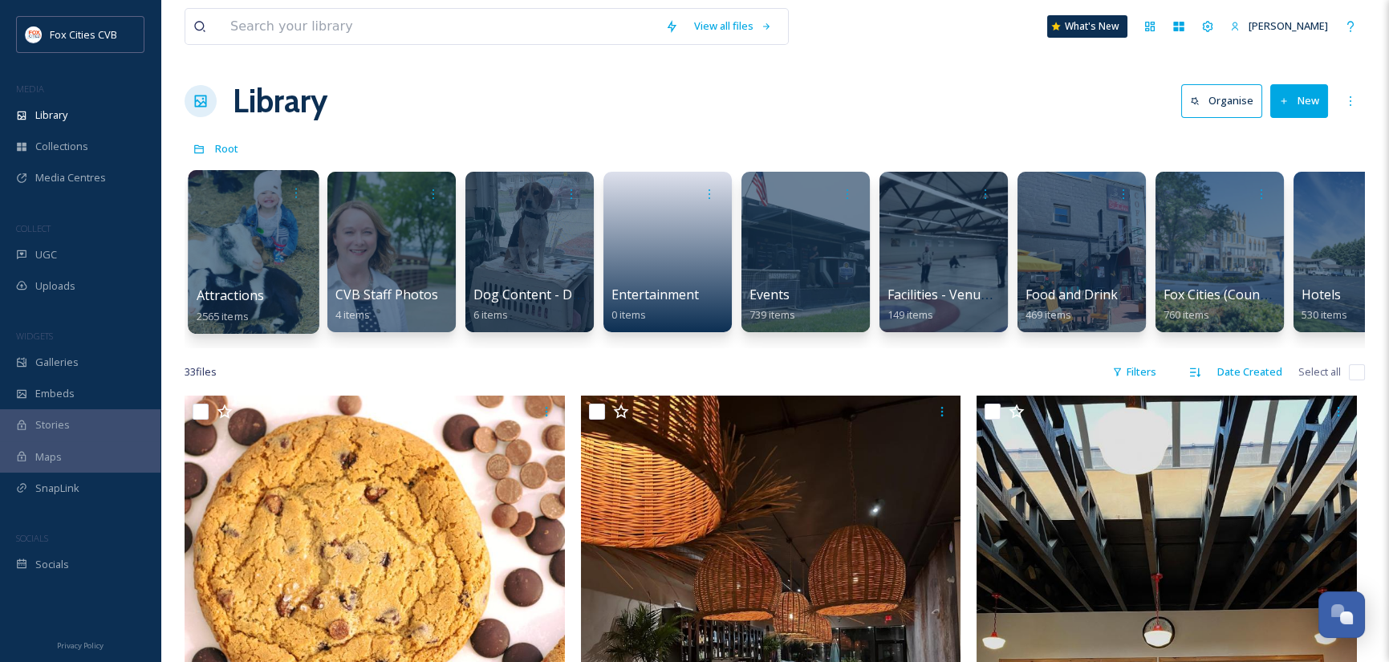
click at [250, 281] on div at bounding box center [253, 252] width 131 height 164
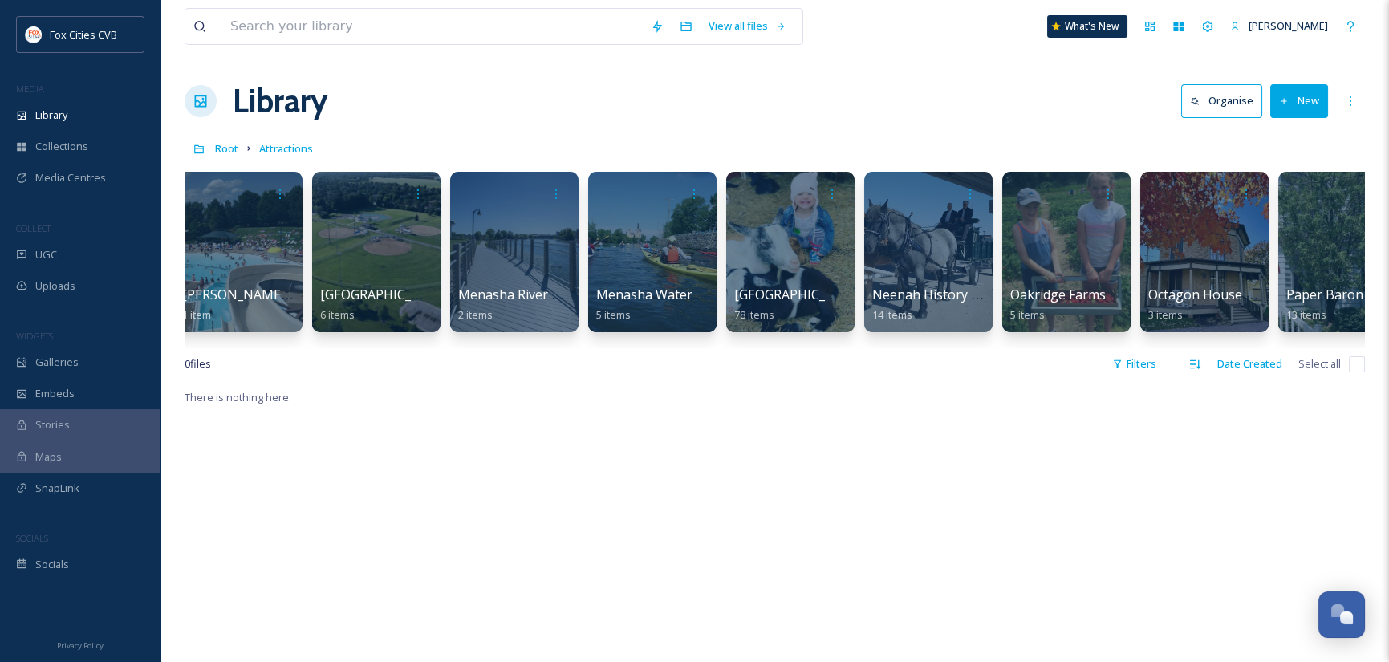
scroll to position [0, 6045]
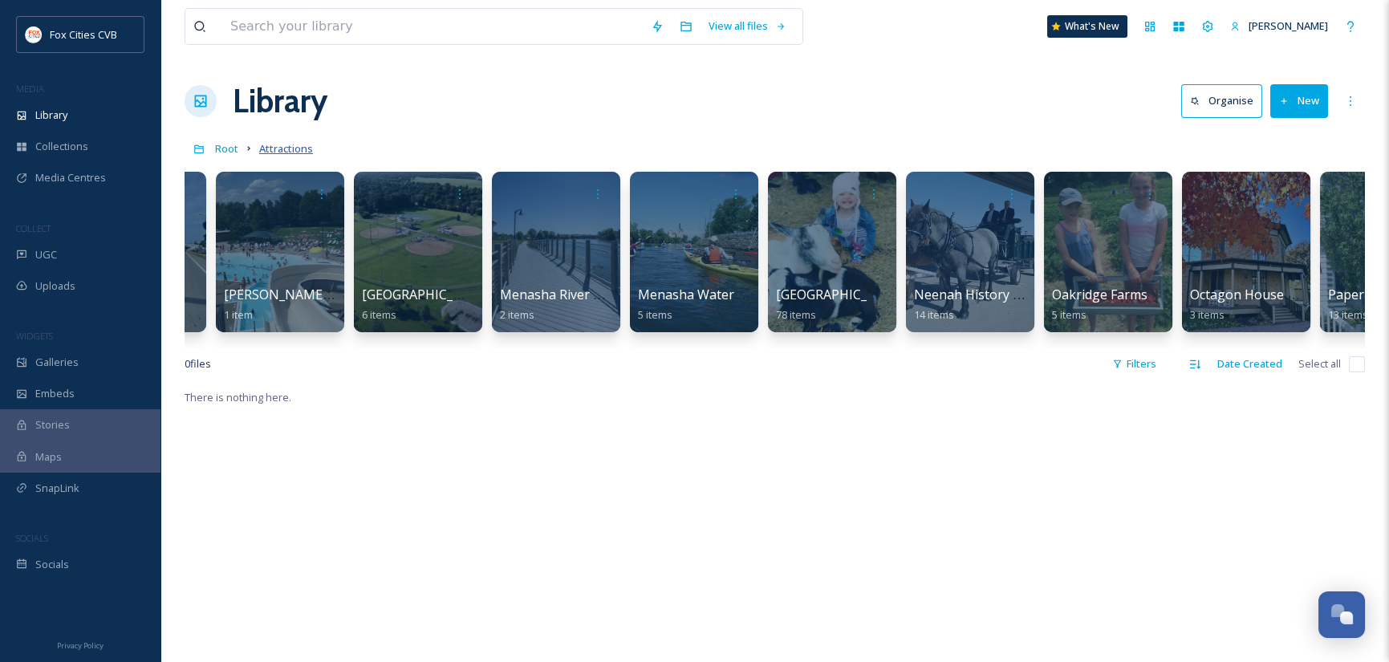
click at [271, 148] on span "Attractions" at bounding box center [286, 148] width 54 height 14
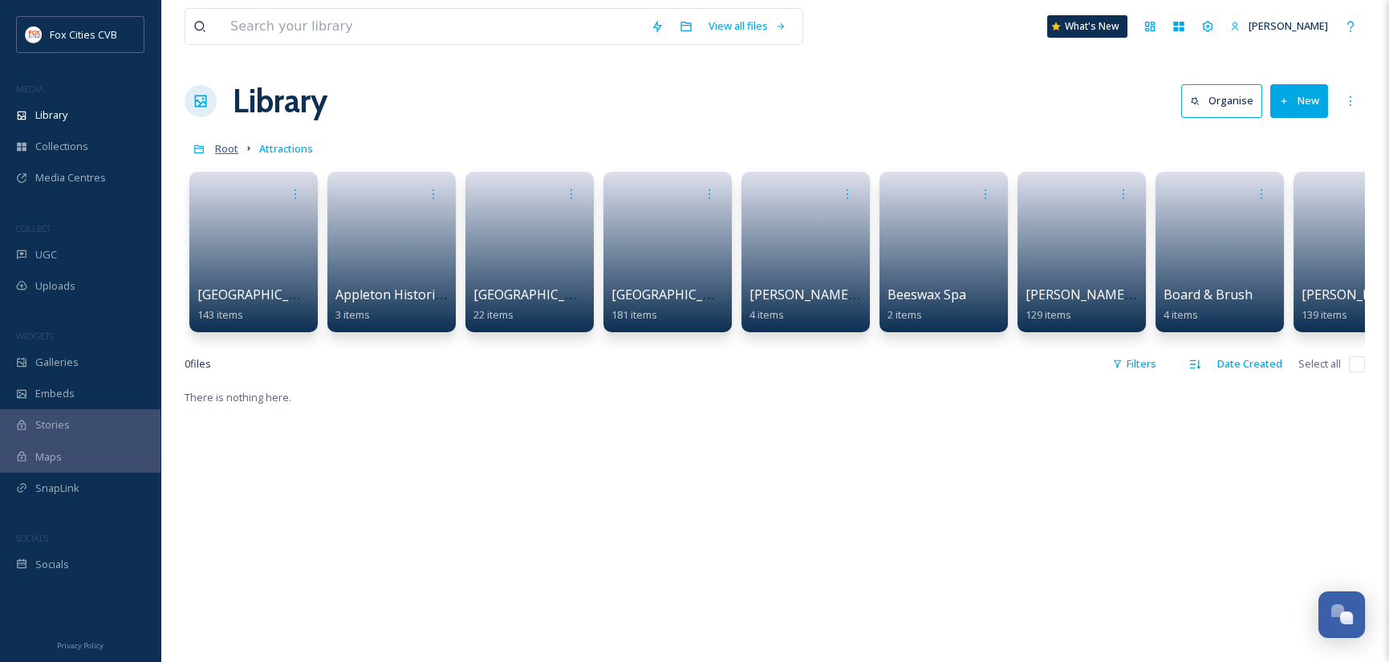
click at [228, 144] on span "Root" at bounding box center [226, 148] width 23 height 14
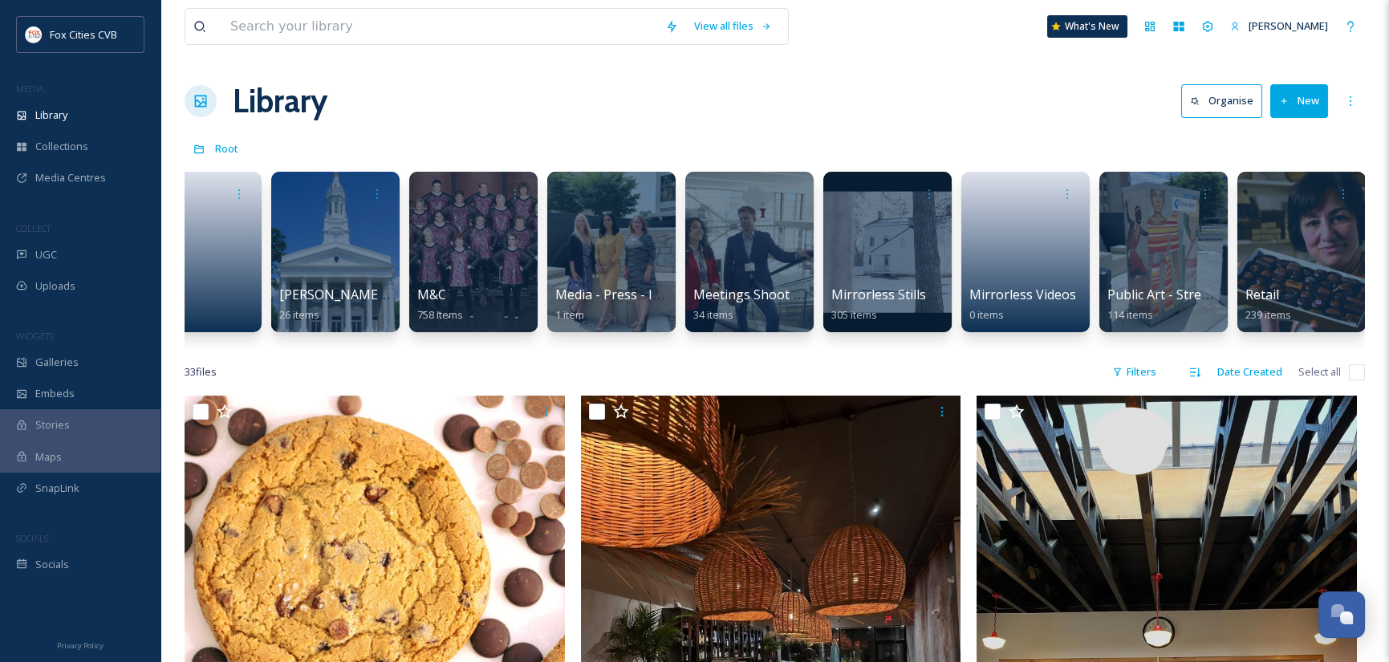
scroll to position [0, 1293]
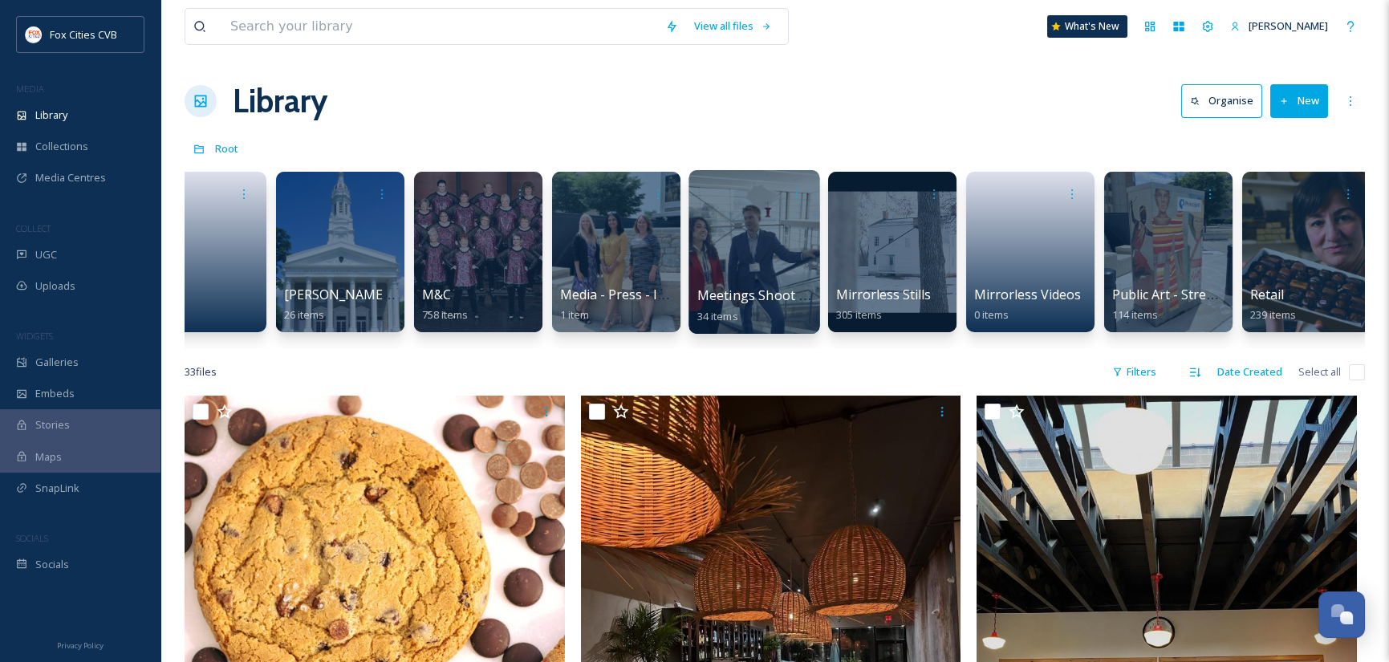
click at [760, 262] on div at bounding box center [753, 252] width 131 height 164
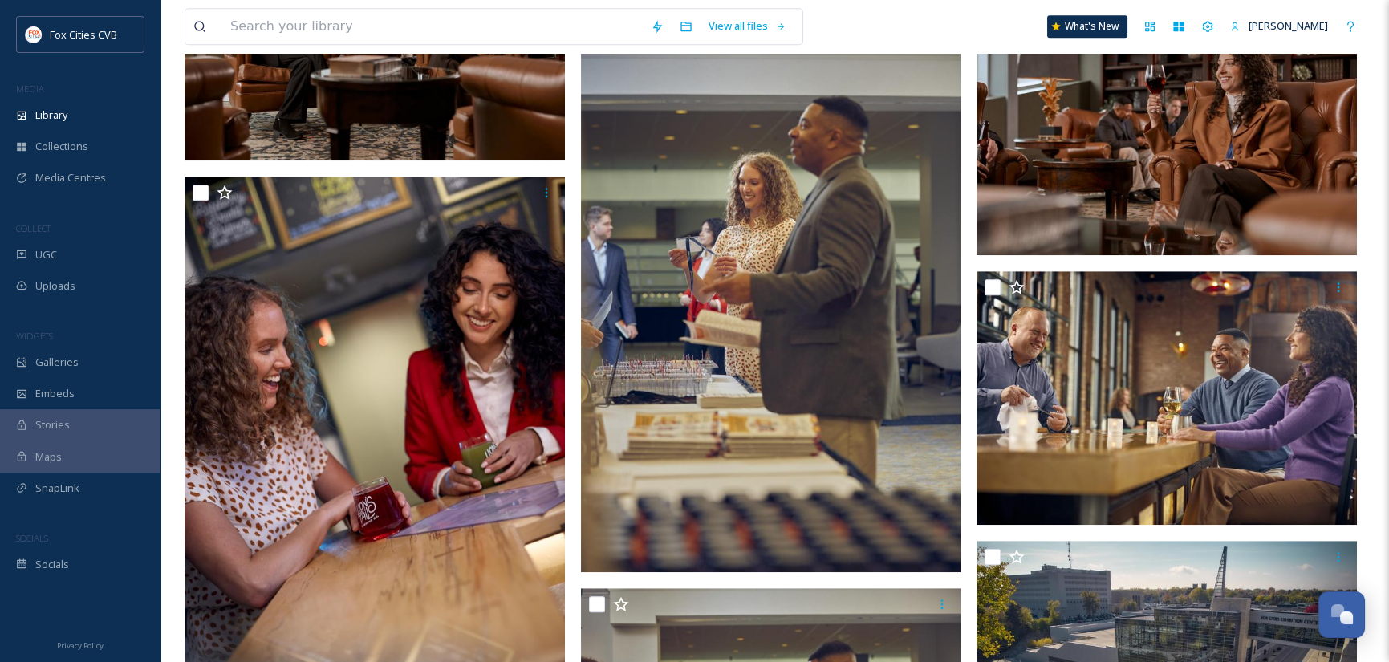
scroll to position [2761, 0]
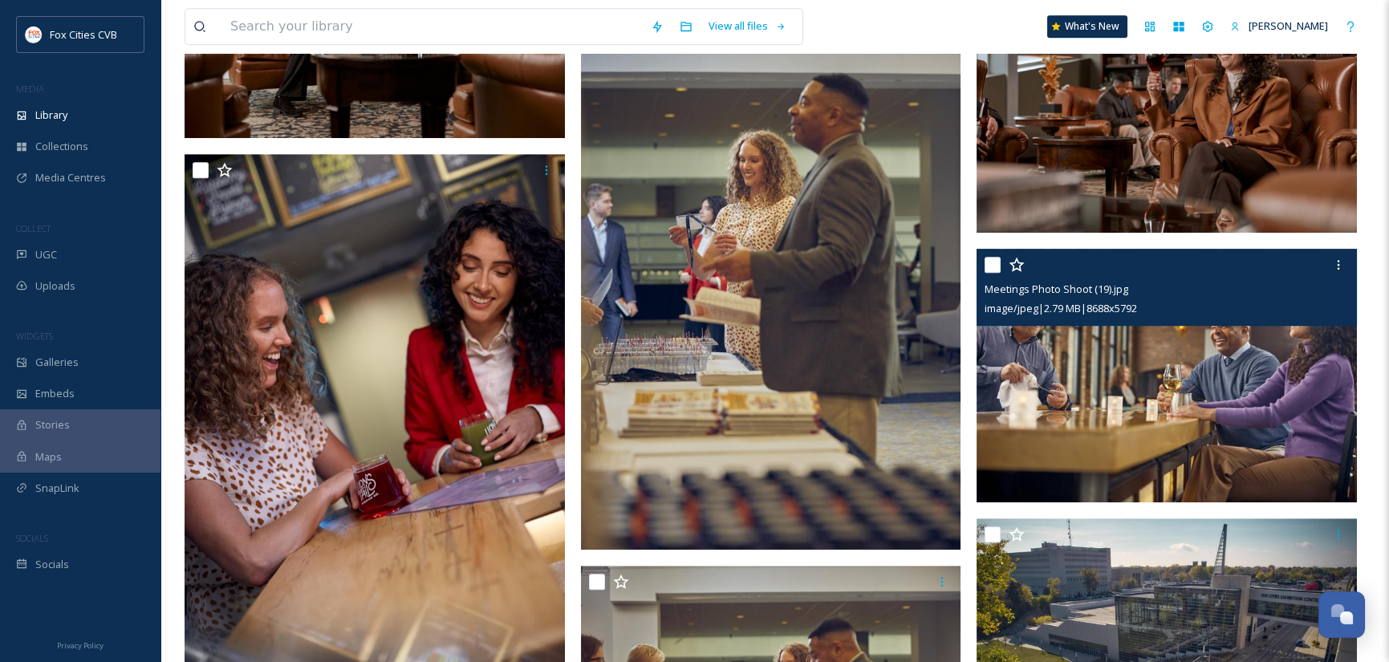
click at [995, 265] on input "checkbox" at bounding box center [992, 265] width 16 height 16
checkbox input "true"
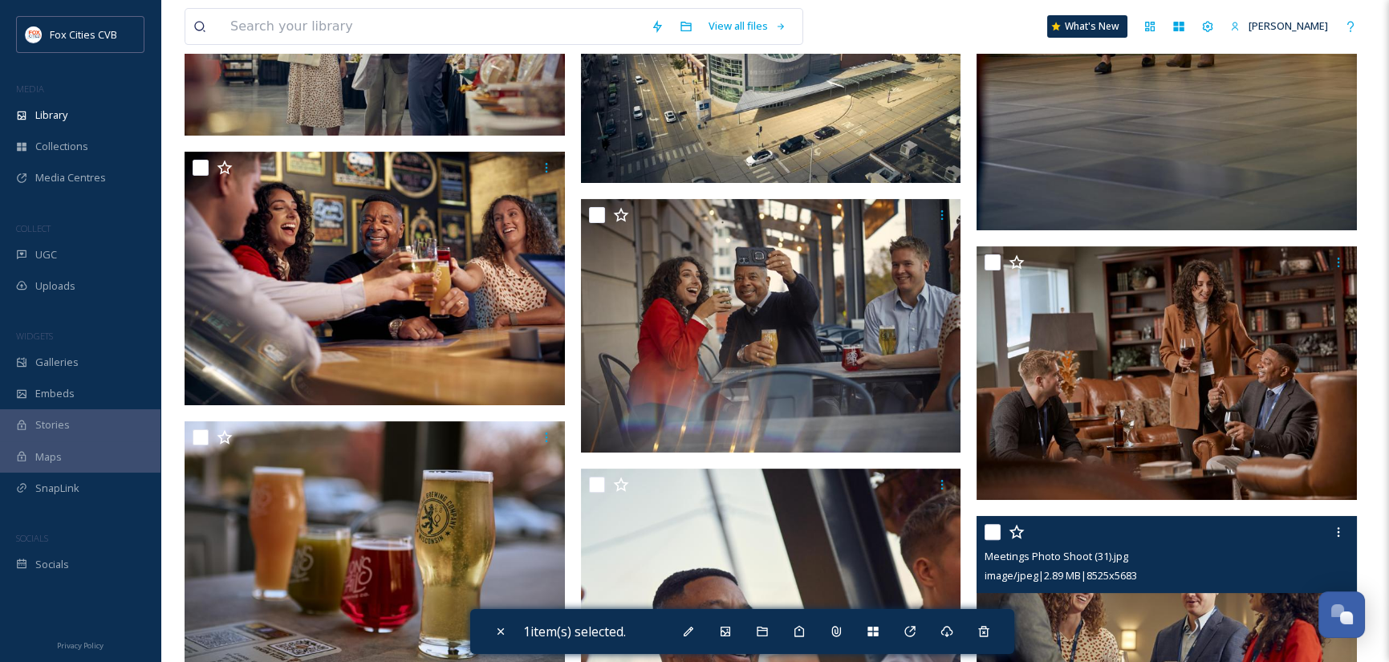
scroll to position [1397, 0]
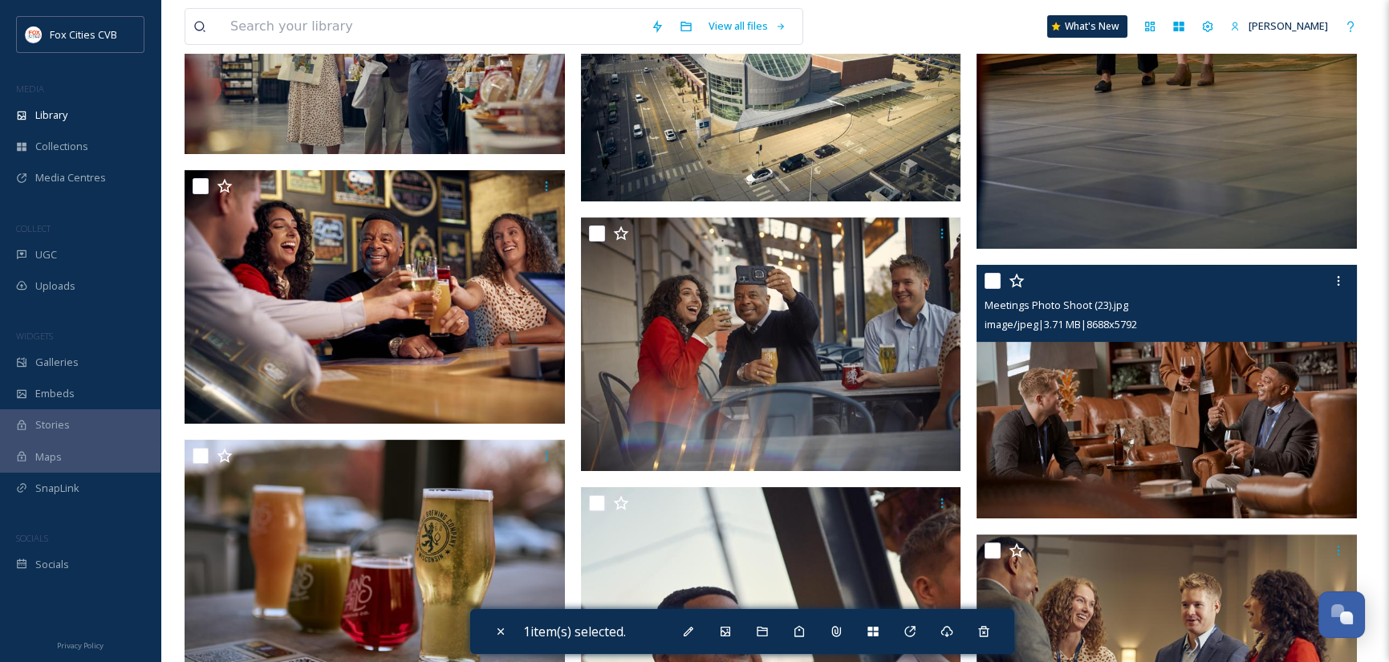
click at [993, 279] on input "checkbox" at bounding box center [992, 281] width 16 height 16
checkbox input "true"
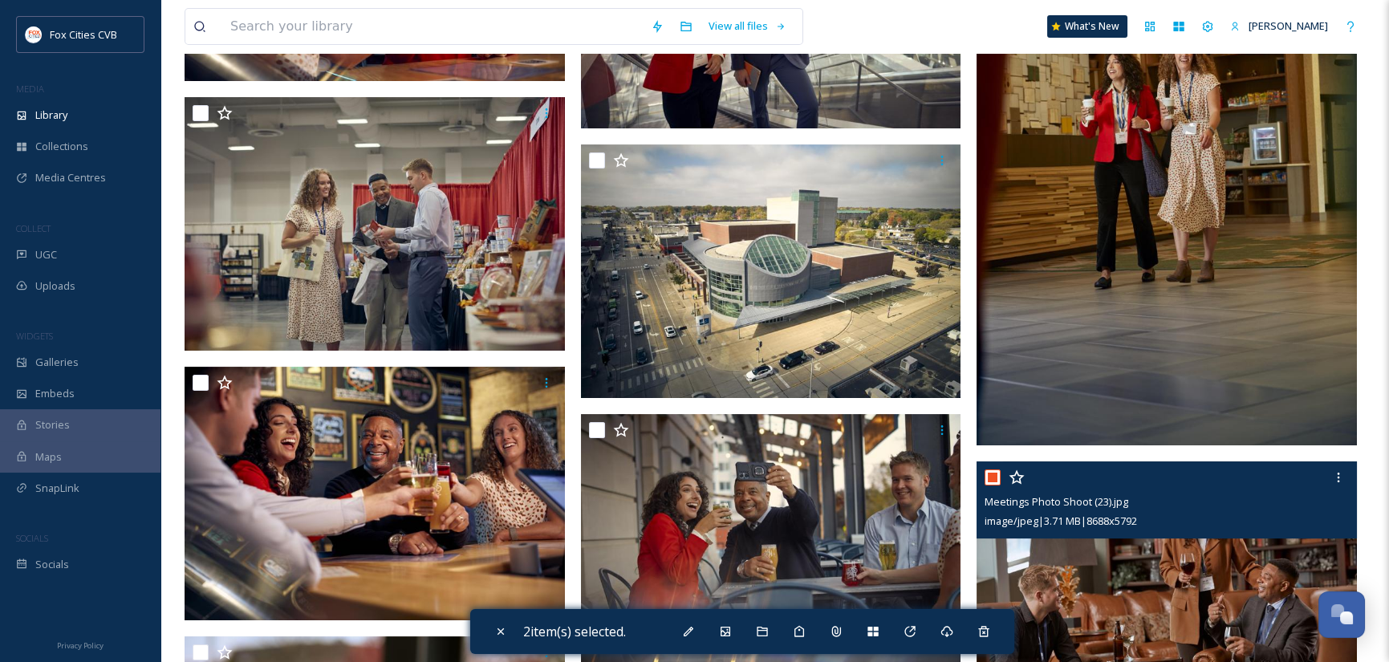
scroll to position [1156, 0]
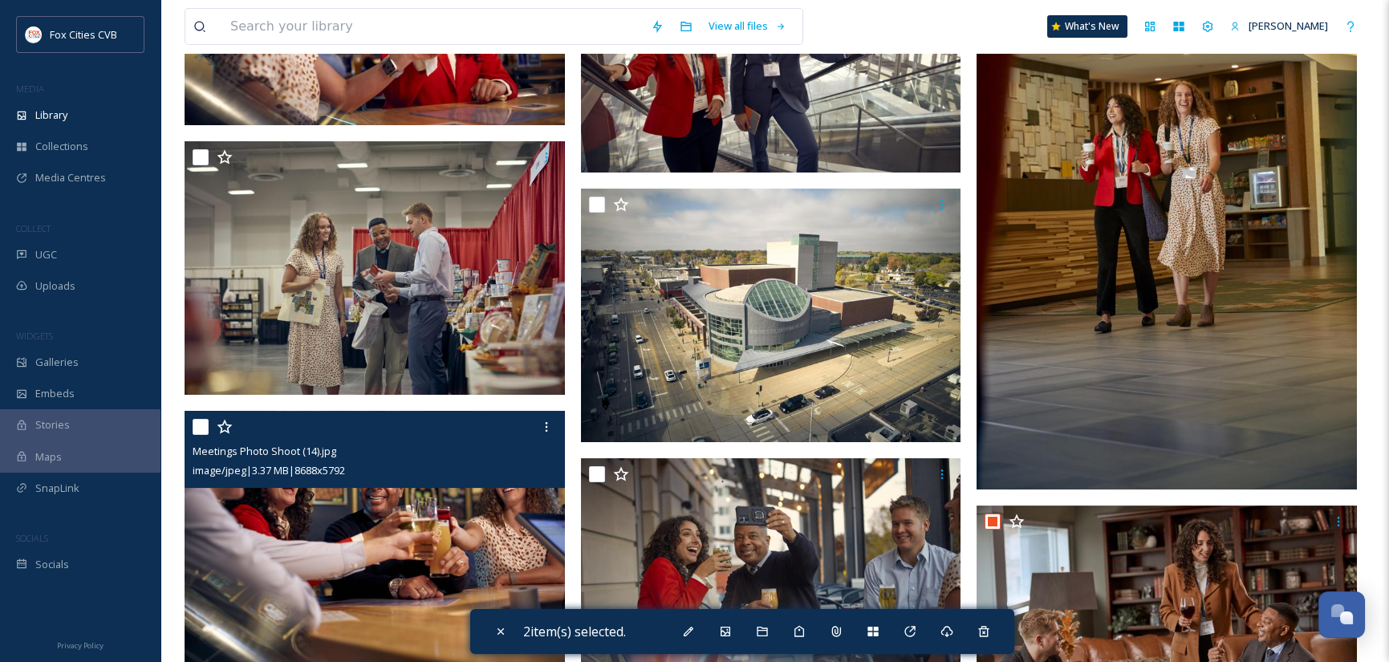
click at [197, 428] on input "checkbox" at bounding box center [201, 427] width 16 height 16
checkbox input "true"
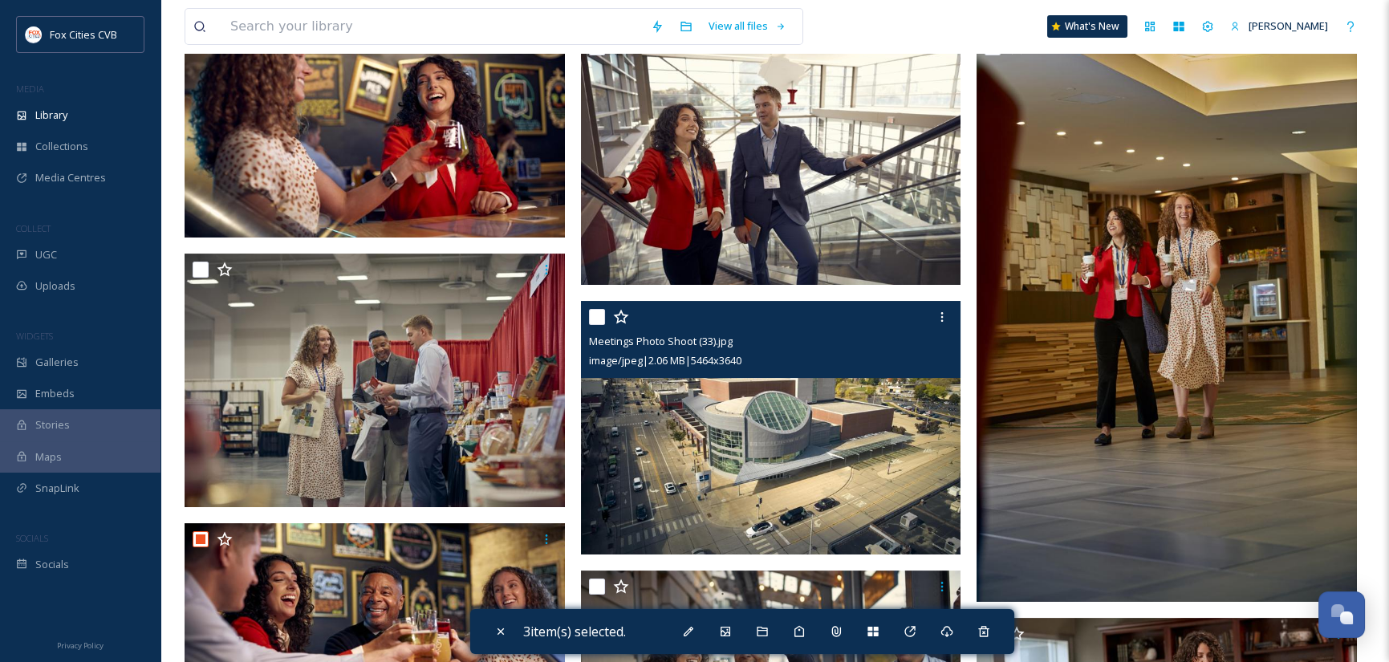
scroll to position [996, 0]
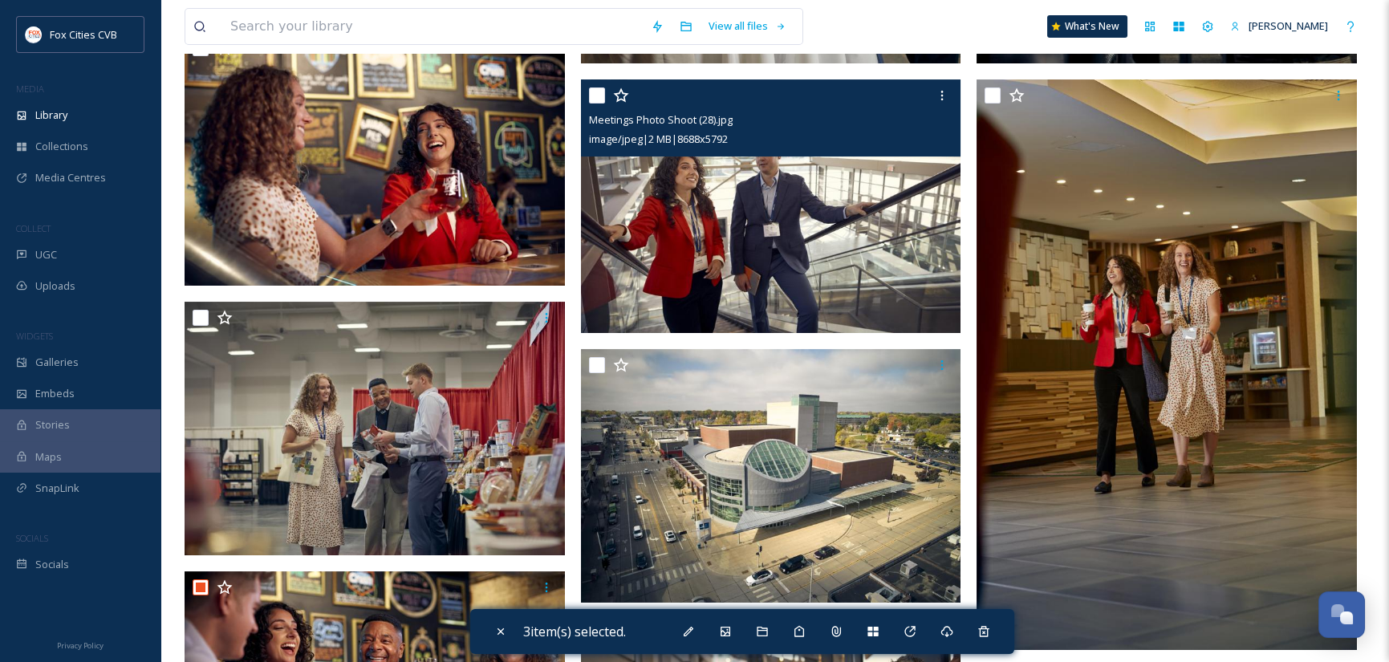
click at [594, 96] on input "checkbox" at bounding box center [597, 95] width 16 height 16
checkbox input "true"
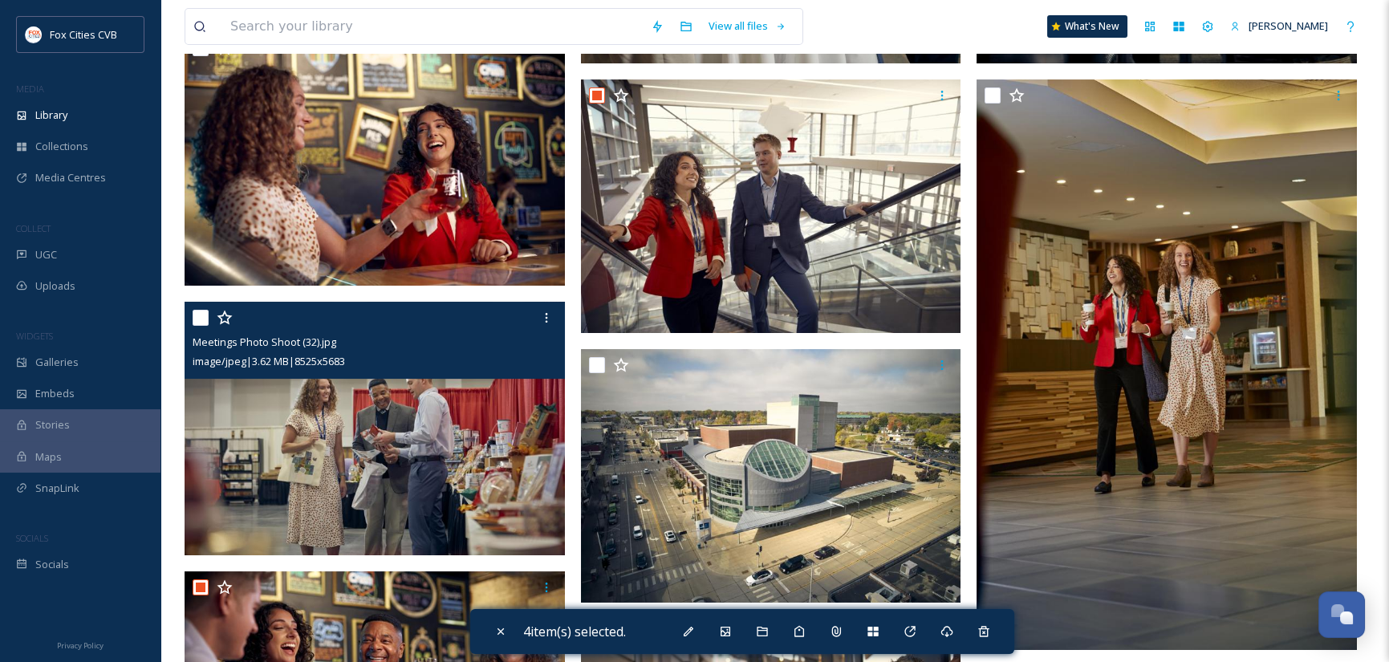
click at [198, 313] on input "checkbox" at bounding box center [201, 318] width 16 height 16
checkbox input "true"
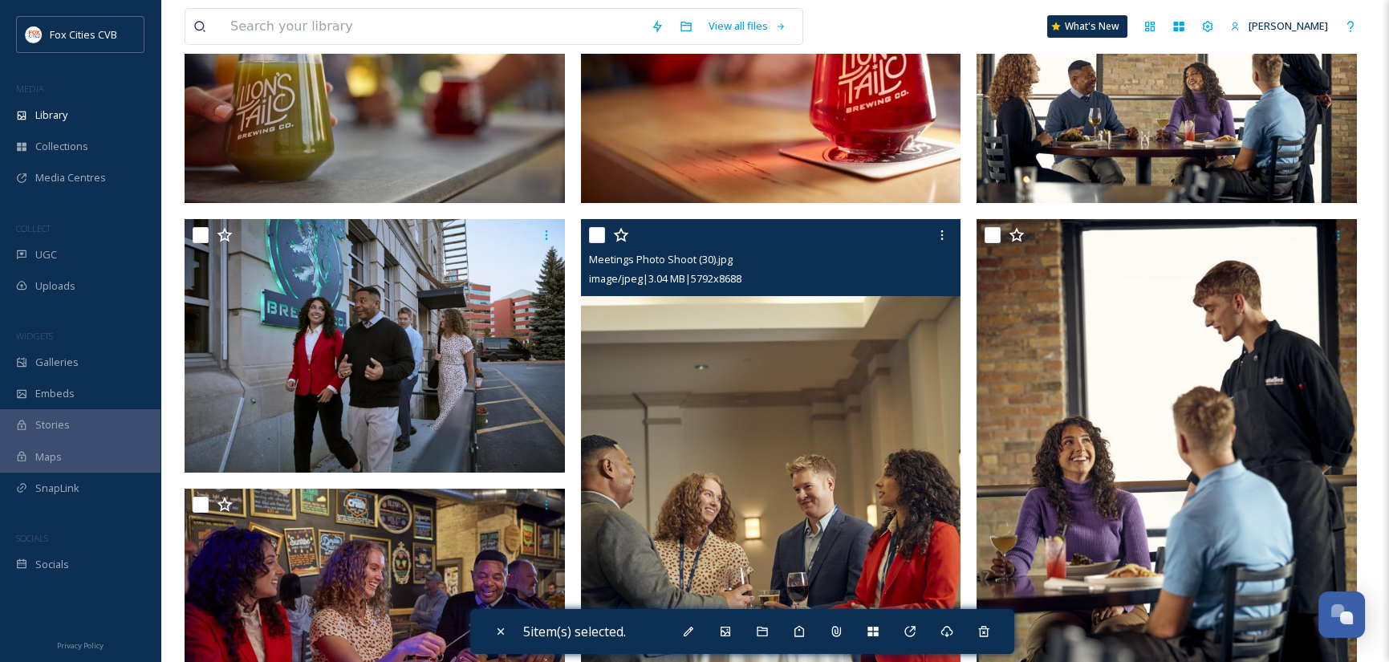
scroll to position [0, 0]
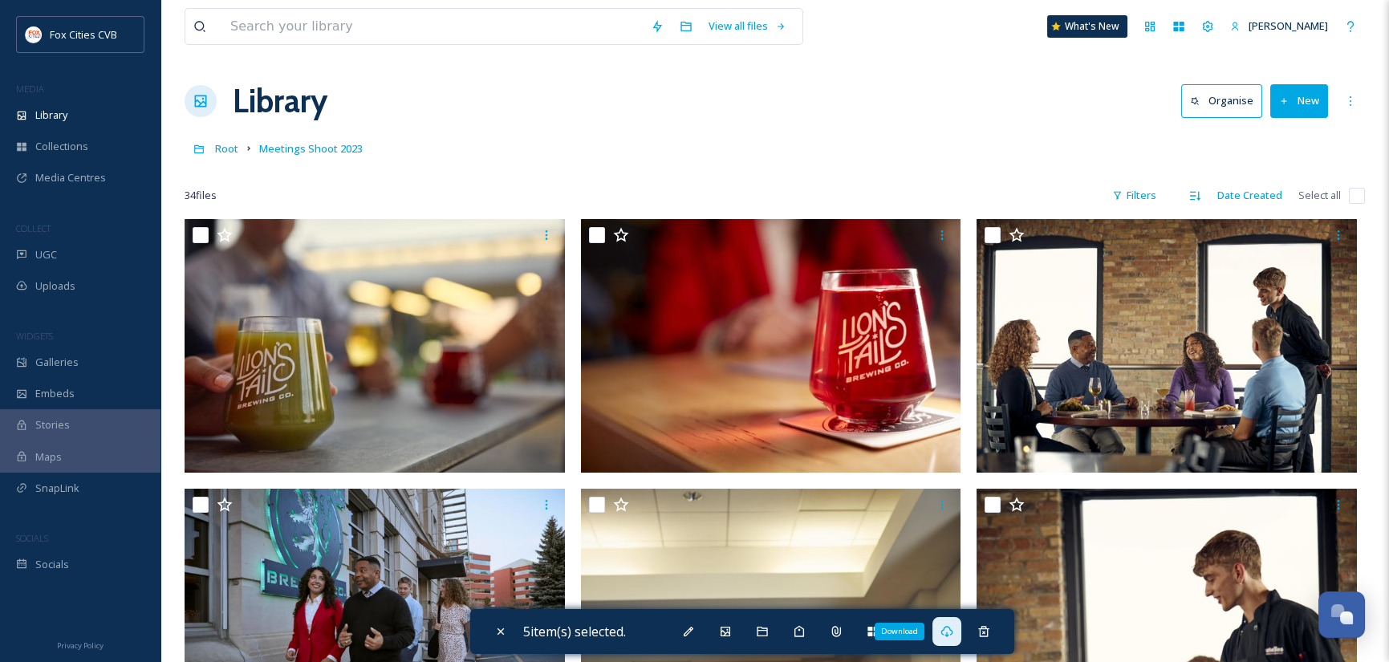
click at [951, 634] on icon at bounding box center [946, 631] width 12 height 11
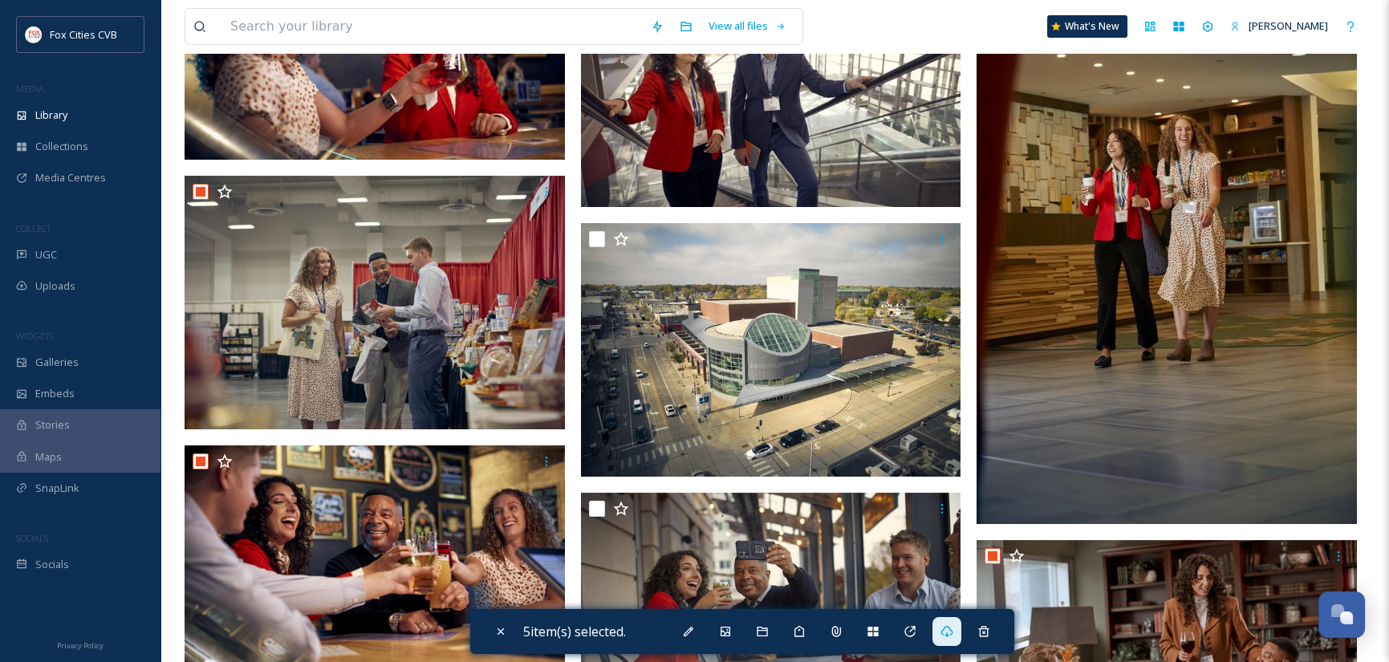
scroll to position [1123, 0]
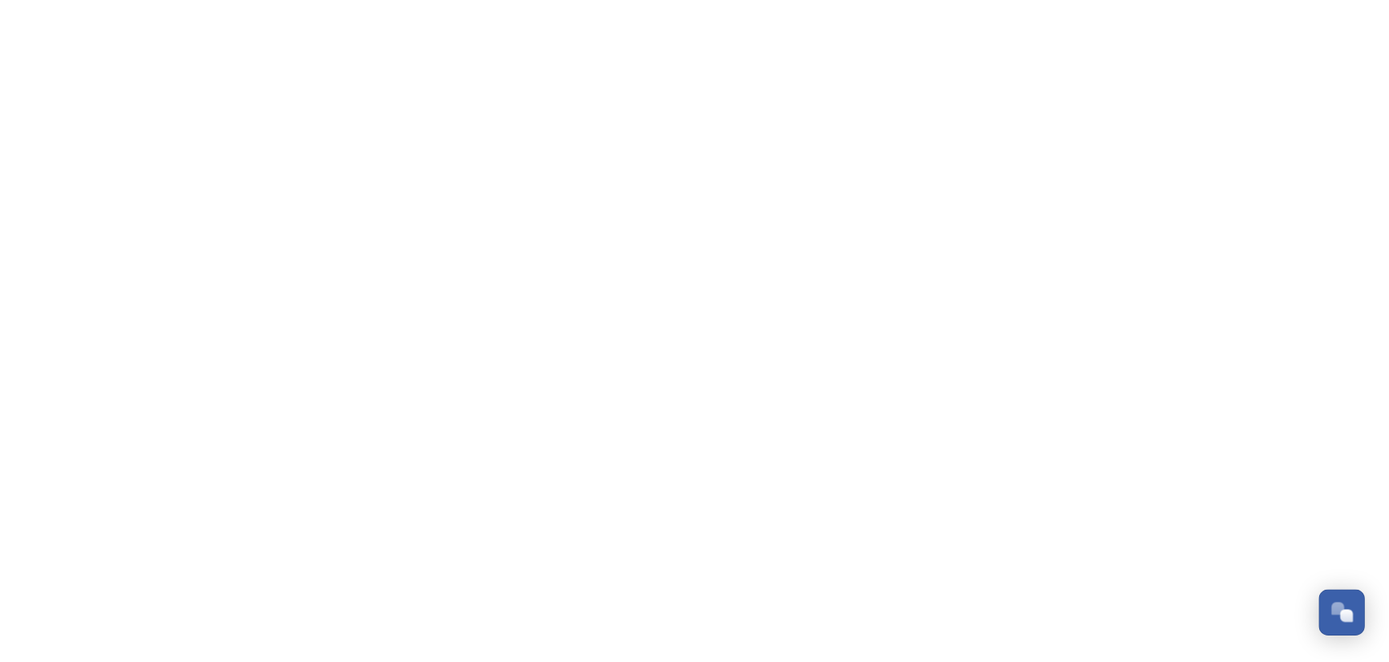
scroll to position [1114, 0]
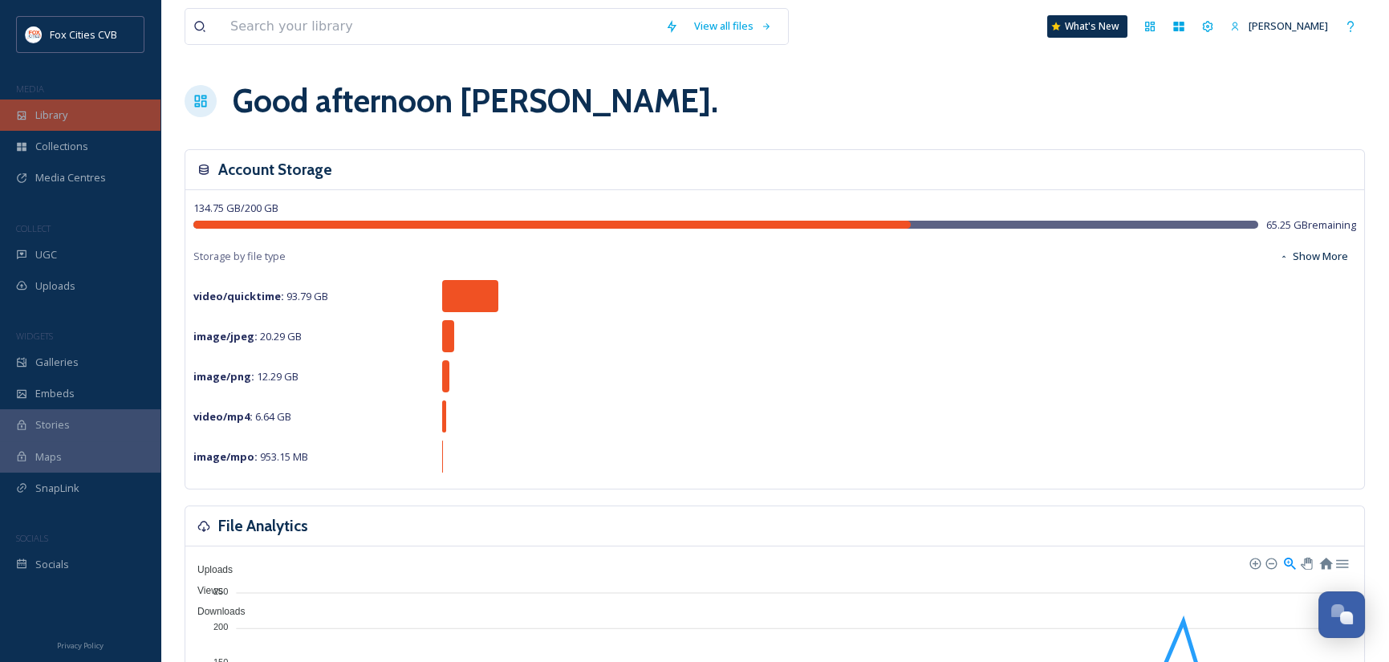
click at [49, 109] on span "Library" at bounding box center [51, 115] width 32 height 15
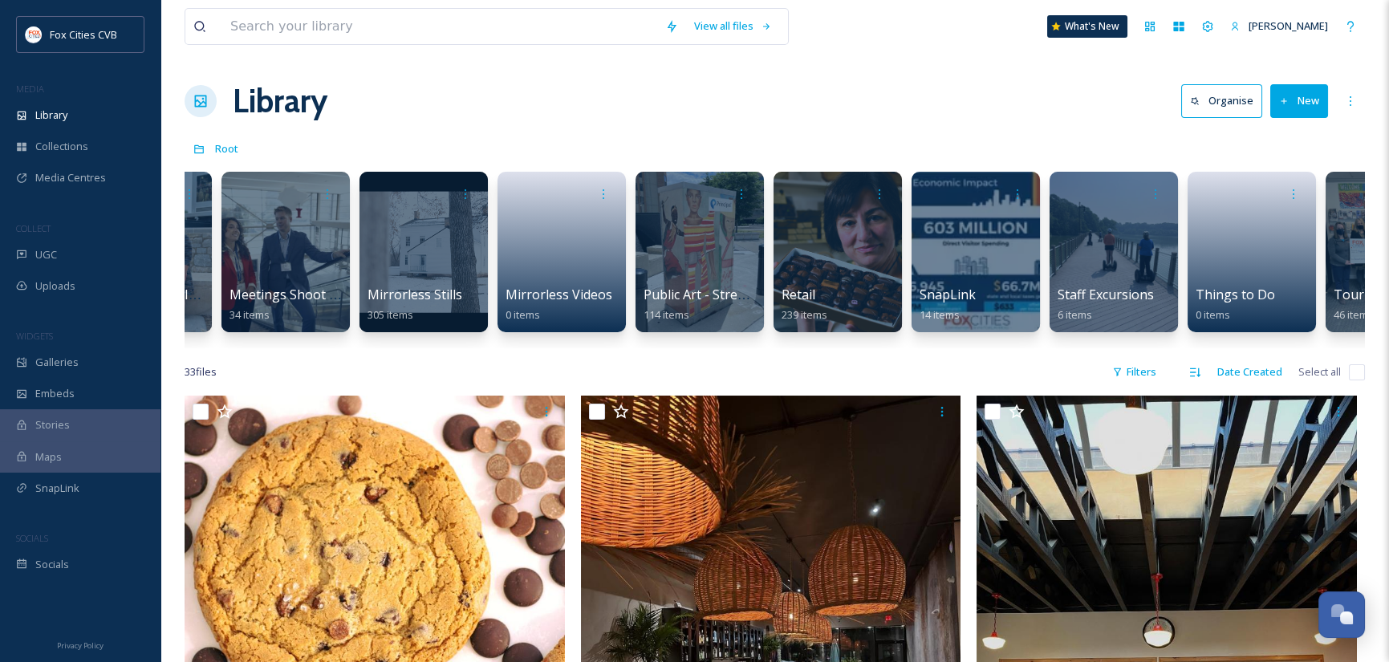
scroll to position [0, 1766]
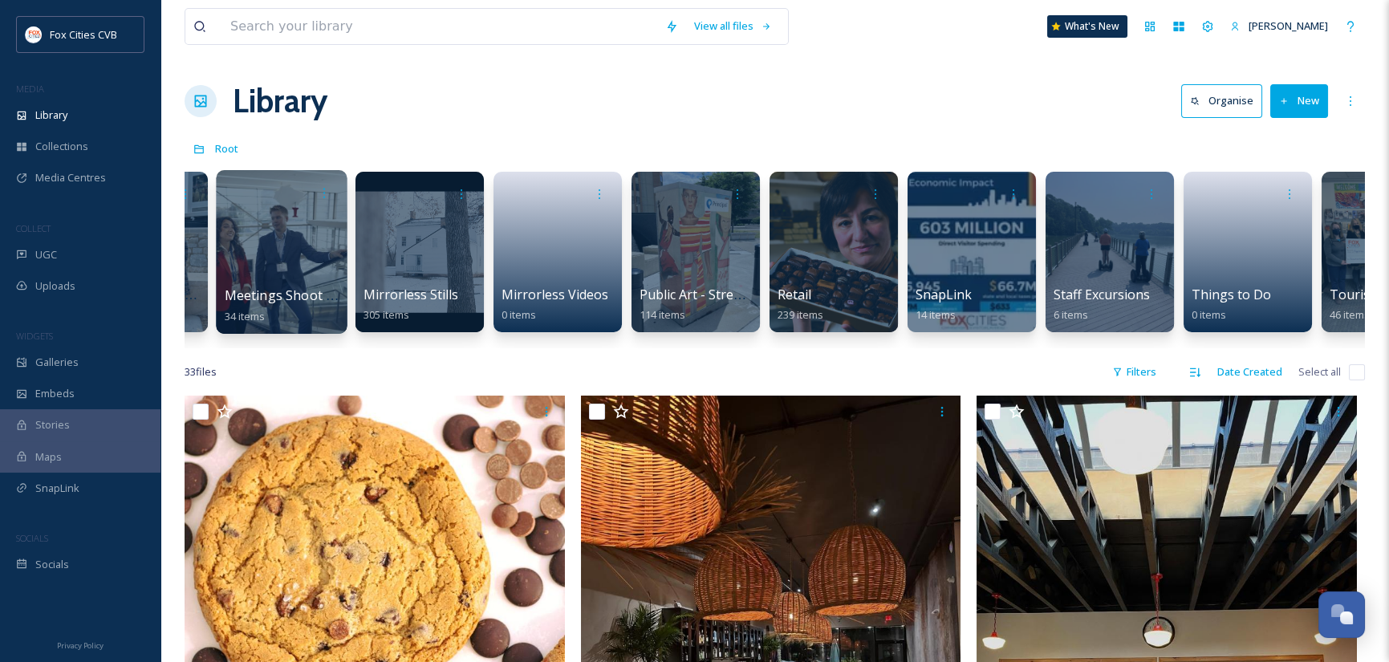
click at [266, 245] on div at bounding box center [281, 252] width 131 height 164
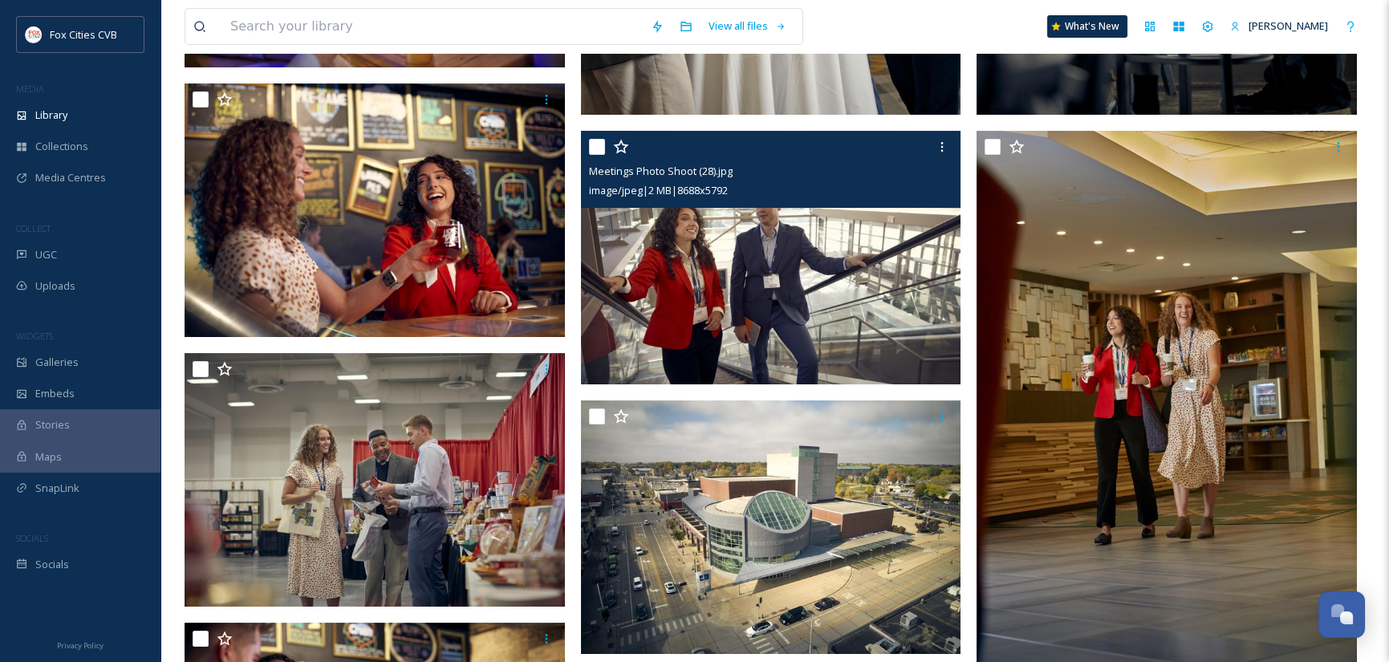
scroll to position [915, 0]
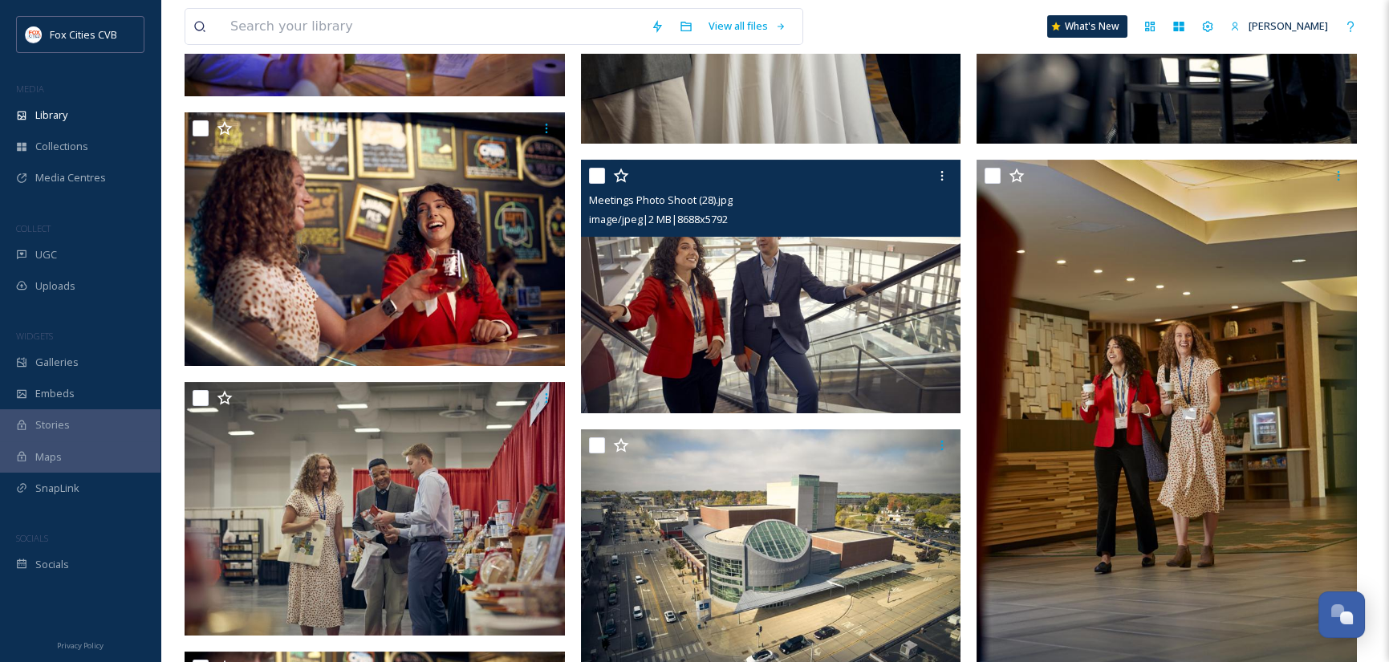
click at [596, 176] on input "checkbox" at bounding box center [597, 176] width 16 height 16
checkbox input "true"
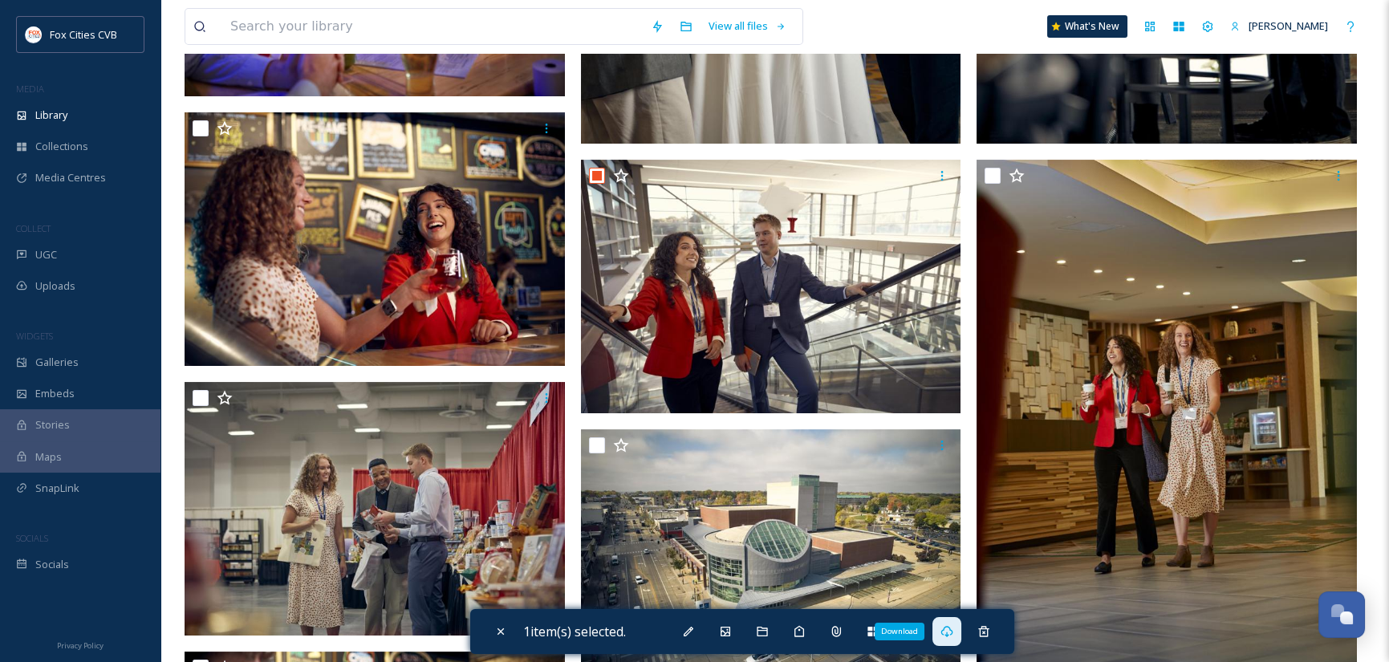
click at [949, 634] on icon at bounding box center [946, 631] width 12 height 11
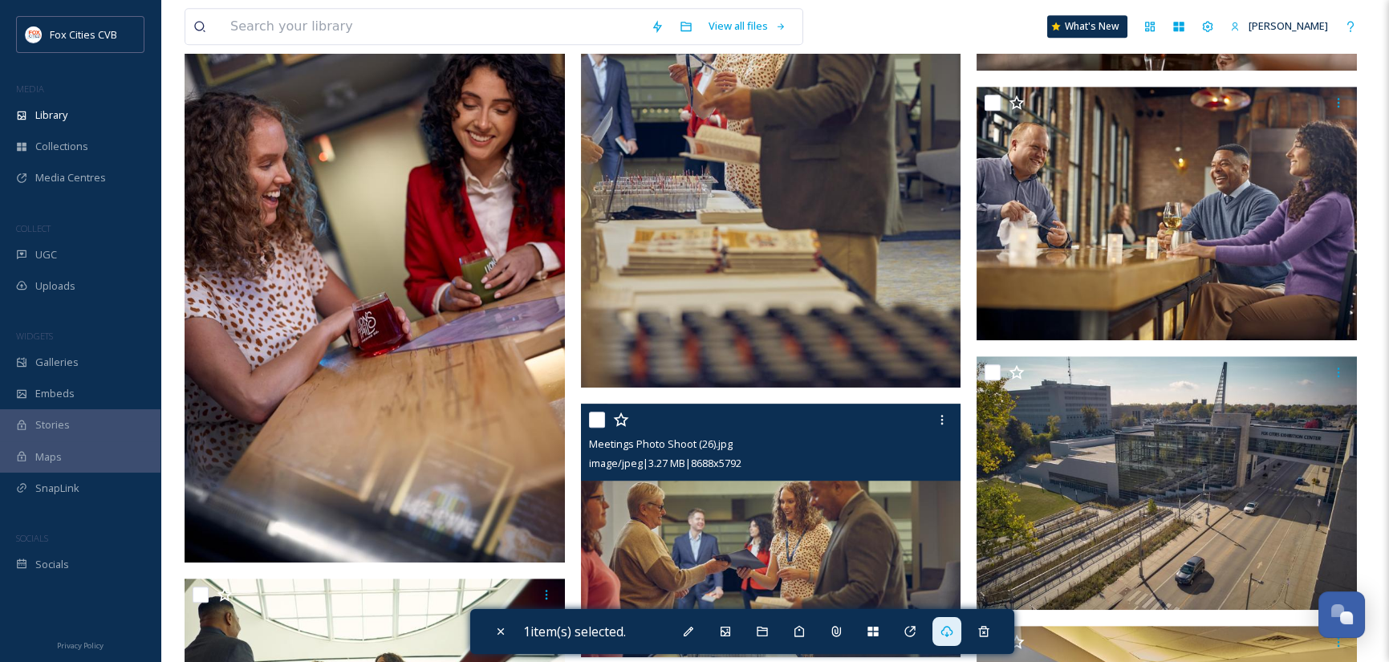
scroll to position [2921, 0]
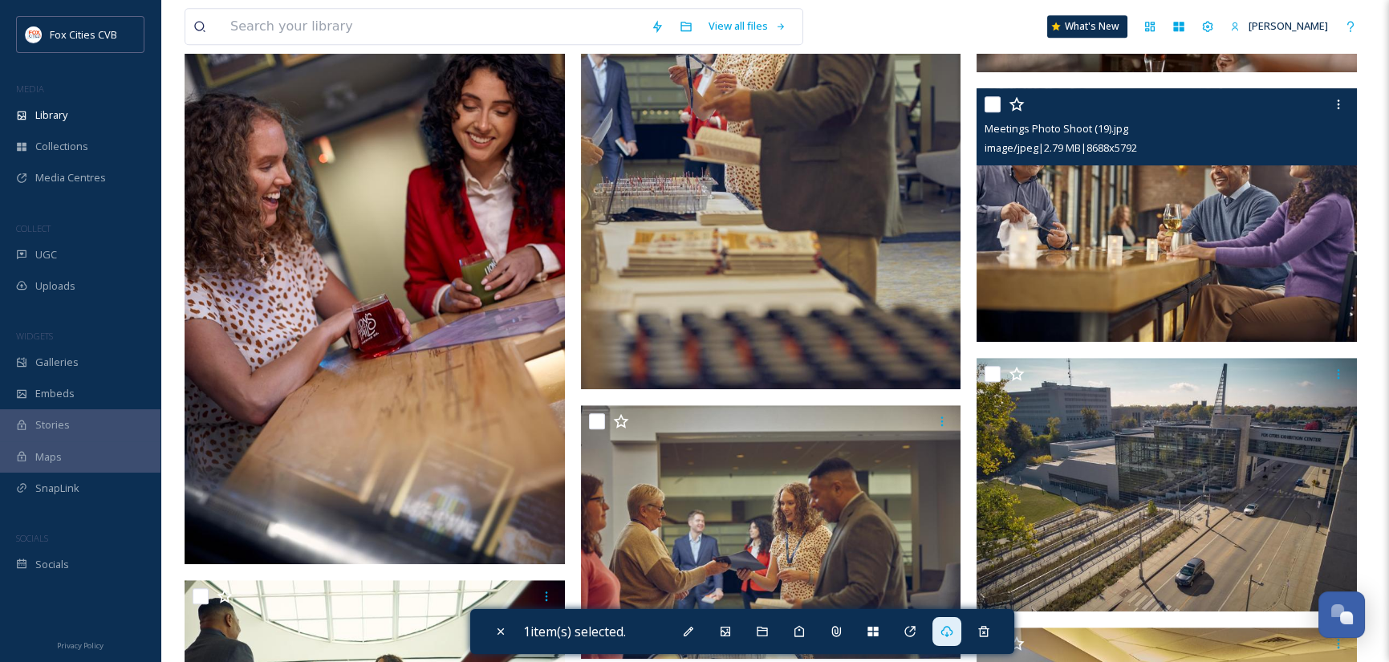
click at [1000, 104] on div at bounding box center [1168, 104] width 368 height 29
click at [992, 103] on input "checkbox" at bounding box center [992, 104] width 16 height 16
click at [995, 105] on input "checkbox" at bounding box center [992, 104] width 16 height 16
checkbox input "false"
click at [1337, 101] on icon at bounding box center [1338, 104] width 13 height 13
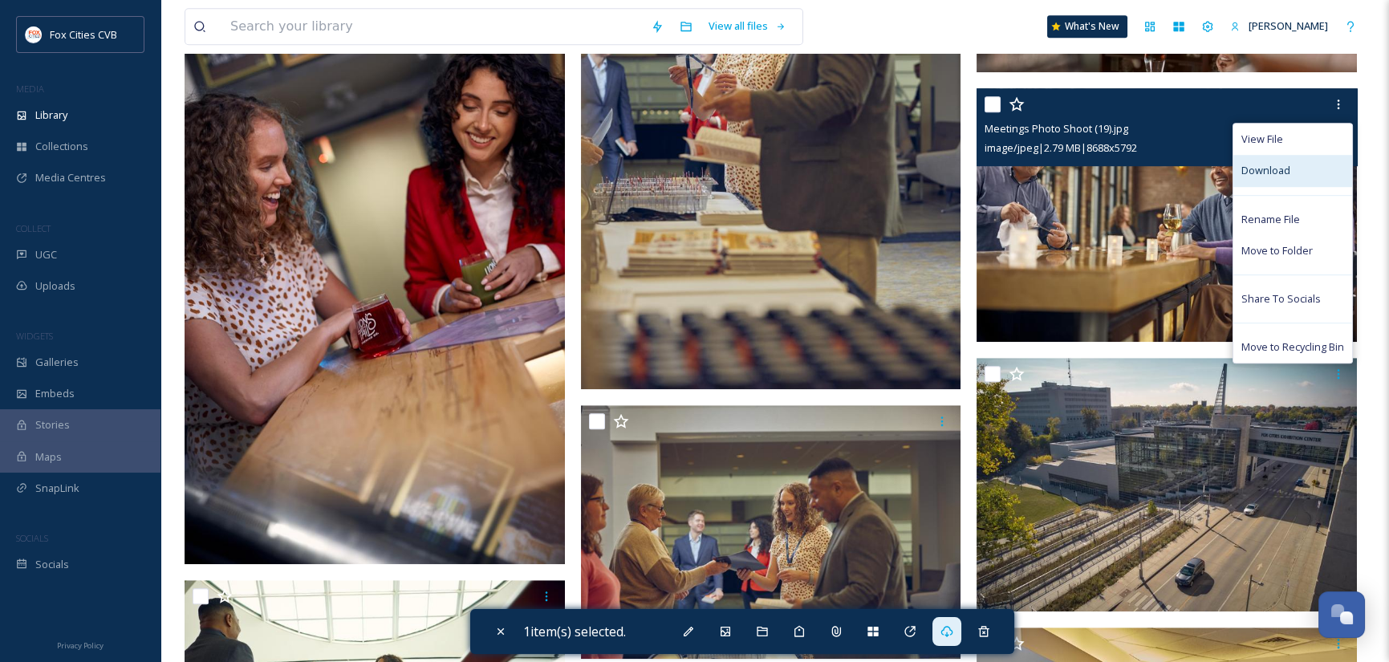
click at [1267, 163] on span "Download" at bounding box center [1265, 170] width 49 height 15
